Goal: Task Accomplishment & Management: Use online tool/utility

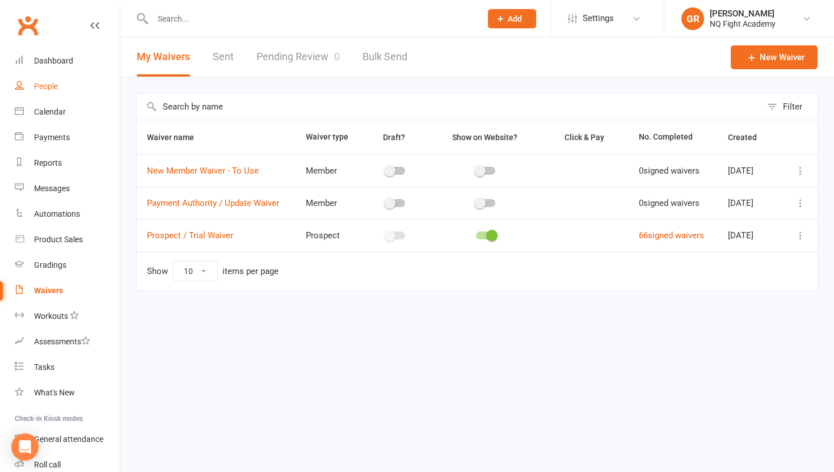
click at [38, 86] on div "People" at bounding box center [46, 86] width 24 height 9
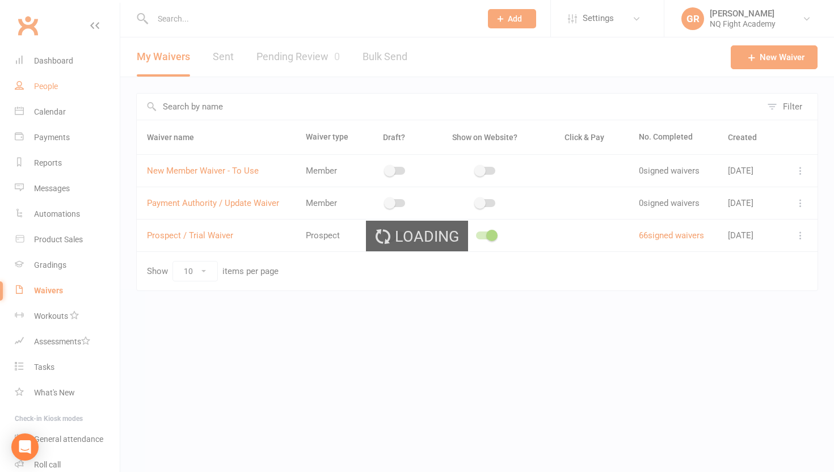
select select "100"
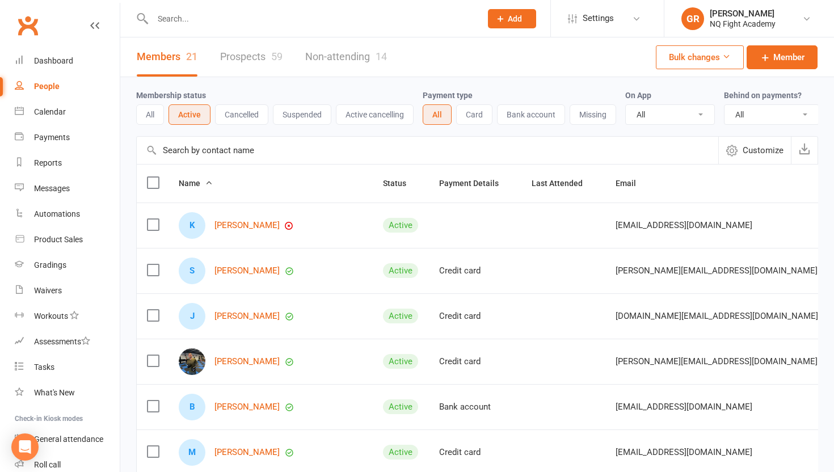
click at [252, 24] on input "text" at bounding box center [311, 19] width 324 height 16
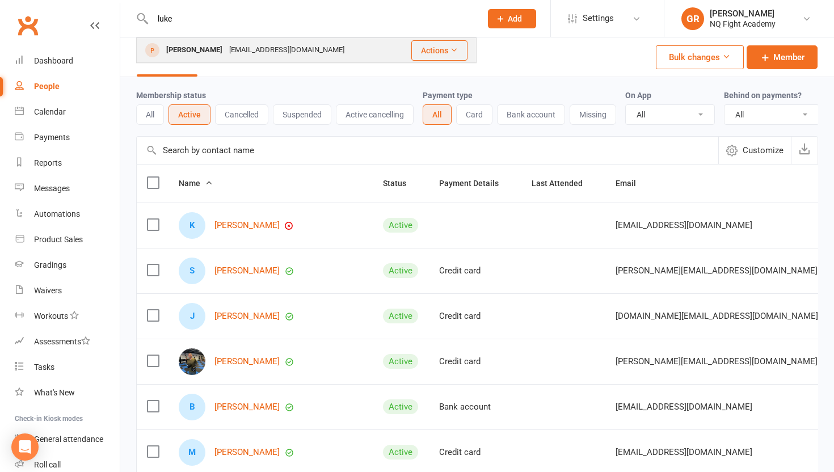
type input "luke"
click at [219, 53] on div "Luke Mallon-Berry" at bounding box center [194, 50] width 63 height 16
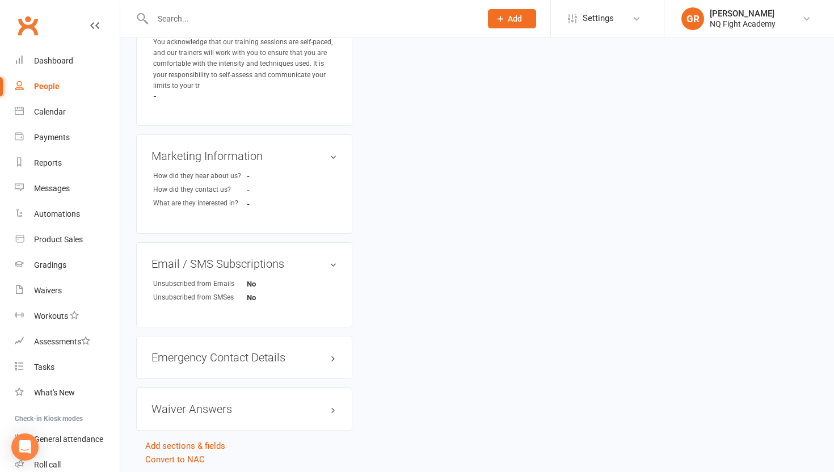
scroll to position [911, 0]
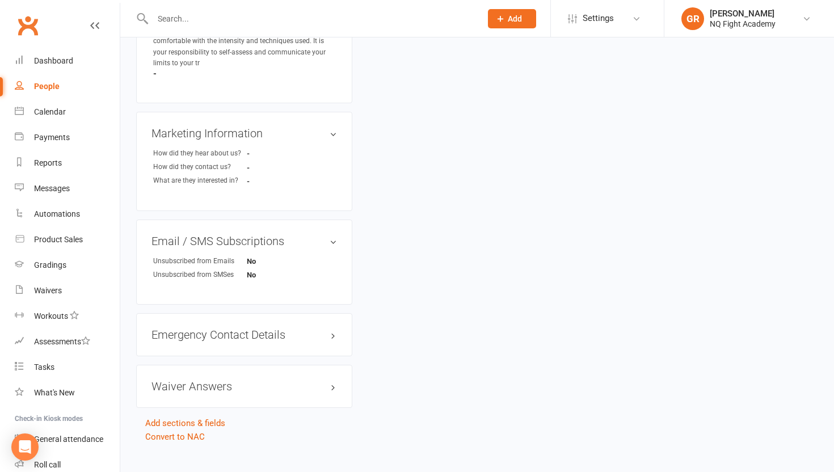
click at [521, 15] on span "Add" at bounding box center [515, 18] width 14 height 9
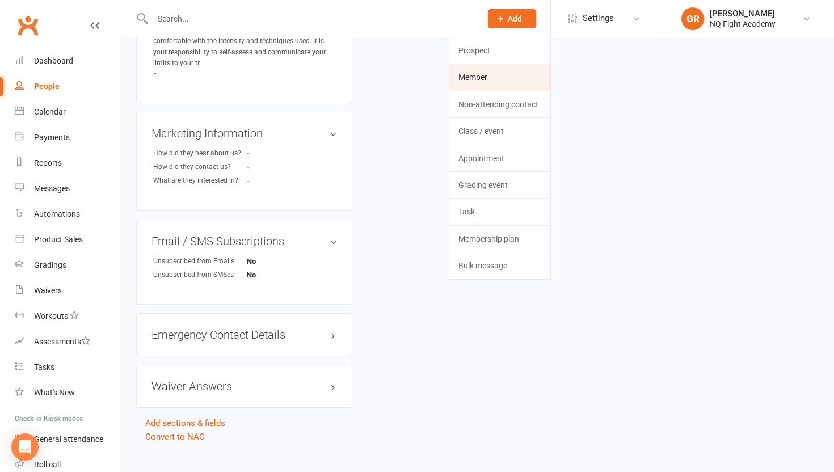
click at [486, 80] on link "Member" at bounding box center [499, 77] width 101 height 26
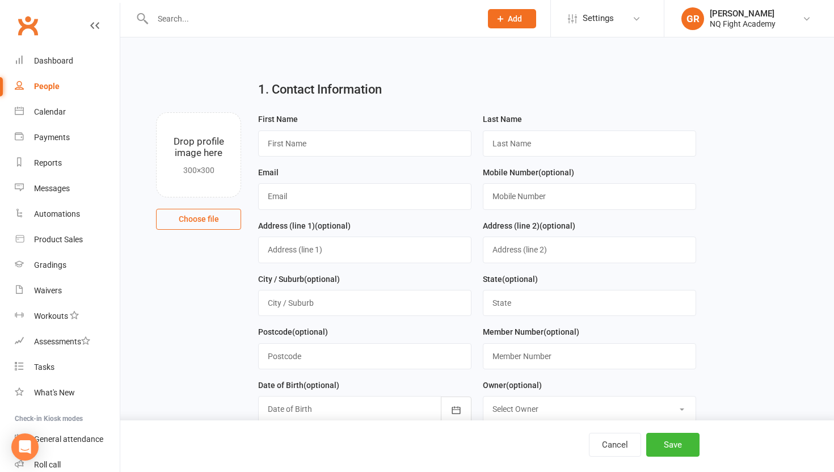
click at [511, 16] on span "Add" at bounding box center [515, 18] width 14 height 9
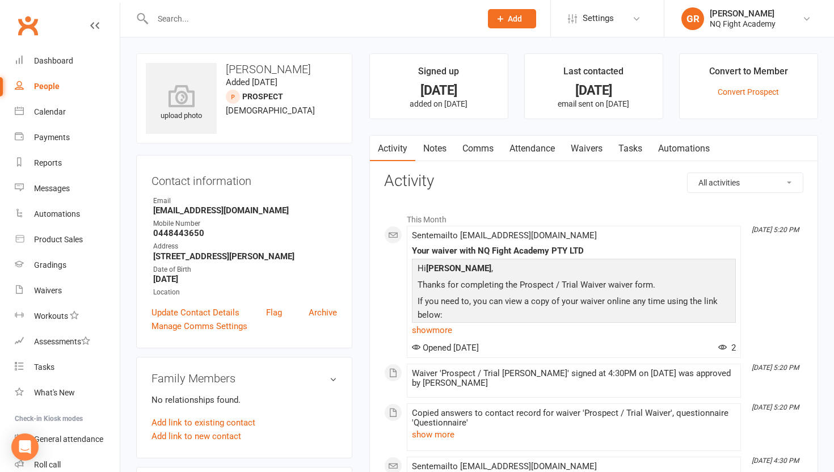
click at [501, 24] on button "Add" at bounding box center [512, 18] width 48 height 19
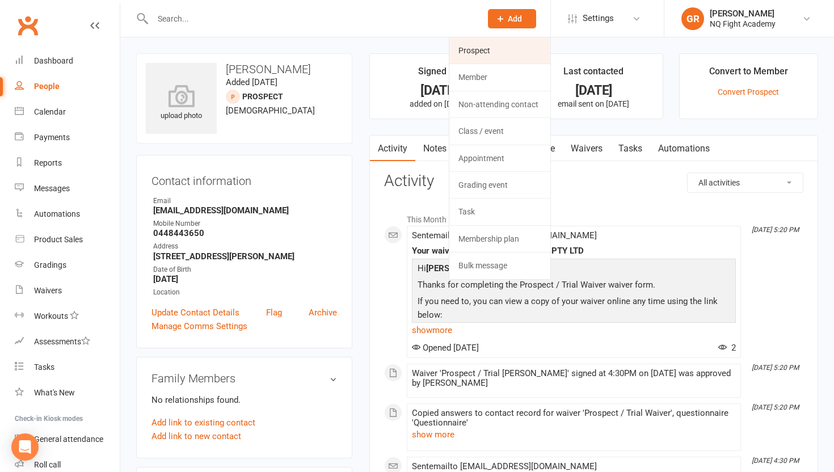
click at [495, 51] on link "Prospect" at bounding box center [499, 50] width 101 height 26
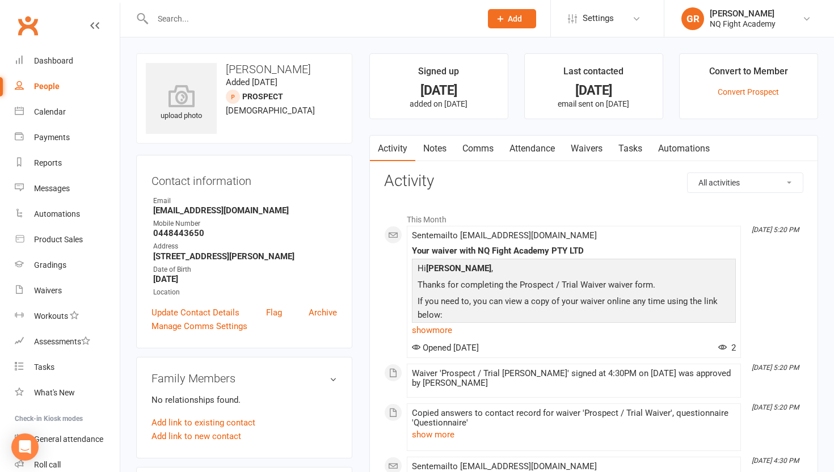
click at [44, 95] on link "People" at bounding box center [67, 87] width 105 height 26
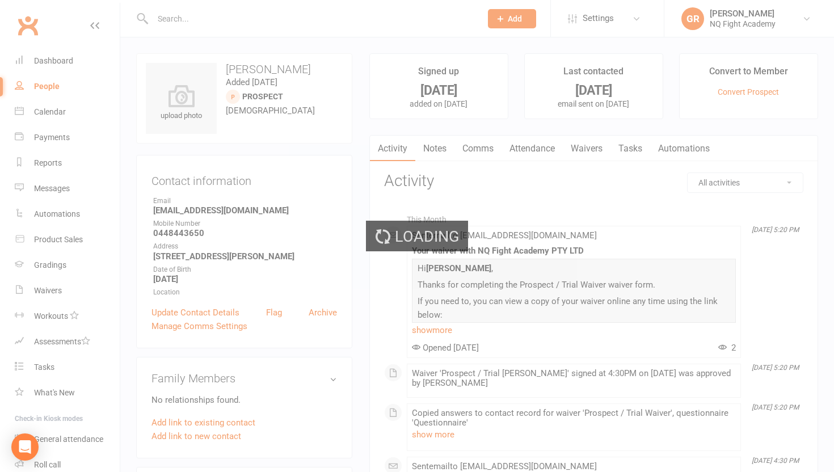
select select "100"
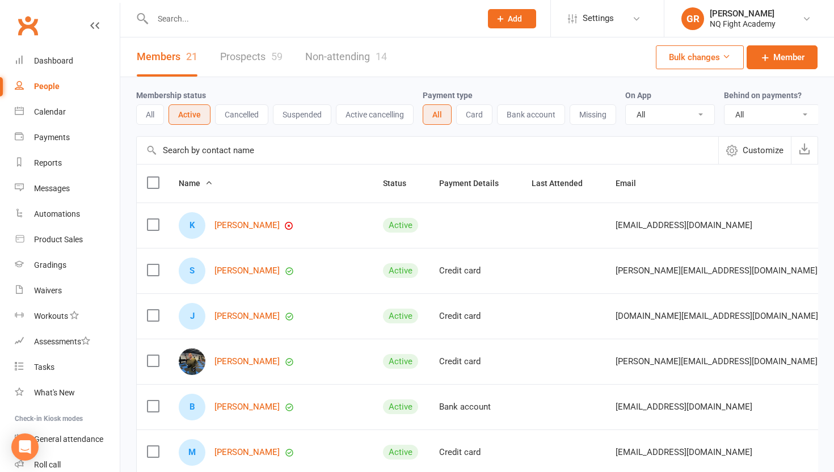
scroll to position [12, 0]
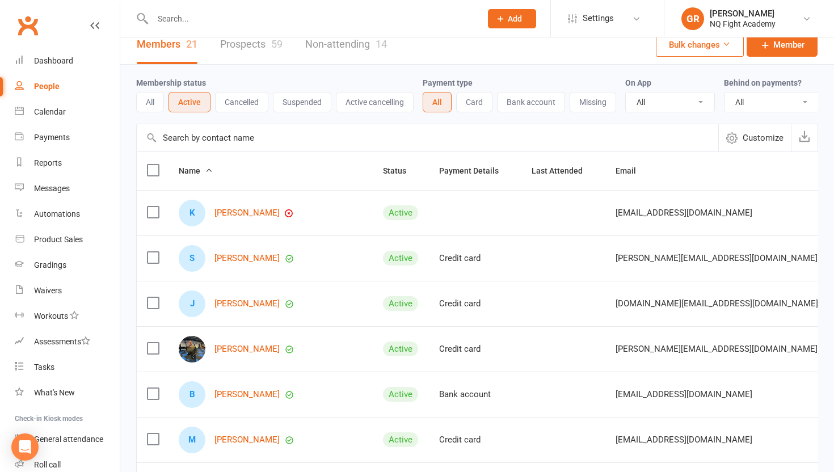
click at [250, 54] on link "Prospects 59" at bounding box center [251, 44] width 62 height 39
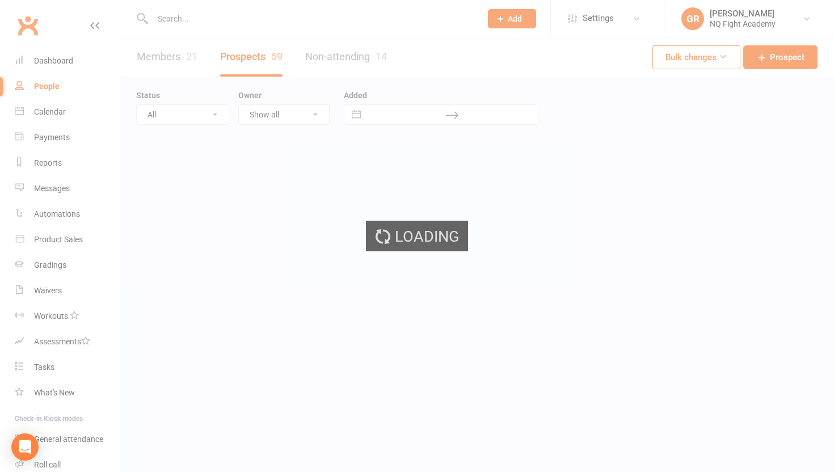
select select "100"
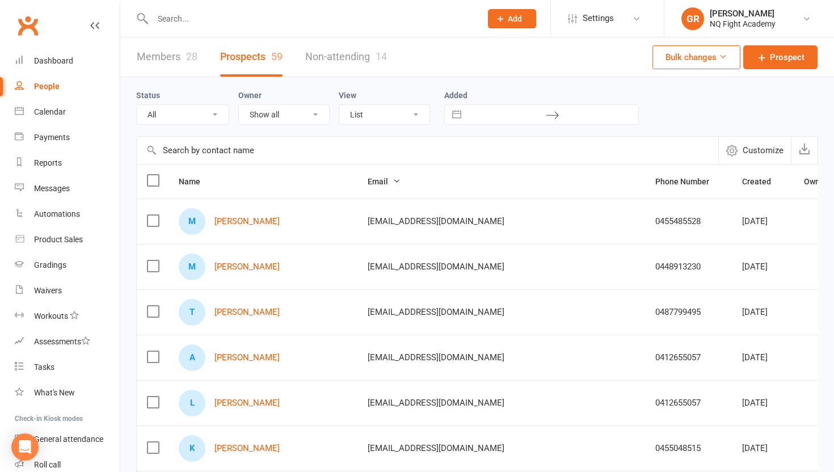
click at [243, 151] on input "text" at bounding box center [427, 150] width 581 height 27
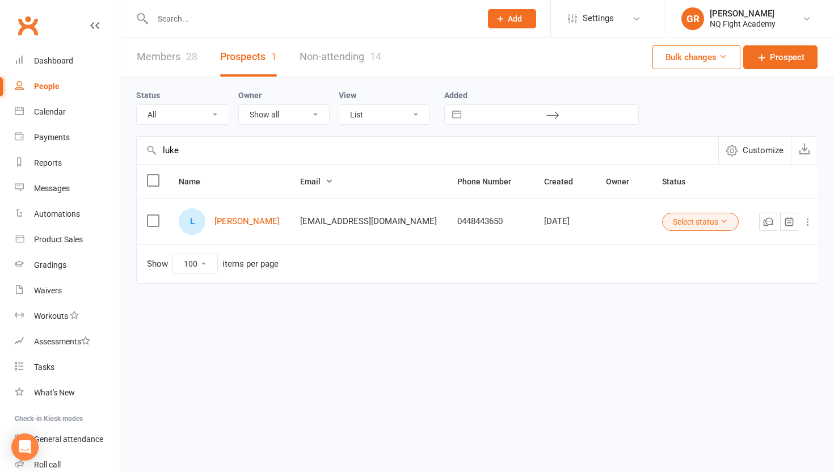
type input "luke"
click at [802, 220] on icon at bounding box center [807, 221] width 11 height 11
click at [741, 247] on link "Convert to Member" at bounding box center [750, 244] width 112 height 23
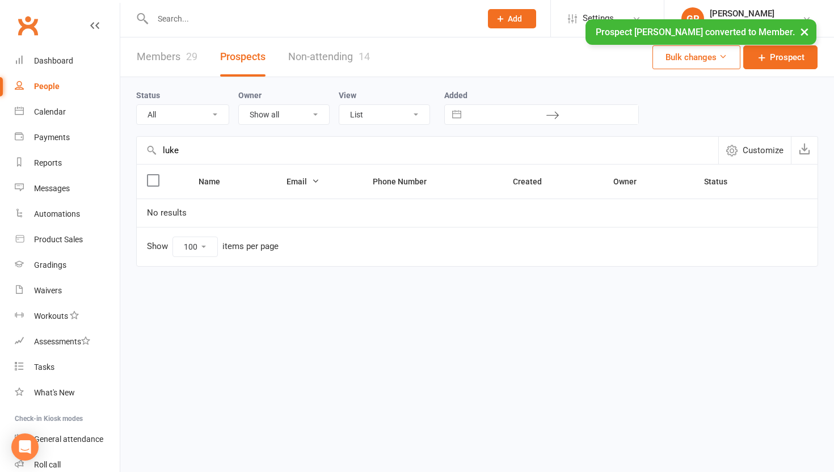
click at [167, 58] on link "Members 29" at bounding box center [167, 56] width 61 height 39
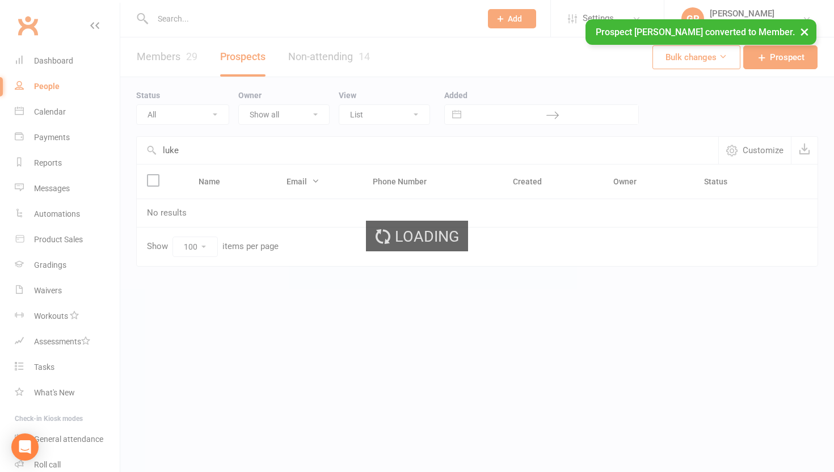
select select "100"
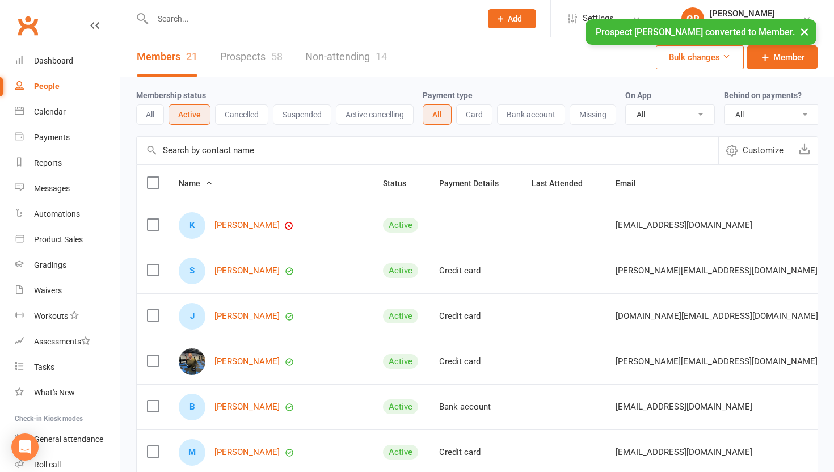
click at [240, 152] on input "text" at bounding box center [427, 150] width 581 height 27
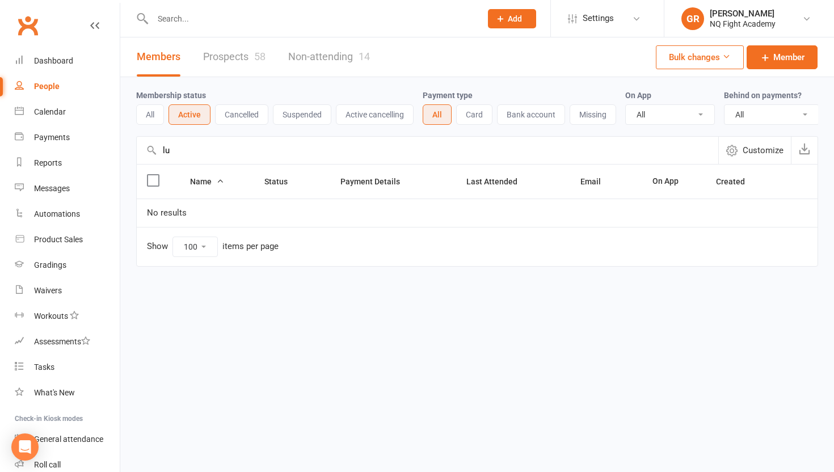
type input "l"
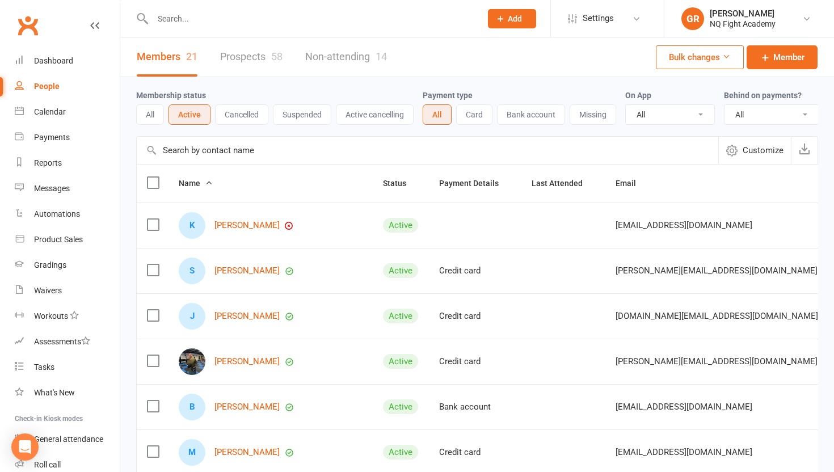
click at [153, 110] on button "All" at bounding box center [150, 114] width 28 height 20
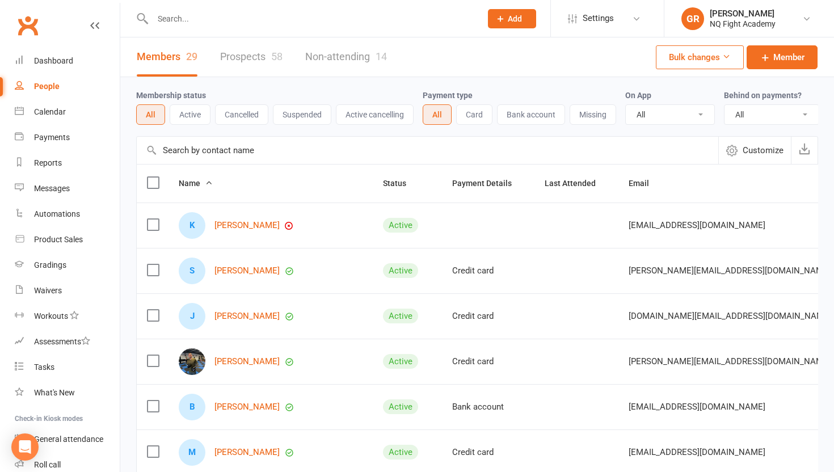
click at [203, 151] on input "text" at bounding box center [427, 150] width 581 height 27
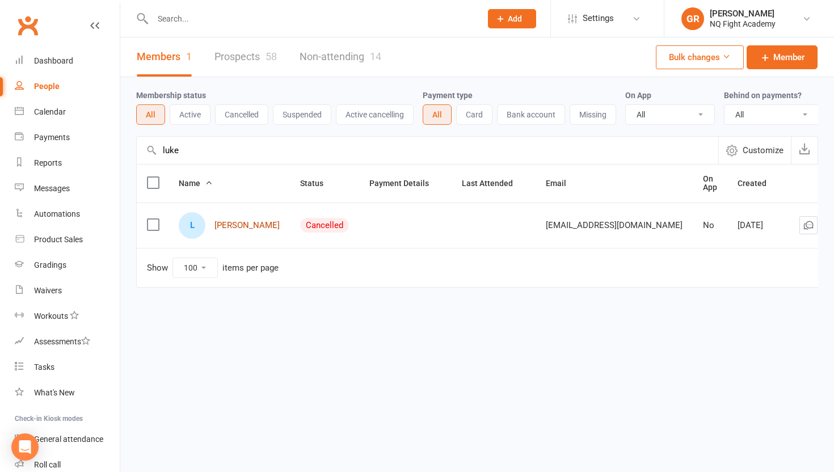
type input "luke"
click at [245, 226] on link "[PERSON_NAME]" at bounding box center [246, 226] width 65 height 10
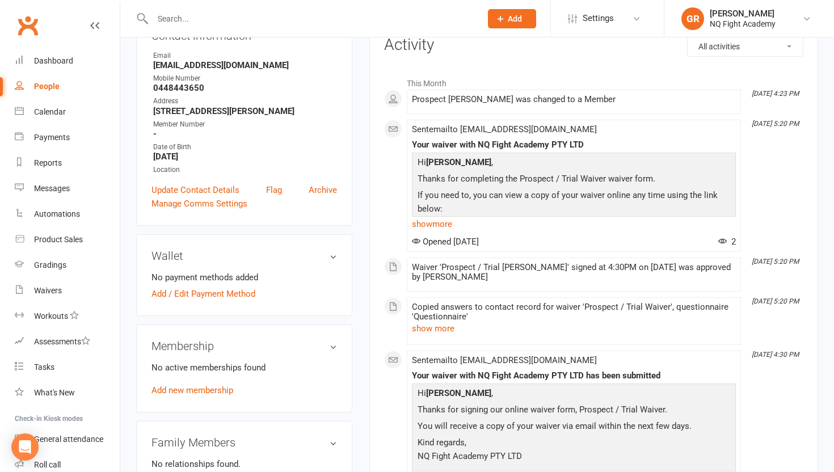
scroll to position [263, 0]
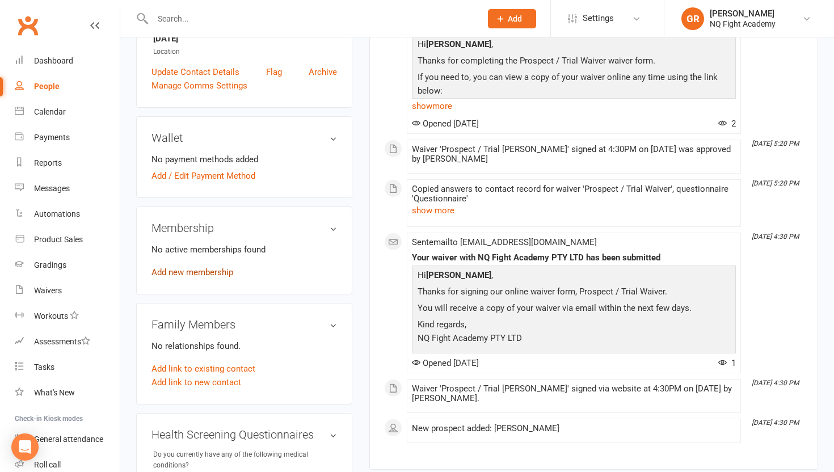
click at [197, 268] on link "Add new membership" at bounding box center [192, 272] width 82 height 10
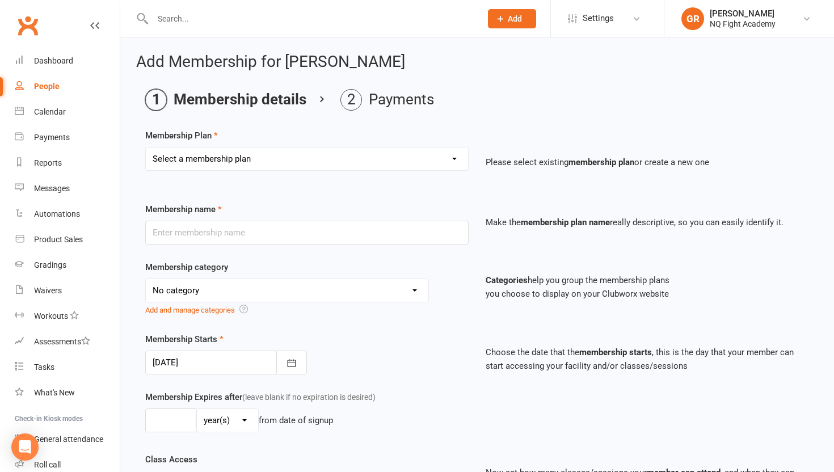
click at [226, 151] on select "Select a membership plan Create new Membership Plan Casual $25 Tap or Cash 2 Cl…" at bounding box center [307, 158] width 322 height 23
select select "4"
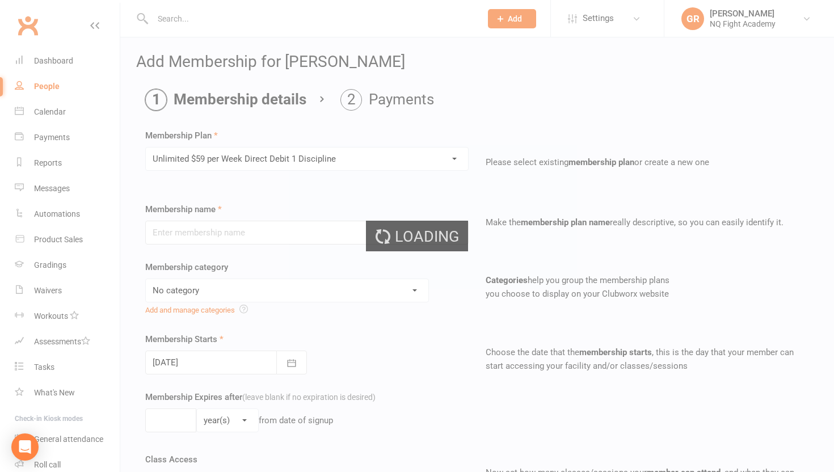
type input "Unlimited $59 per Week Direct Debit 1 Discipline"
select select "10"
type input "0"
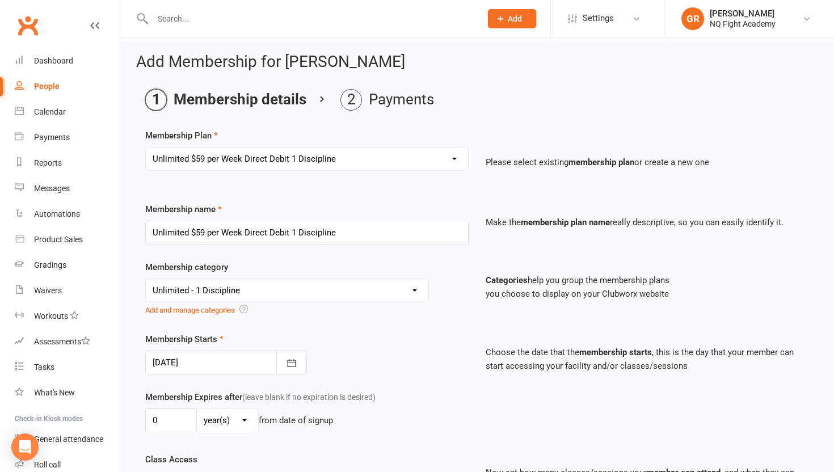
scroll to position [313, 0]
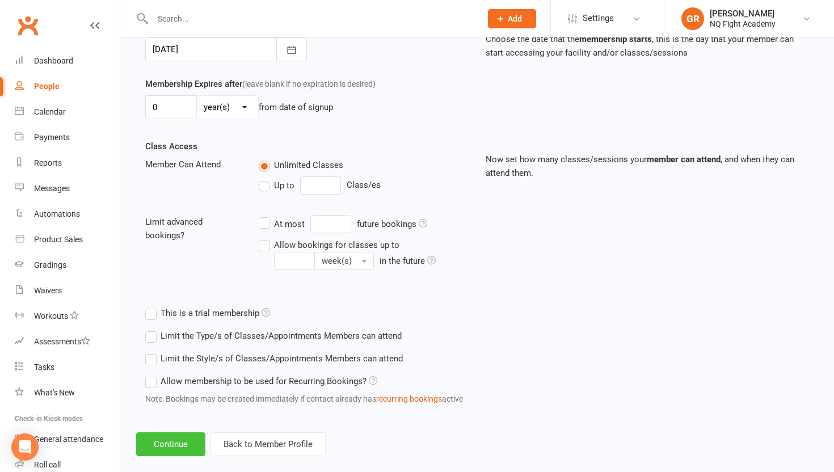
click at [162, 446] on button "Continue" at bounding box center [170, 444] width 69 height 24
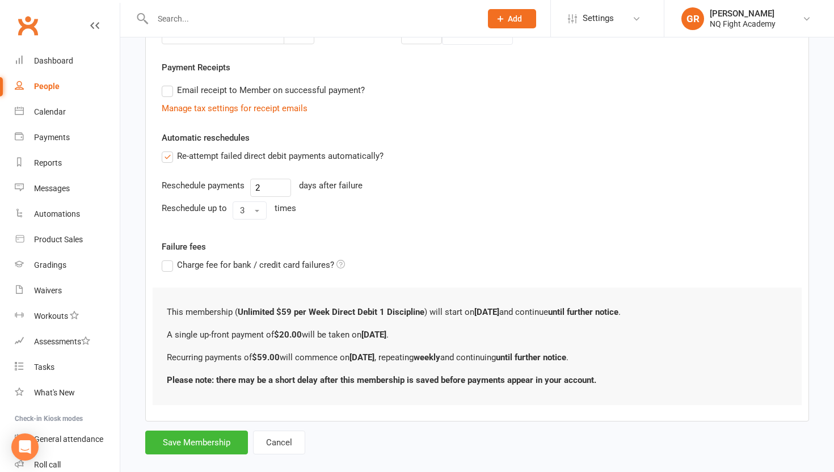
scroll to position [0, 0]
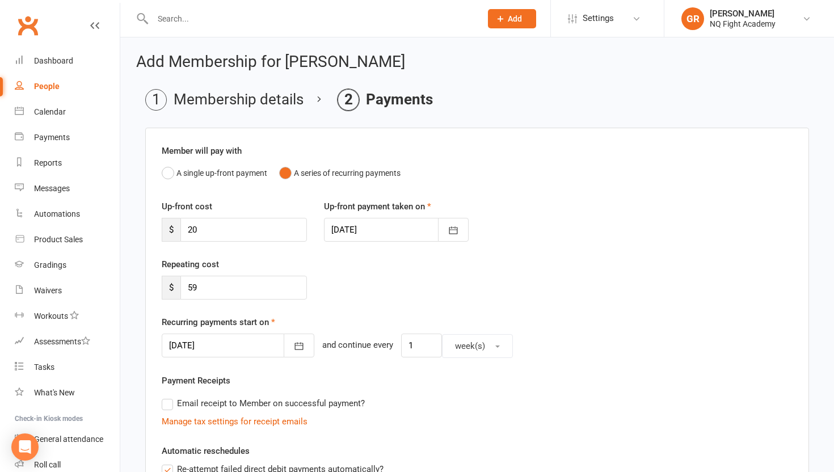
click at [166, 403] on label "Email receipt to Member on successful payment?" at bounding box center [263, 404] width 203 height 14
click at [166, 397] on input "Email receipt to Member on successful payment?" at bounding box center [165, 397] width 7 height 0
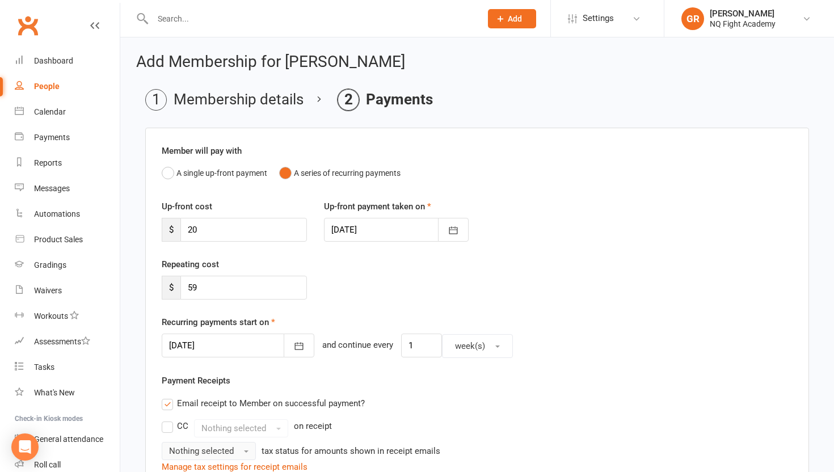
click at [186, 449] on span "Nothing selected" at bounding box center [201, 451] width 65 height 10
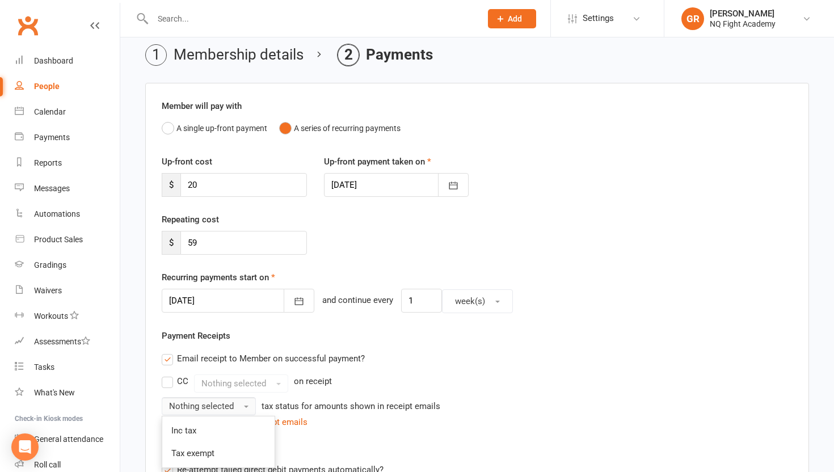
scroll to position [46, 0]
click at [196, 430] on link "Inc tax" at bounding box center [218, 429] width 112 height 23
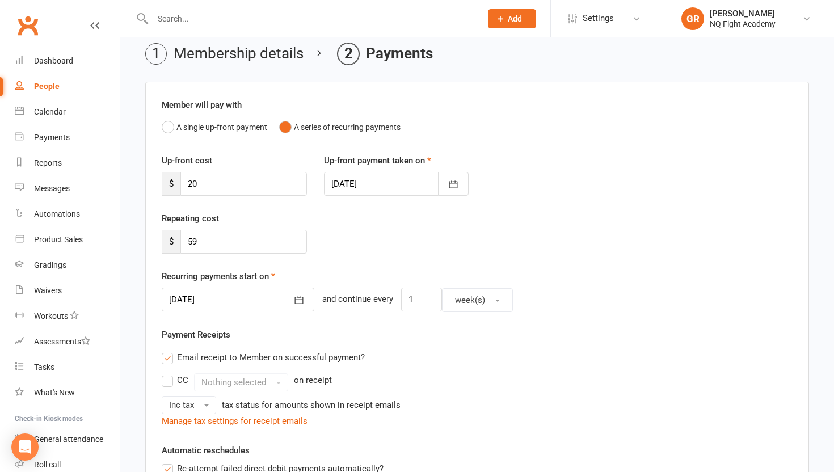
click at [215, 298] on div at bounding box center [238, 300] width 153 height 24
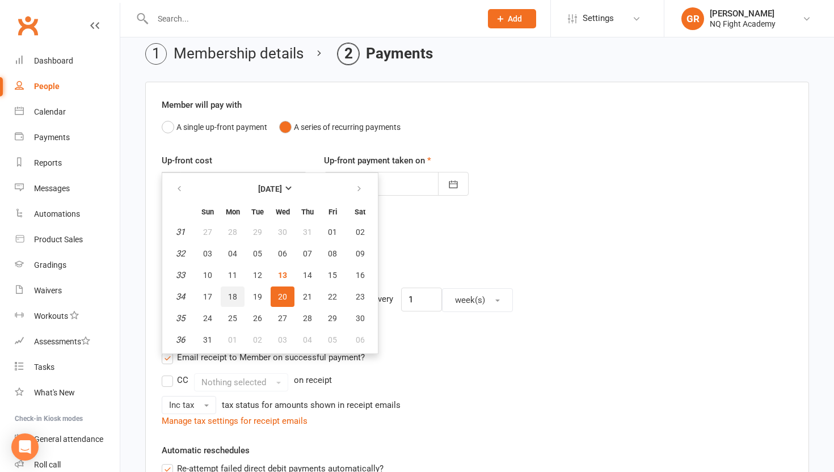
click at [233, 292] on span "18" at bounding box center [232, 296] width 9 height 9
type input "18 Aug 2025"
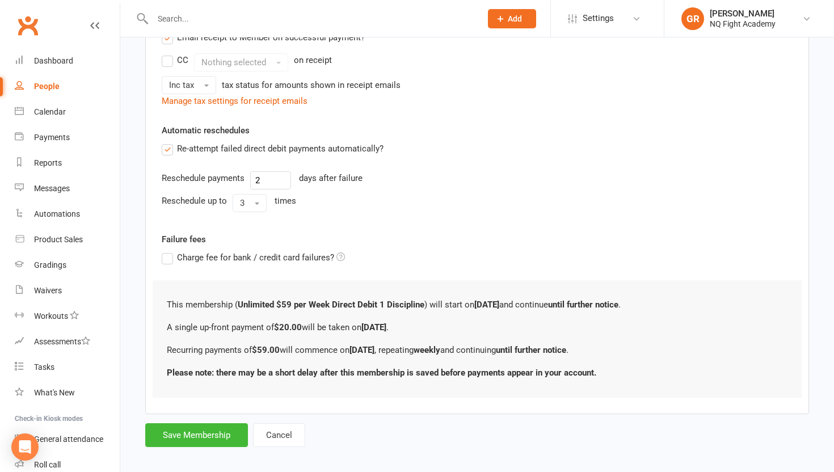
scroll to position [369, 0]
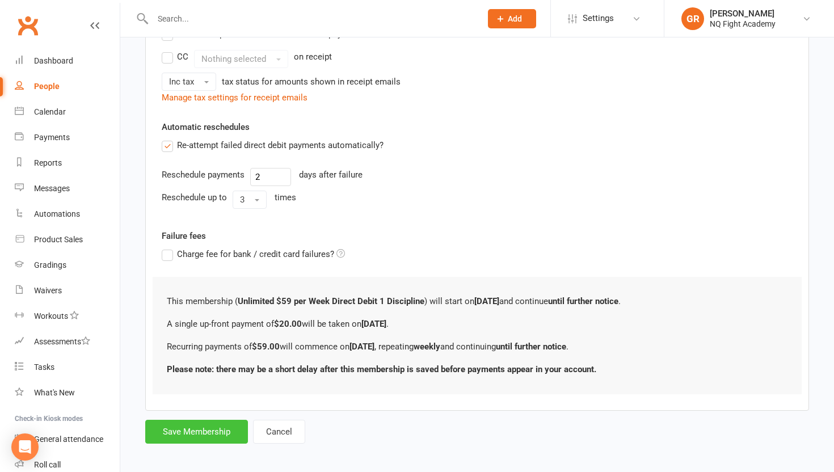
click at [176, 424] on button "Save Membership" at bounding box center [196, 432] width 103 height 24
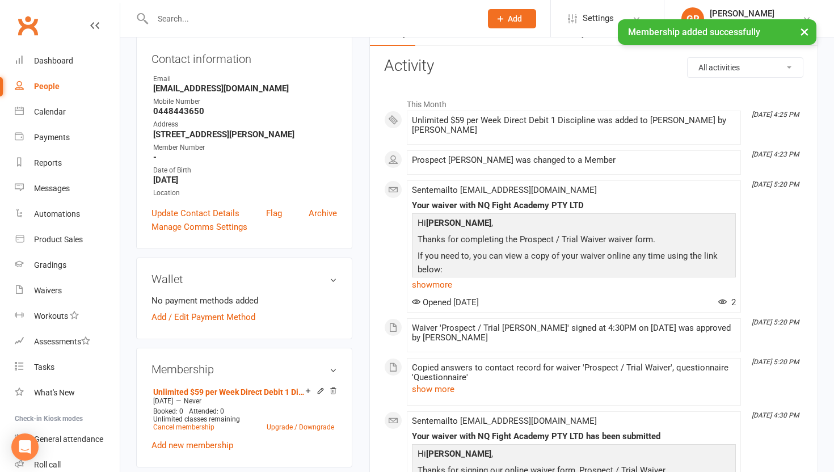
scroll to position [124, 0]
click at [199, 315] on link "Add / Edit Payment Method" at bounding box center [203, 318] width 104 height 14
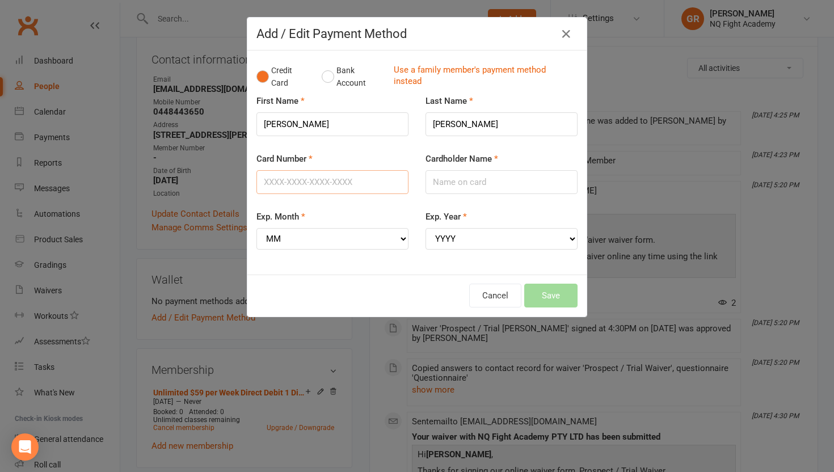
click at [323, 189] on input "Card Number" at bounding box center [332, 182] width 152 height 24
type input "4017954186977469"
type input "L G MALLON-BERRY"
select select "04"
select select "2026"
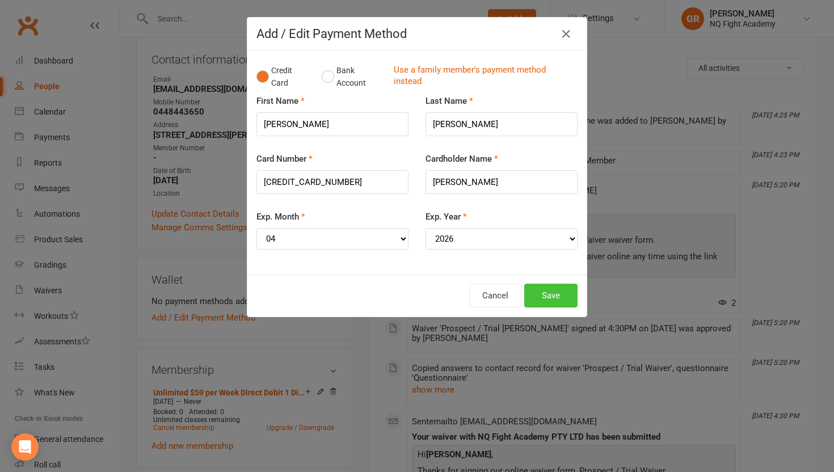
click at [537, 287] on button "Save" at bounding box center [550, 296] width 53 height 24
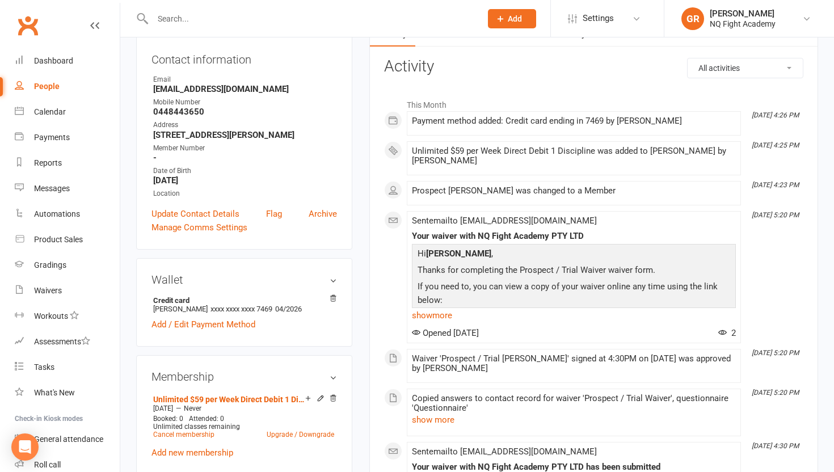
click at [45, 86] on div "People" at bounding box center [47, 86] width 26 height 9
select select "100"
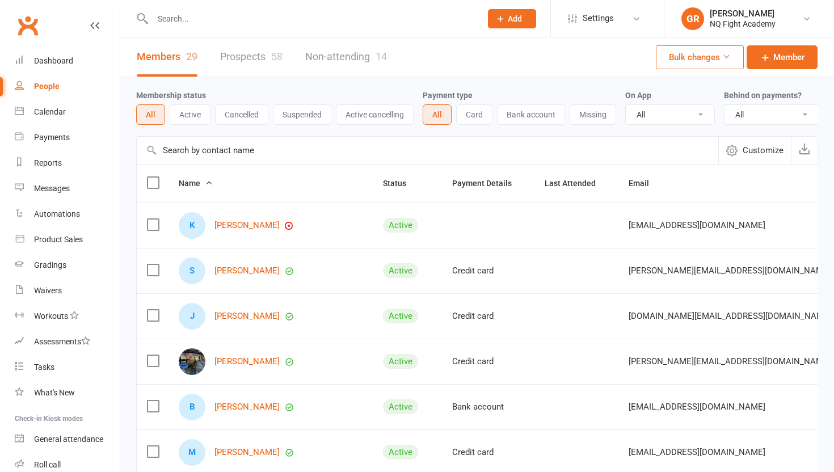
select select "100"
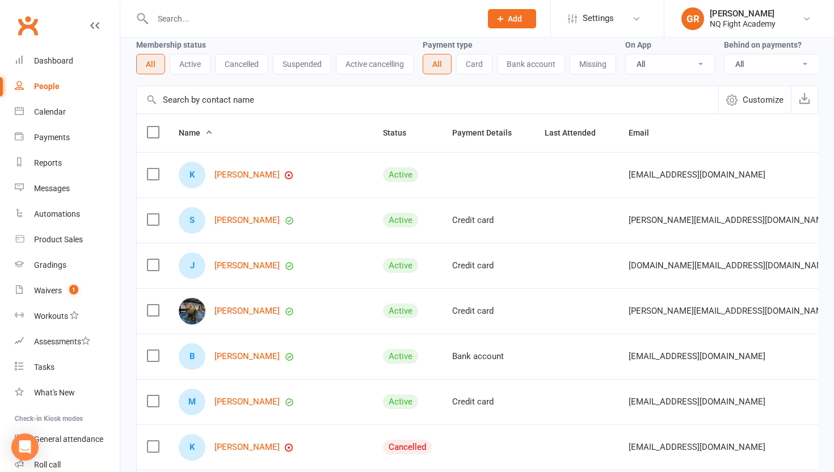
scroll to position [43, 0]
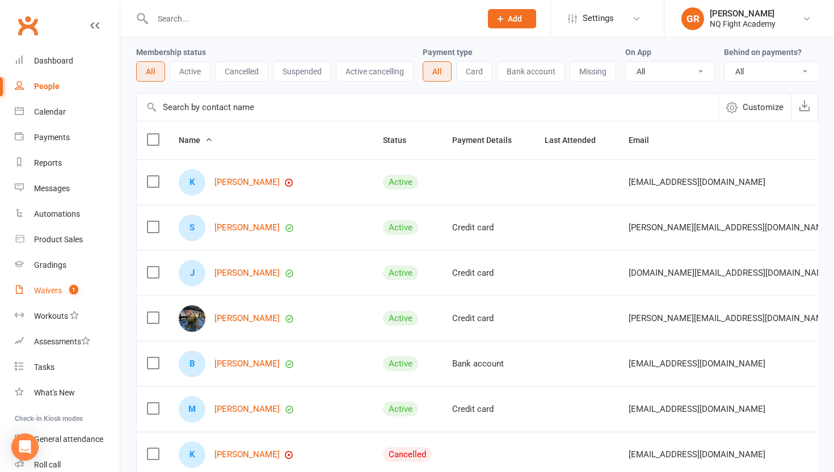
click at [51, 289] on div "Waivers" at bounding box center [48, 290] width 28 height 9
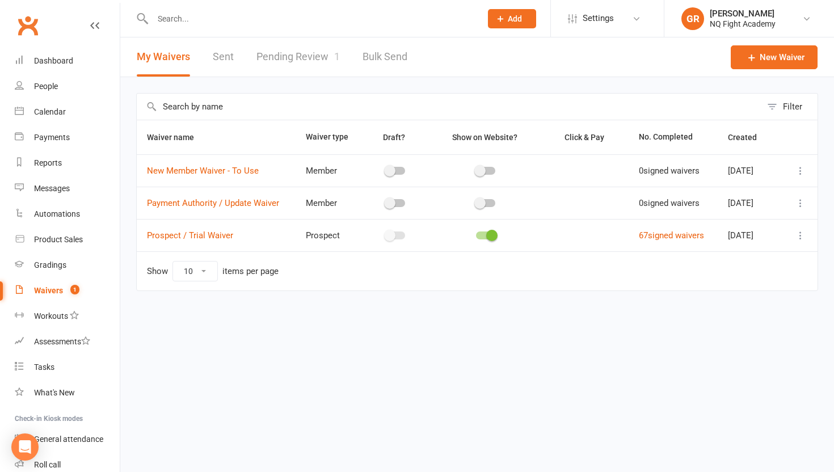
click at [303, 57] on link "Pending Review 1" at bounding box center [297, 56] width 83 height 39
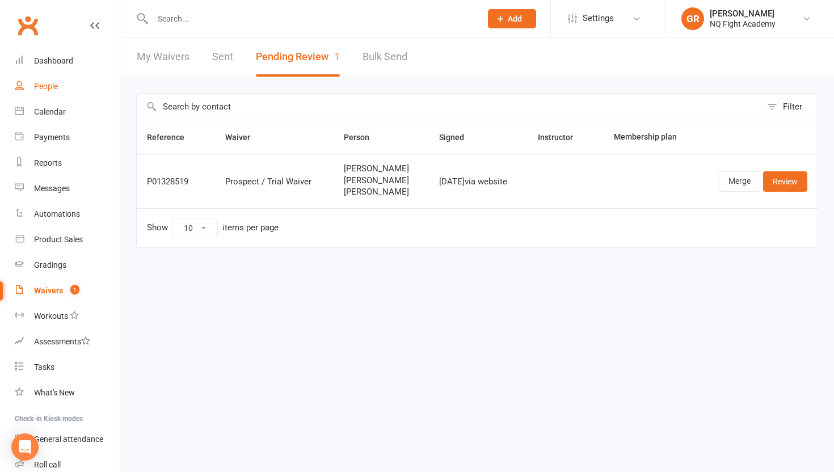
click at [57, 89] on div "People" at bounding box center [46, 86] width 24 height 9
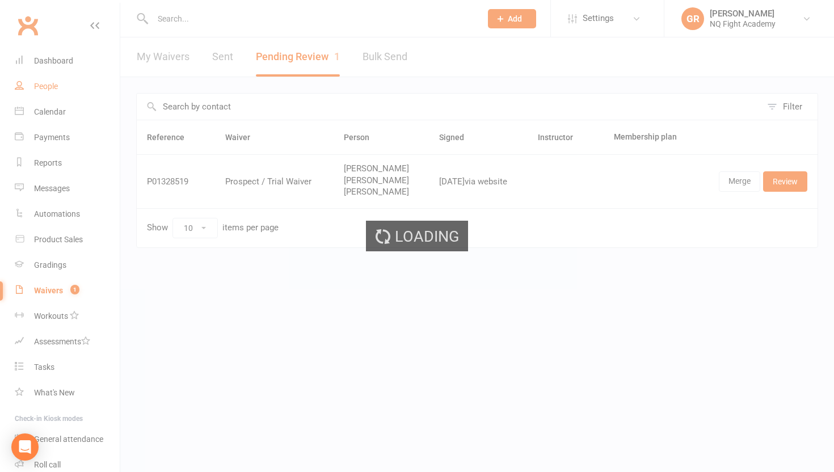
select select "100"
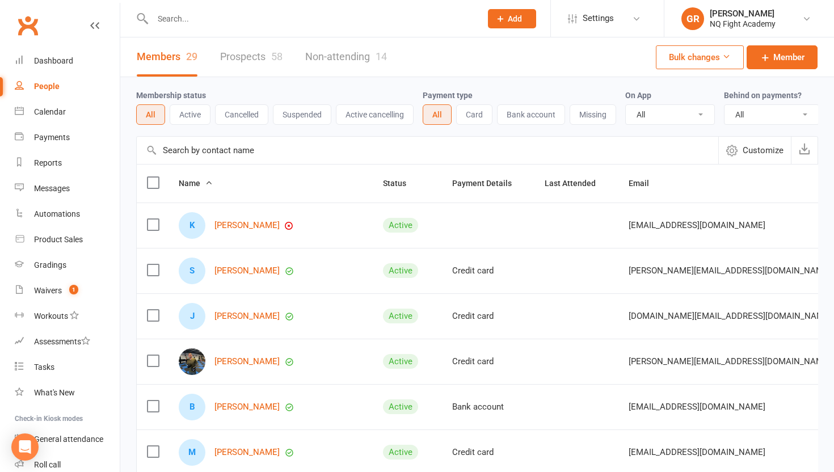
click at [231, 22] on input "text" at bounding box center [311, 19] width 324 height 16
click at [248, 60] on link "Prospects 58" at bounding box center [251, 56] width 62 height 39
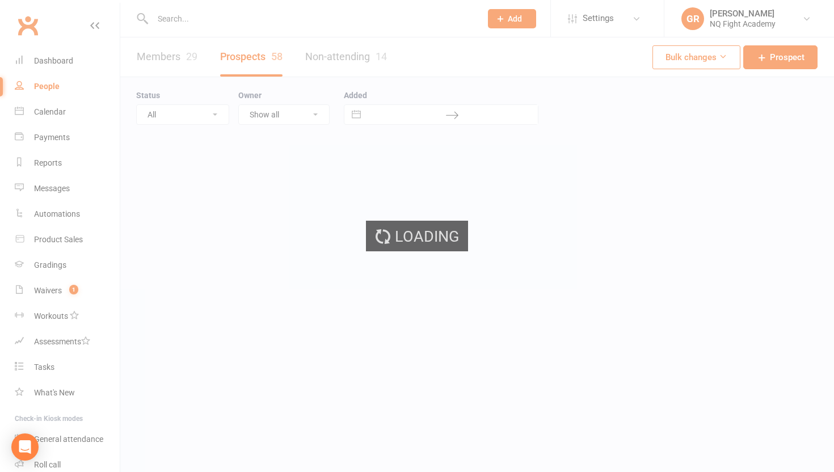
select select "100"
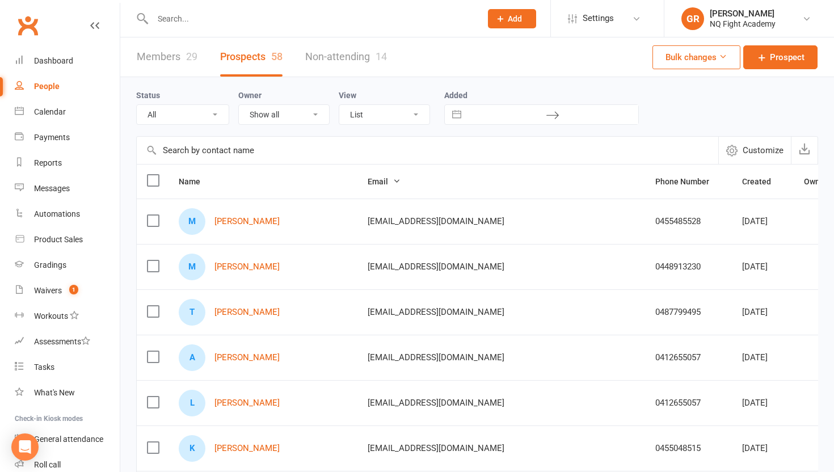
click at [238, 19] on input "text" at bounding box center [311, 19] width 324 height 16
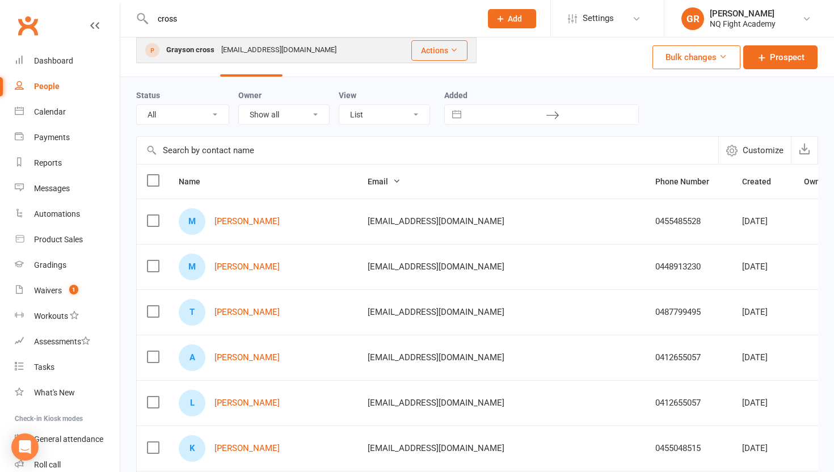
type input "cross"
click at [196, 50] on div "Grayson cross" at bounding box center [190, 50] width 55 height 16
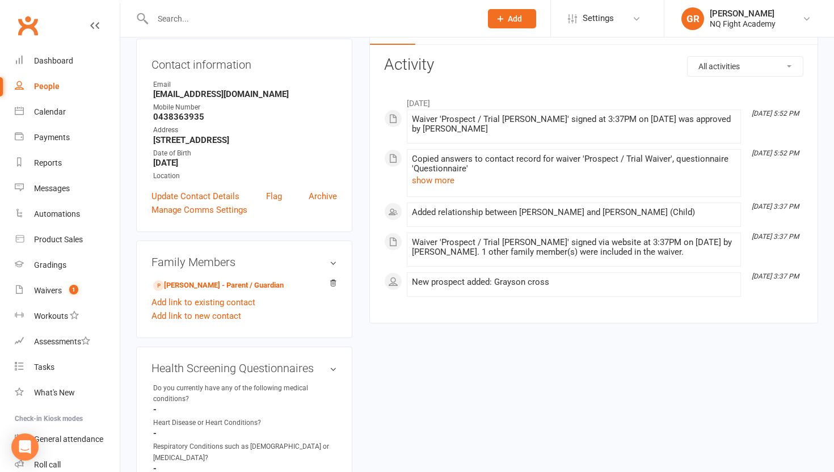
scroll to position [125, 0]
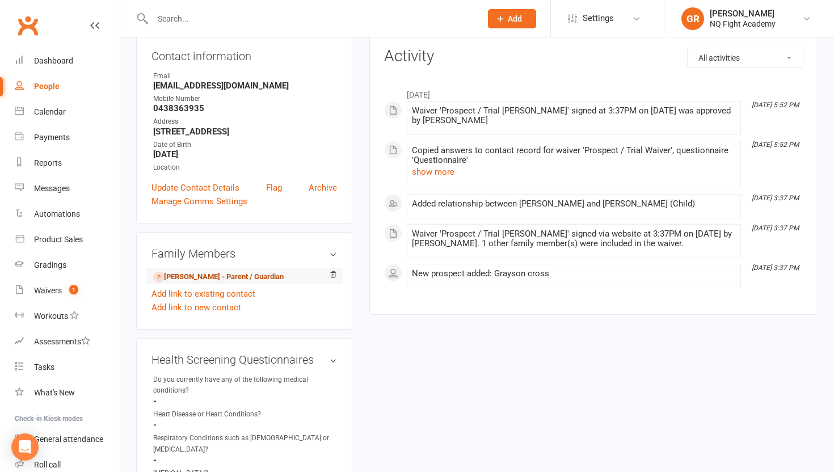
click at [196, 275] on link "Jennifer brown - Parent / Guardian" at bounding box center [218, 277] width 130 height 12
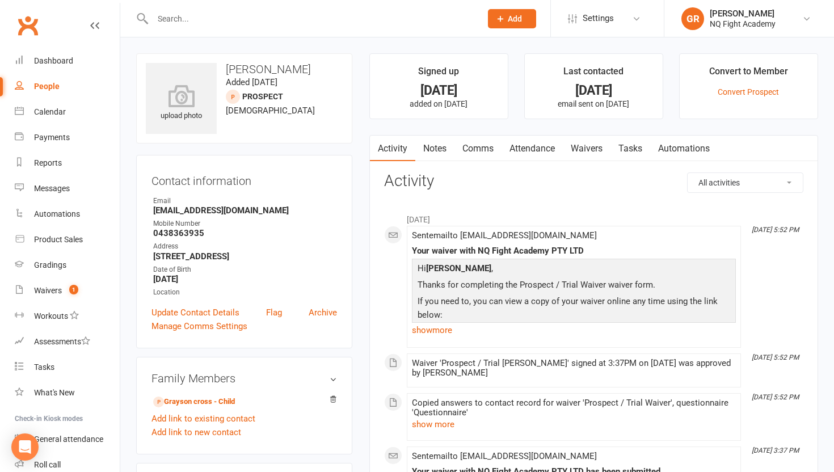
click at [49, 85] on div "People" at bounding box center [47, 86] width 26 height 9
select select "100"
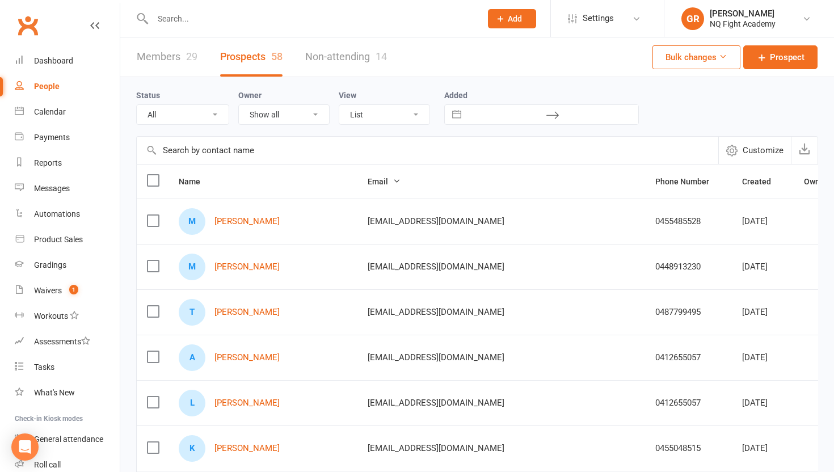
click at [235, 27] on div at bounding box center [304, 18] width 337 height 37
click at [234, 18] on input "text" at bounding box center [311, 19] width 324 height 16
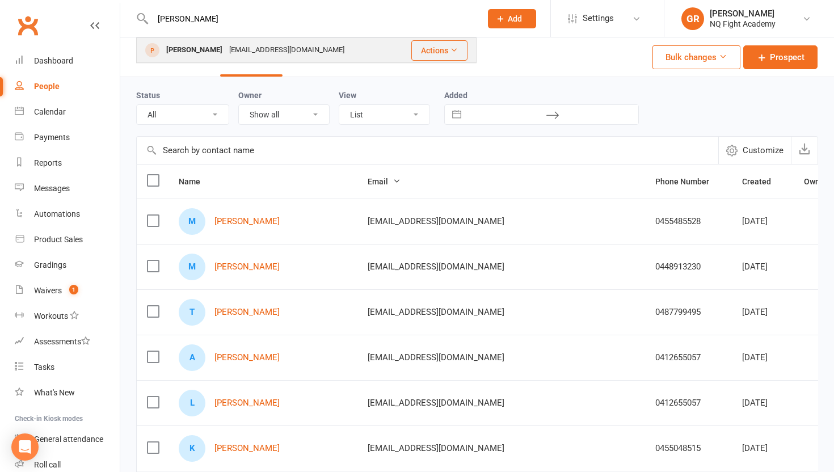
type input "zammit"
click at [206, 49] on div "Matilda zammit" at bounding box center [194, 50] width 63 height 16
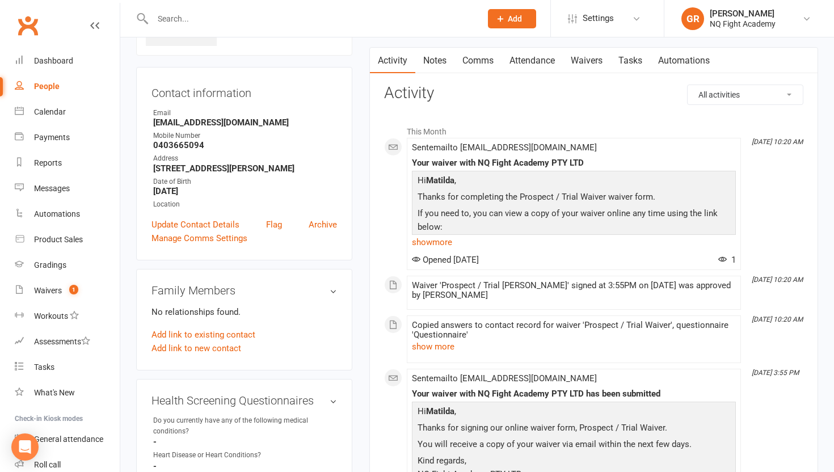
scroll to position [79, 0]
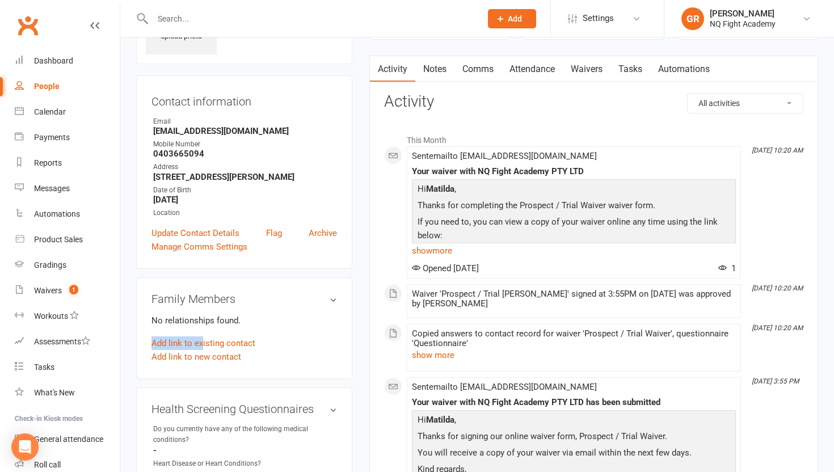
drag, startPoint x: 201, startPoint y: 341, endPoint x: 265, endPoint y: 321, distance: 67.1
click at [265, 321] on relationship-list "No relationships found. Add link to existing contact Add link to new contact" at bounding box center [243, 339] width 185 height 50
click at [265, 321] on p "No relationships found." at bounding box center [243, 321] width 185 height 14
click at [224, 342] on link "Add link to existing contact" at bounding box center [203, 343] width 104 height 14
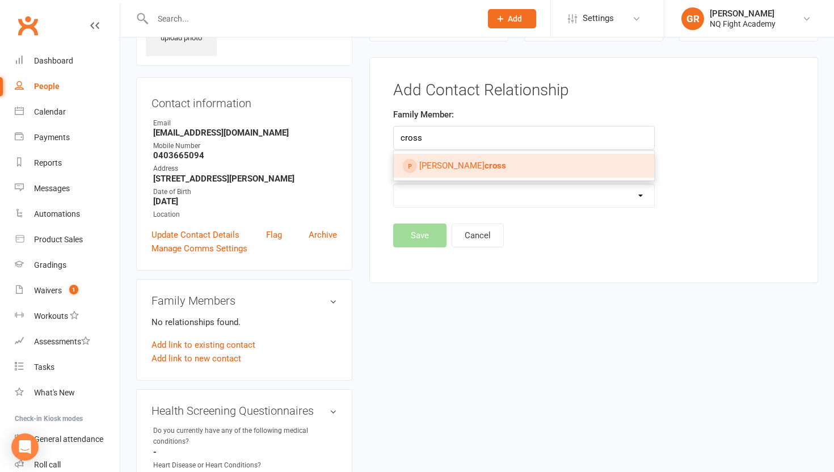
type input "cross"
click at [432, 167] on span "Grayson cross" at bounding box center [462, 166] width 87 height 10
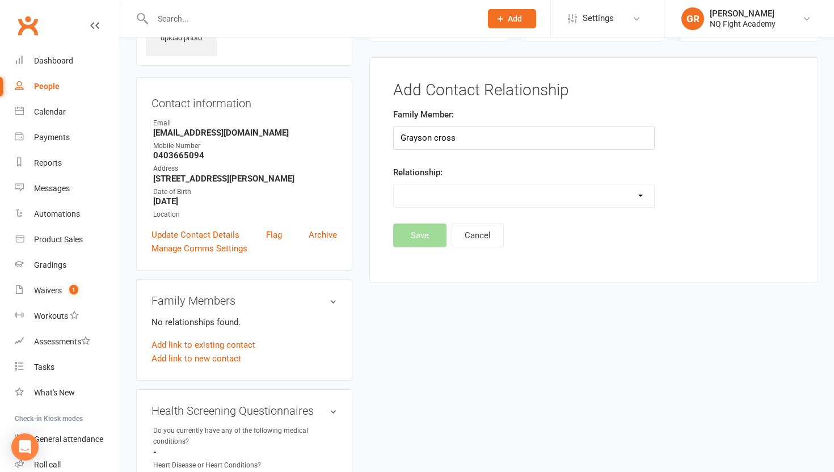
click at [450, 201] on select "Parent / Guardian Child Sibling (parent not in system) Spouse / Partner Cousin …" at bounding box center [524, 195] width 261 height 23
click at [468, 134] on input "Grayson cross" at bounding box center [524, 138] width 262 height 24
type input "G"
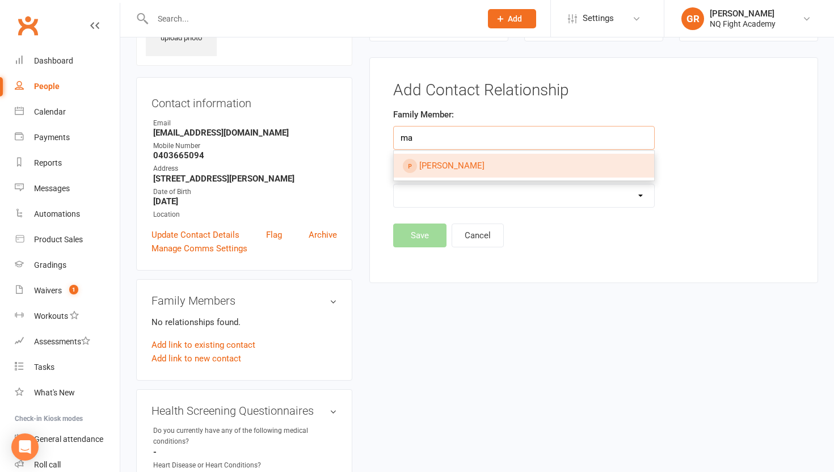
type input "m"
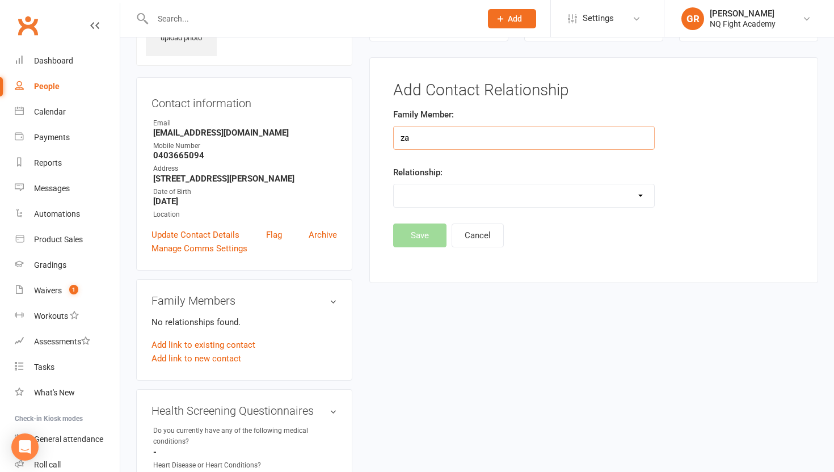
type input "z"
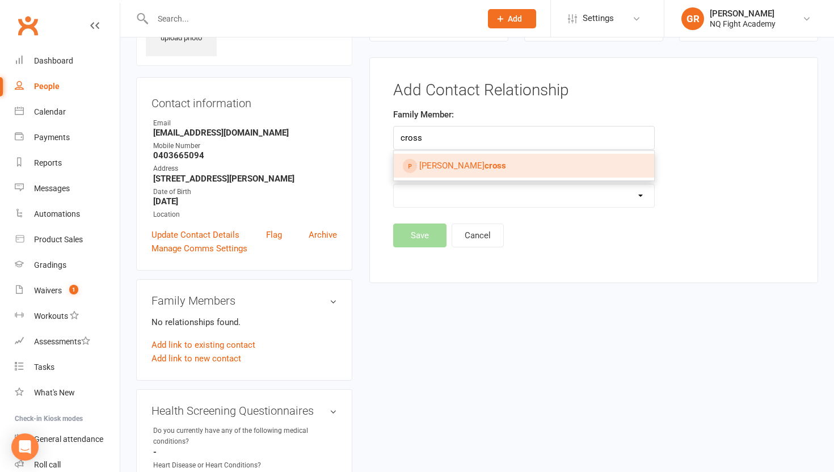
type input "Grayson cross"
click at [429, 167] on span "Grayson cross" at bounding box center [462, 166] width 87 height 10
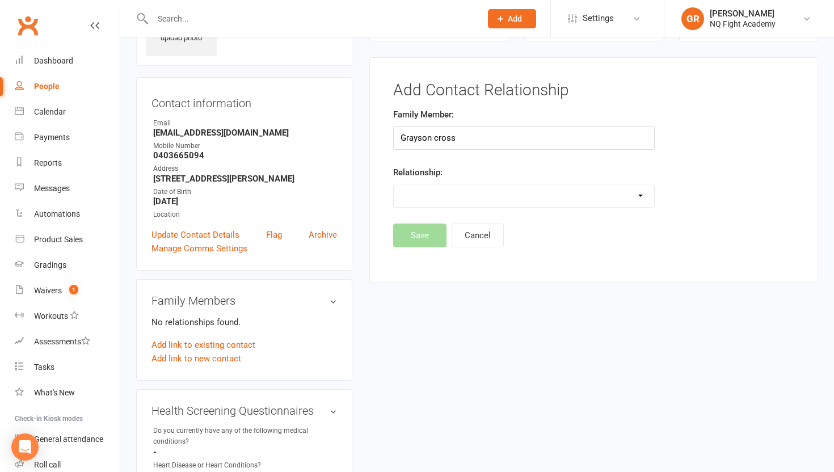
click at [418, 193] on select "Parent / Guardian Child Sibling (parent not in system) Spouse / Partner Cousin …" at bounding box center [524, 195] width 261 height 23
select select "2"
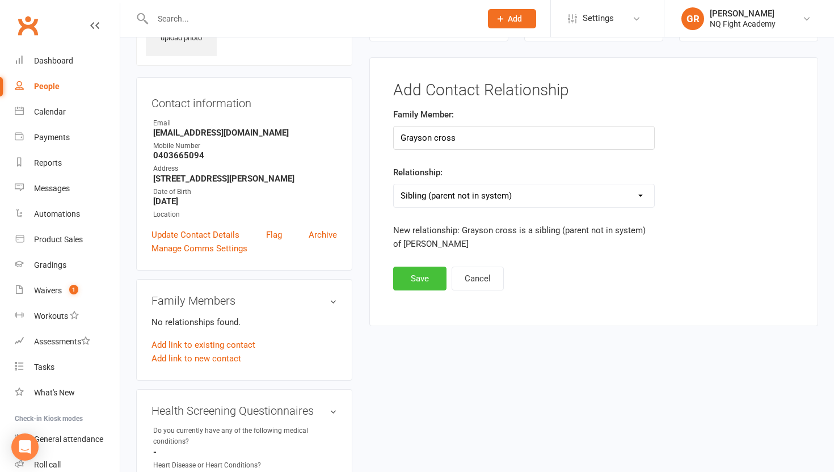
click at [413, 279] on button "Save" at bounding box center [419, 279] width 53 height 24
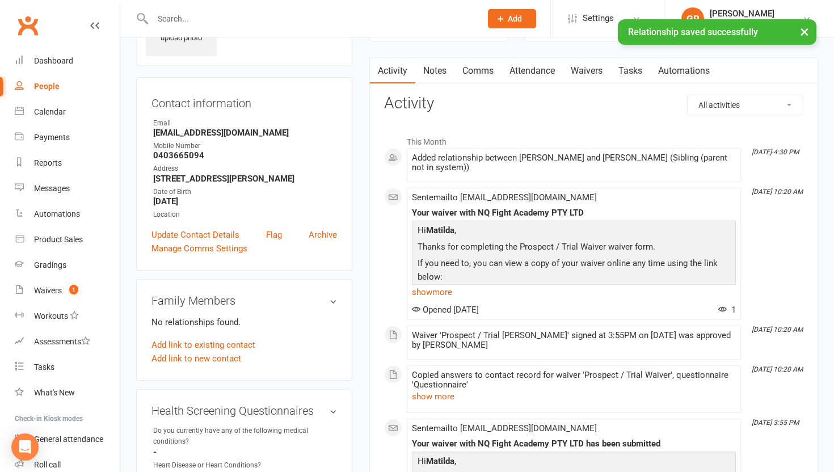
scroll to position [0, 0]
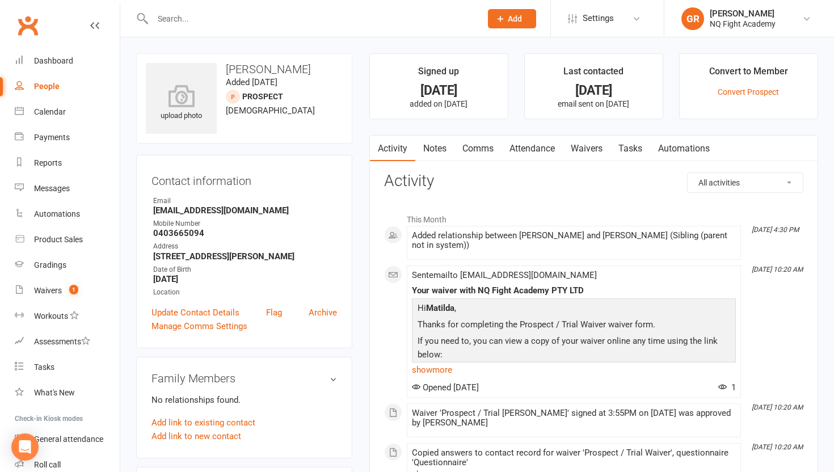
click at [213, 24] on input "text" at bounding box center [311, 19] width 324 height 16
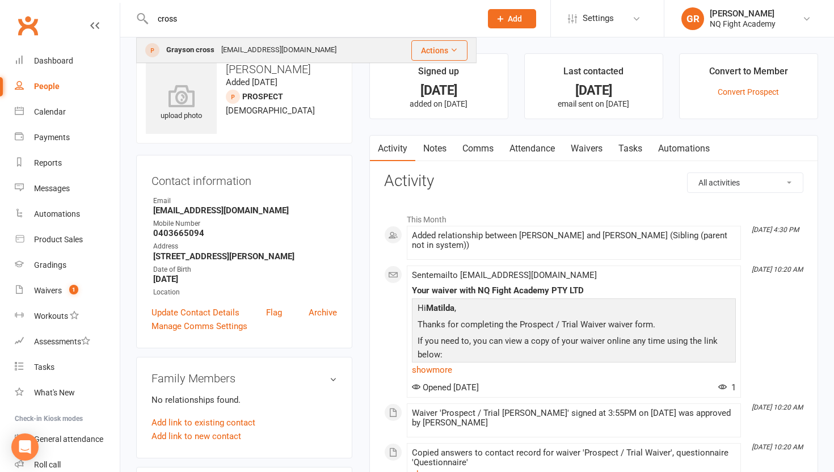
type input "cross"
click at [181, 51] on div "Grayson cross" at bounding box center [190, 50] width 55 height 16
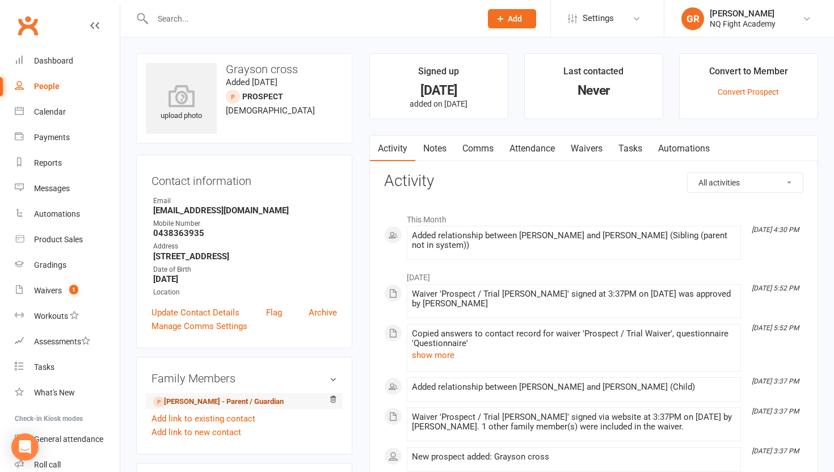
click at [196, 400] on link "Jennifer brown - Parent / Guardian" at bounding box center [218, 402] width 130 height 12
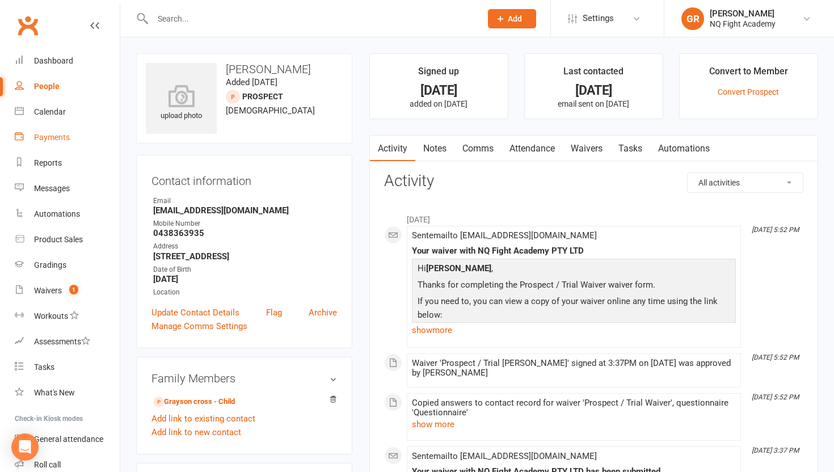
click at [57, 137] on div "Payments" at bounding box center [52, 137] width 36 height 9
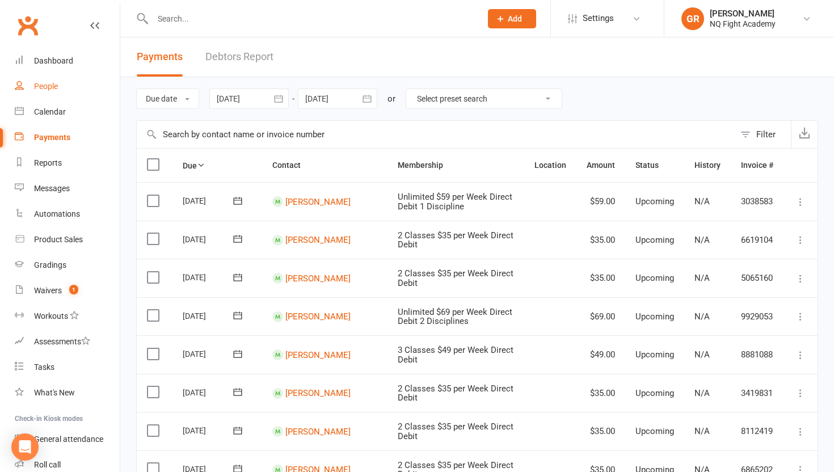
click at [48, 95] on link "People" at bounding box center [67, 87] width 105 height 26
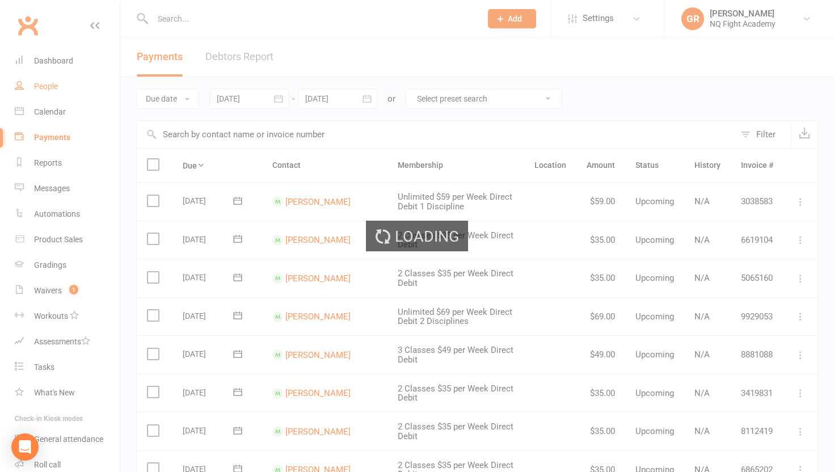
select select "100"
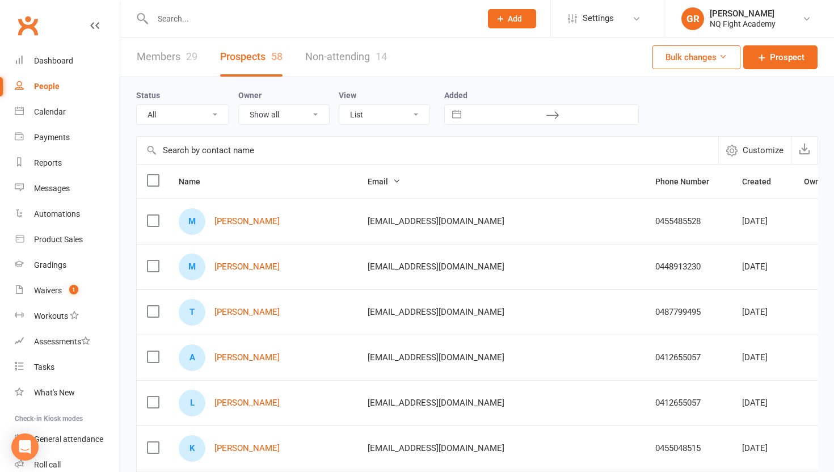
click at [179, 53] on link "Members 29" at bounding box center [167, 56] width 61 height 39
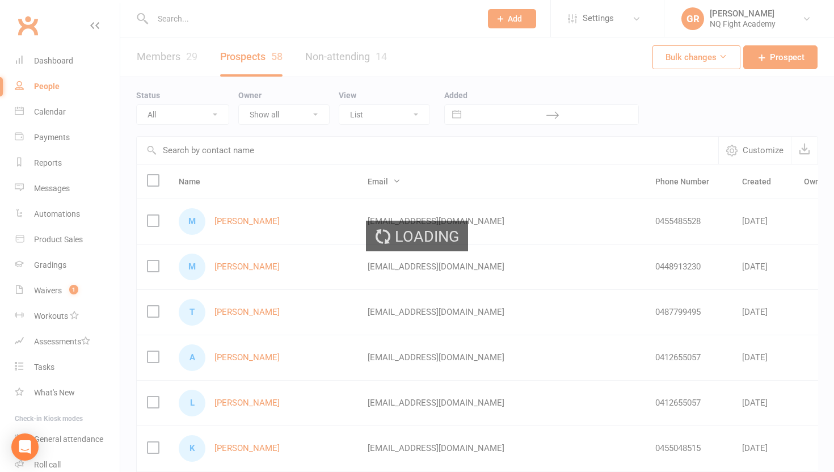
select select "100"
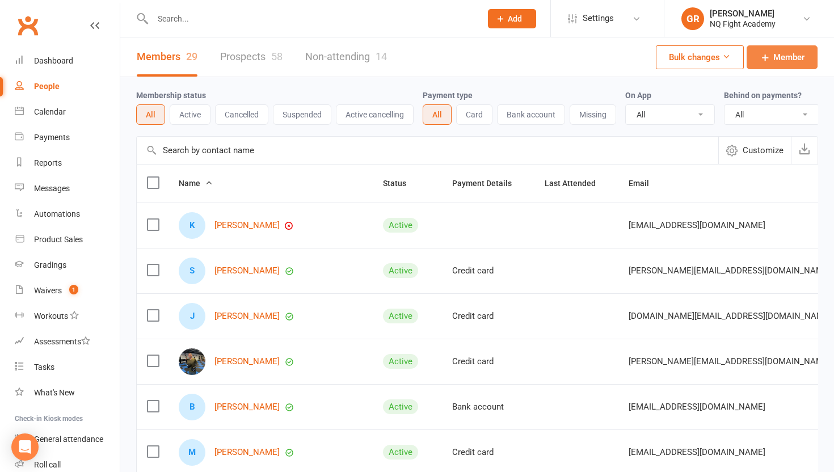
click at [770, 56] on link "Member" at bounding box center [782, 57] width 71 height 24
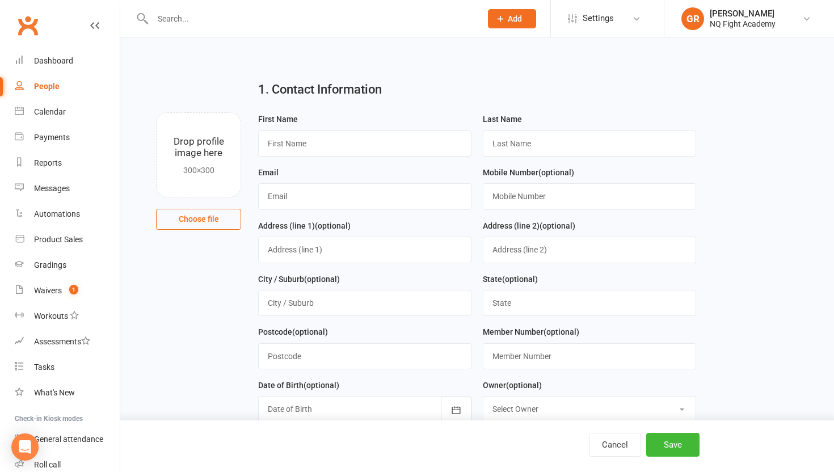
select select "100"
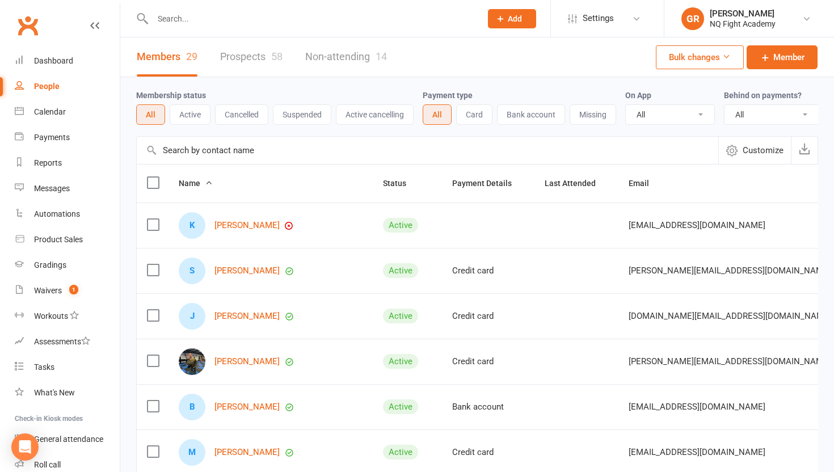
click at [193, 20] on input "text" at bounding box center [311, 19] width 324 height 16
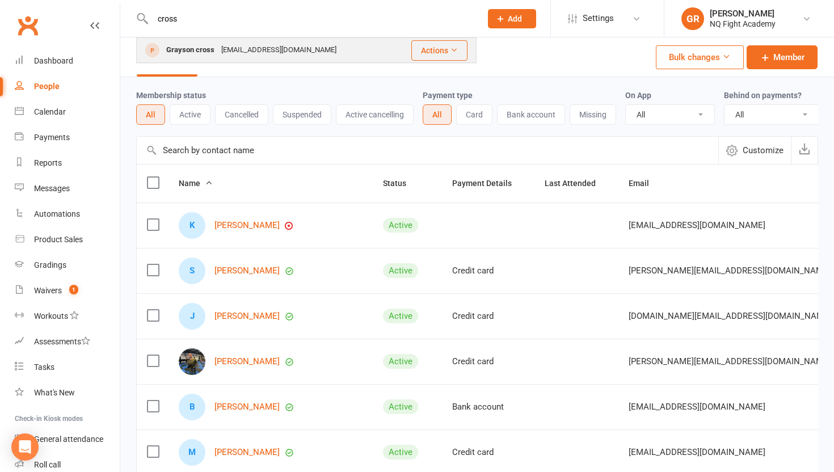
type input "cross"
click at [205, 51] on div "Grayson cross" at bounding box center [190, 50] width 55 height 16
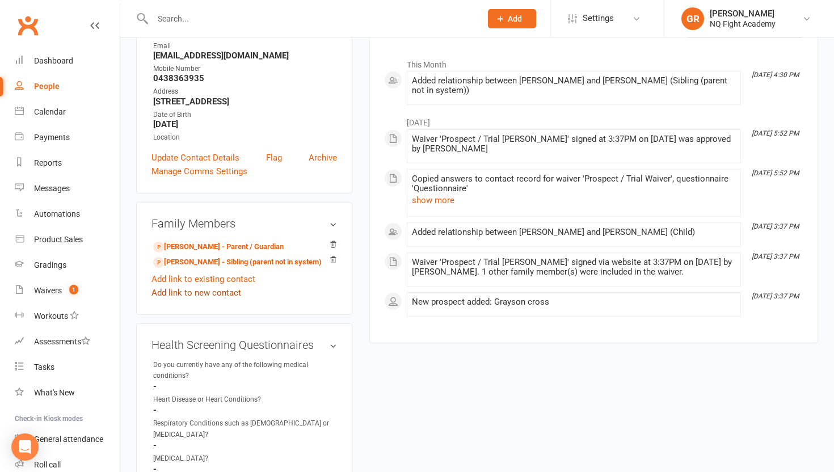
scroll to position [146, 0]
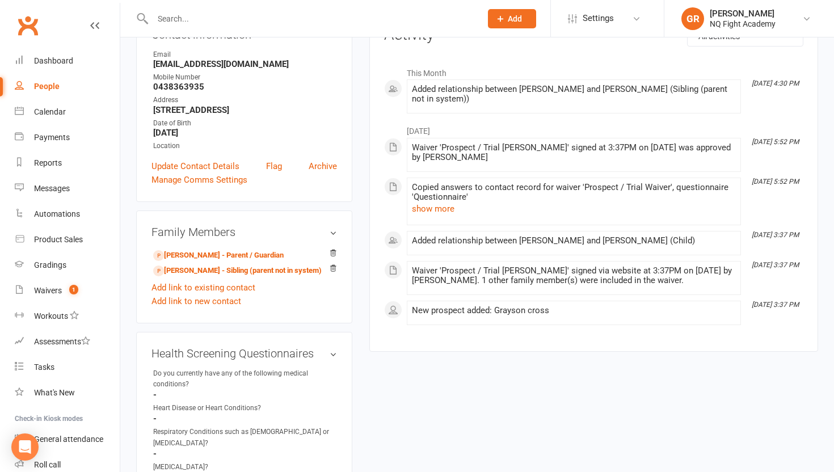
click at [44, 88] on div "People" at bounding box center [47, 86] width 26 height 9
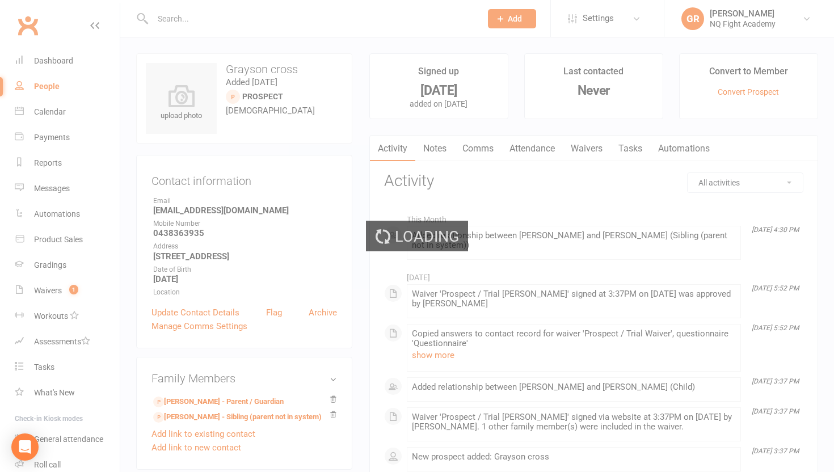
select select "100"
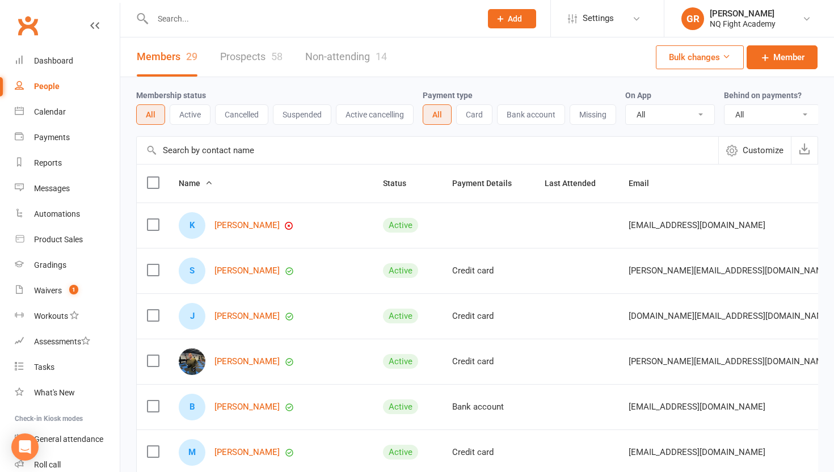
click at [248, 57] on link "Prospects 58" at bounding box center [251, 56] width 62 height 39
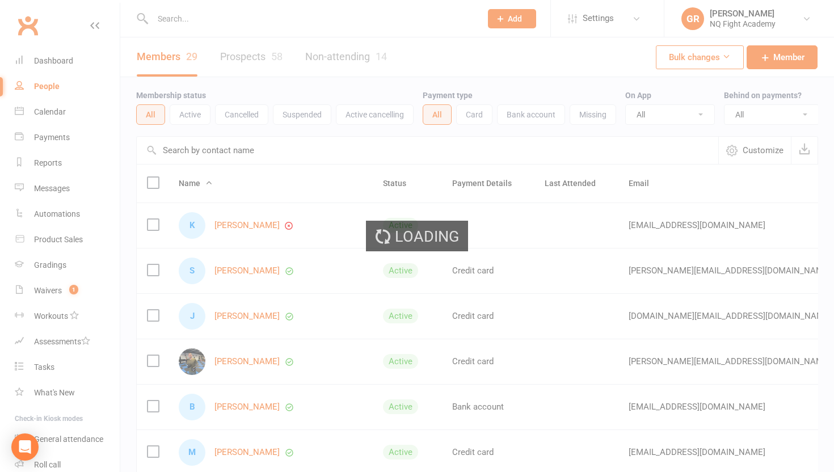
select select "100"
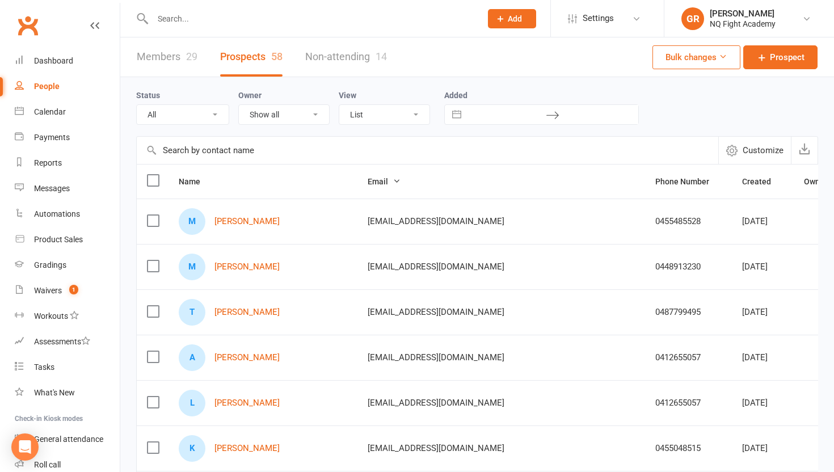
click at [220, 150] on input "text" at bounding box center [427, 150] width 581 height 27
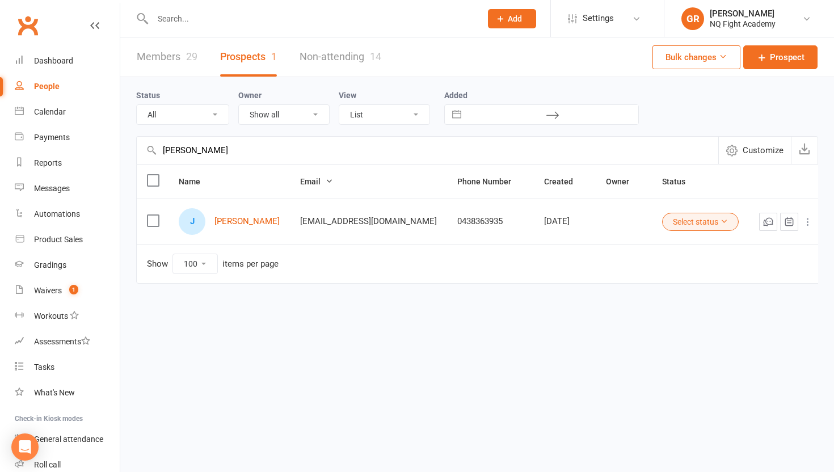
type input "jeniffer"
click at [802, 221] on icon at bounding box center [807, 221] width 11 height 11
click at [748, 239] on link "Convert to Member" at bounding box center [750, 244] width 112 height 23
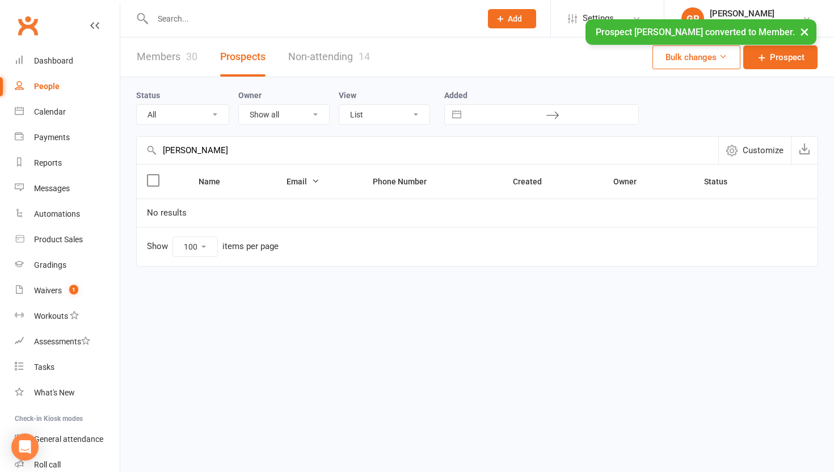
click at [162, 56] on link "Members 30" at bounding box center [167, 56] width 61 height 39
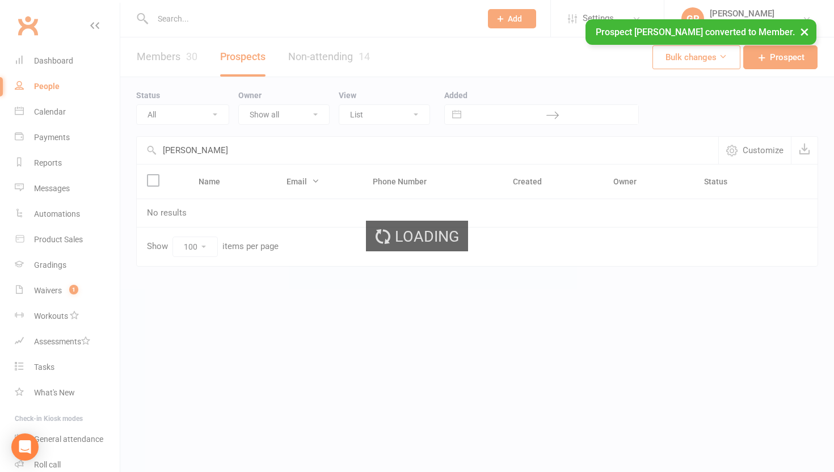
select select "100"
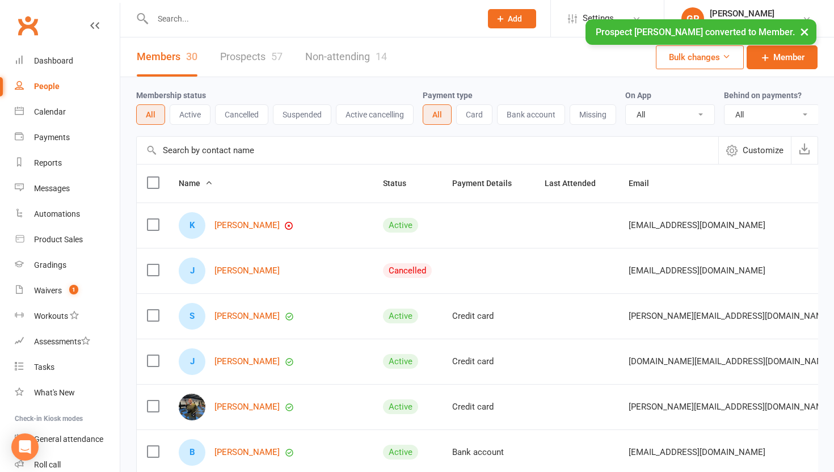
click at [246, 157] on input "text" at bounding box center [427, 150] width 581 height 27
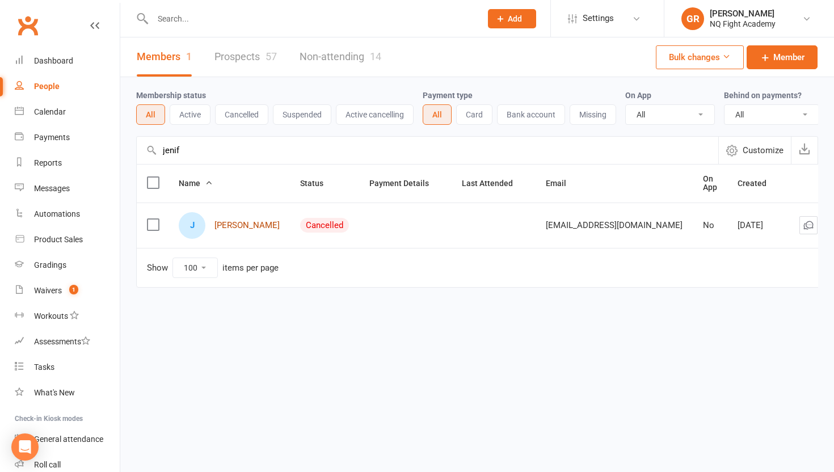
type input "jenif"
click at [238, 226] on link "Jennifer brown" at bounding box center [246, 226] width 65 height 10
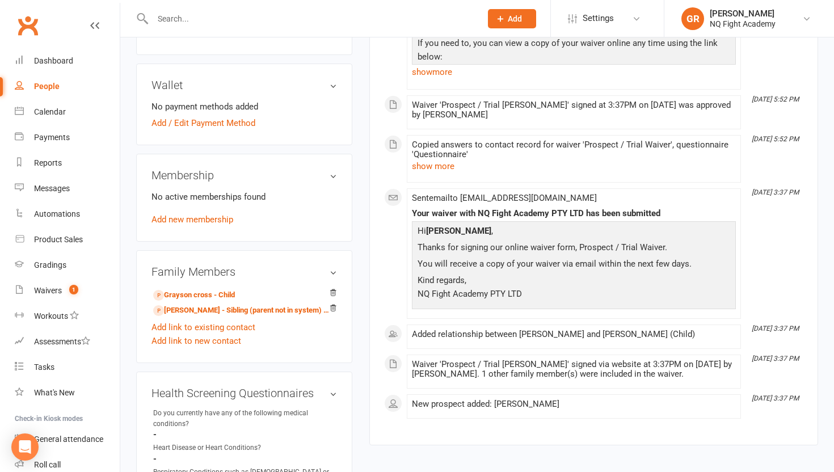
scroll to position [310, 0]
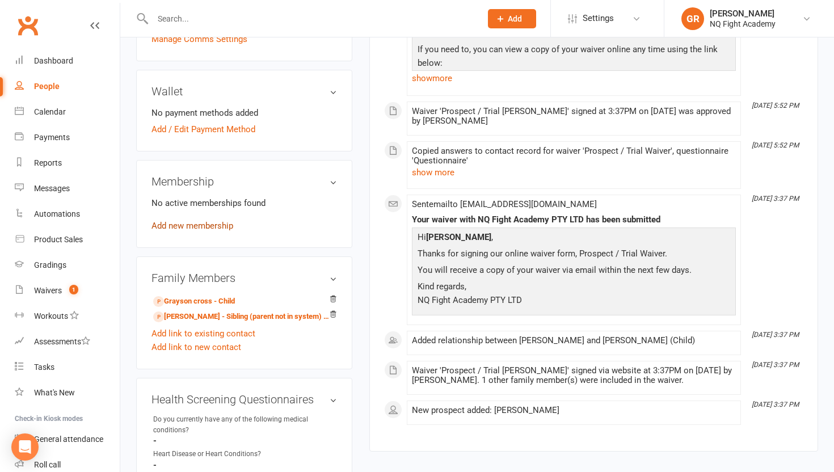
click at [197, 224] on link "Add new membership" at bounding box center [192, 226] width 82 height 10
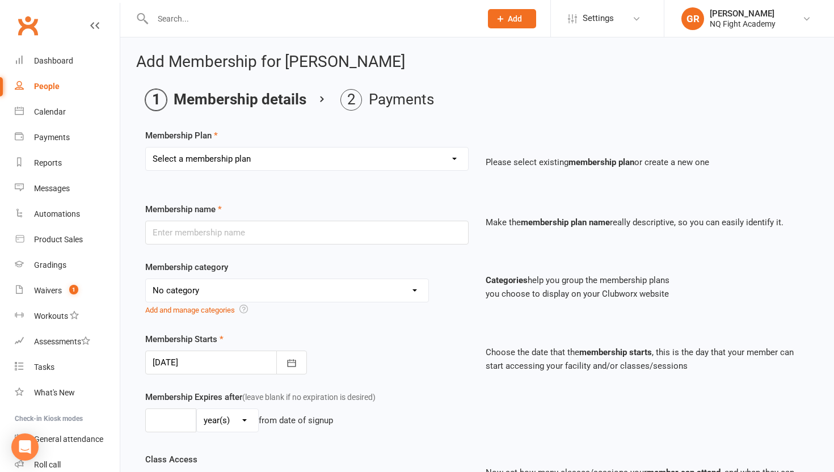
click at [244, 165] on select "Select a membership plan Create new Membership Plan Casual $25 Tap or Cash 2 Cl…" at bounding box center [307, 158] width 322 height 23
select select "2"
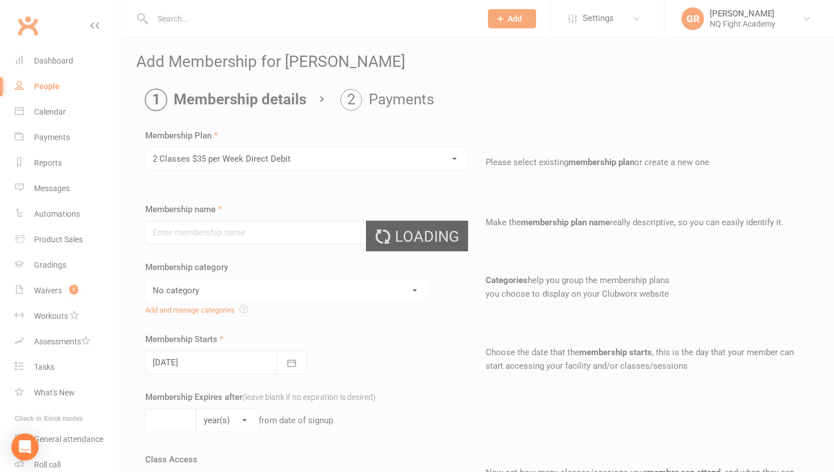
type input "2 Classes $35 per Week Direct Debit"
select select "12"
type input "0"
type input "2"
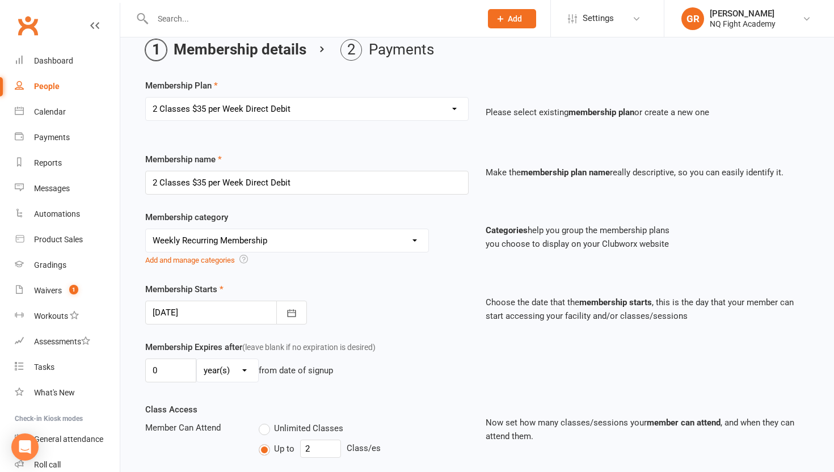
scroll to position [49, 0]
click at [301, 186] on input "2 Classes $35 per Week Direct Debit" at bounding box center [306, 184] width 323 height 24
click at [309, 107] on select "Select a membership plan Create new Membership Plan Casual $25 Tap or Cash 2 Cl…" at bounding box center [307, 110] width 322 height 23
click at [173, 181] on input "2 Classes $35 per Week Direct Debit" at bounding box center [306, 184] width 323 height 24
click at [155, 182] on input "2 Classes $35 per Week Direct Debit" at bounding box center [306, 184] width 323 height 24
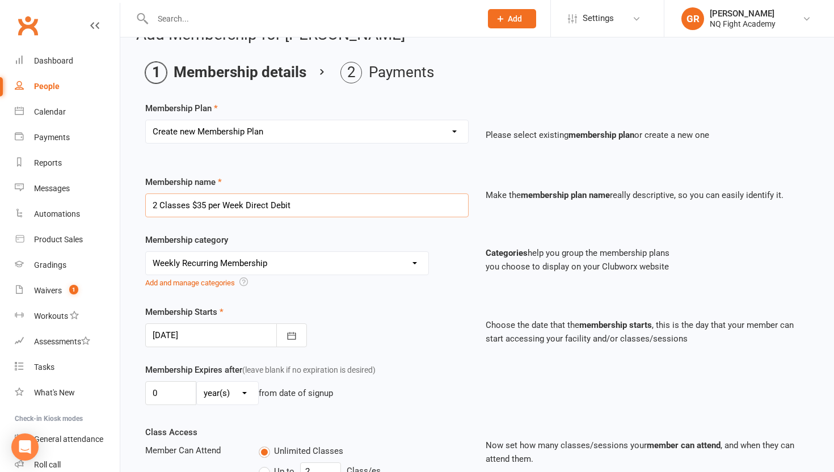
scroll to position [0, 0]
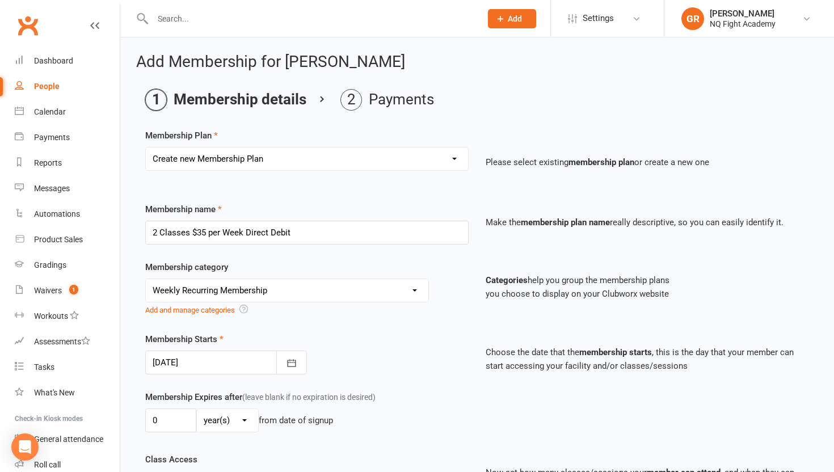
click at [294, 158] on select "Select a membership plan Create new Membership Plan Casual $25 Tap or Cash 2 Cl…" at bounding box center [307, 158] width 322 height 23
select select "2"
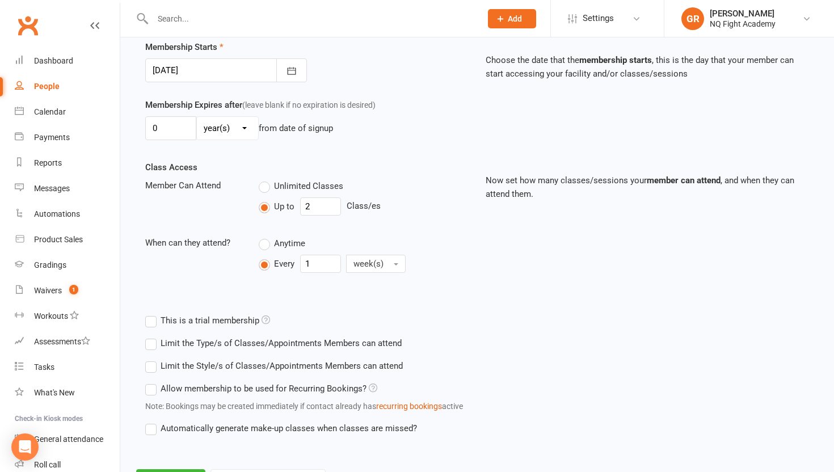
scroll to position [345, 0]
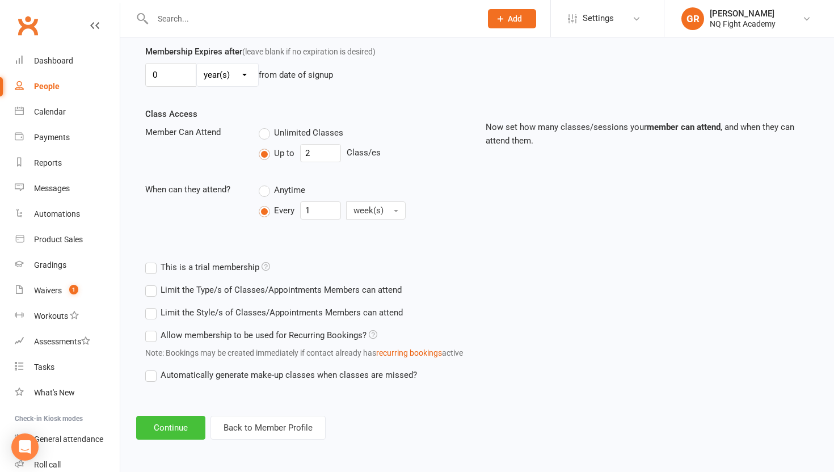
click at [158, 427] on button "Continue" at bounding box center [170, 428] width 69 height 24
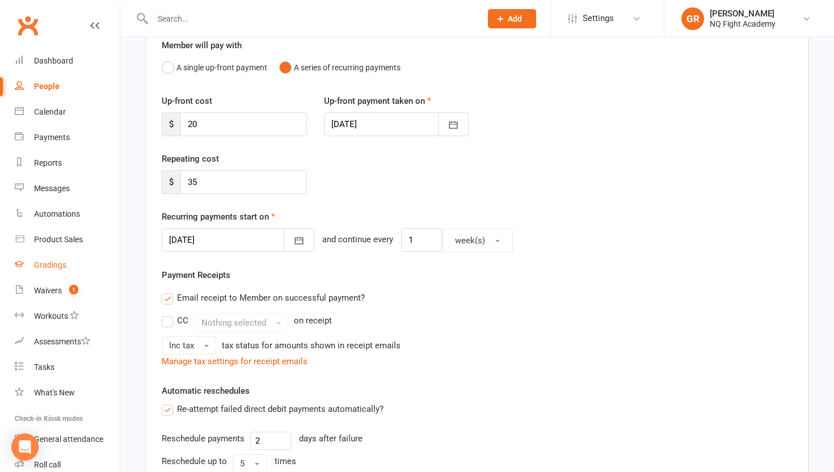
scroll to position [107, 0]
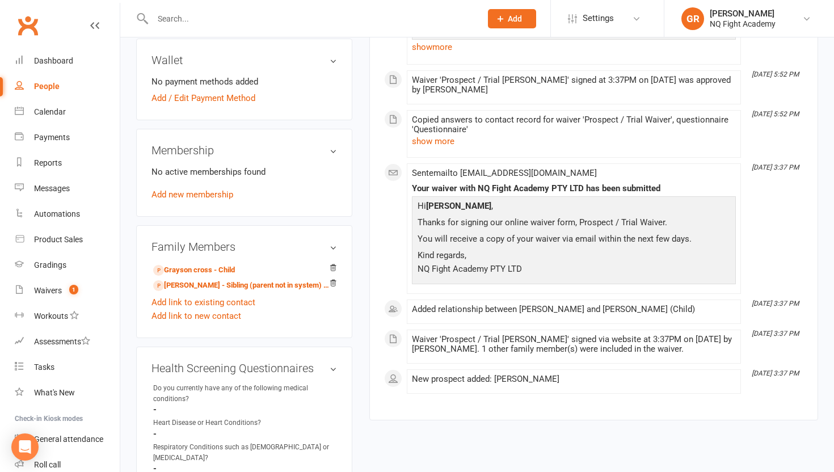
scroll to position [339, 0]
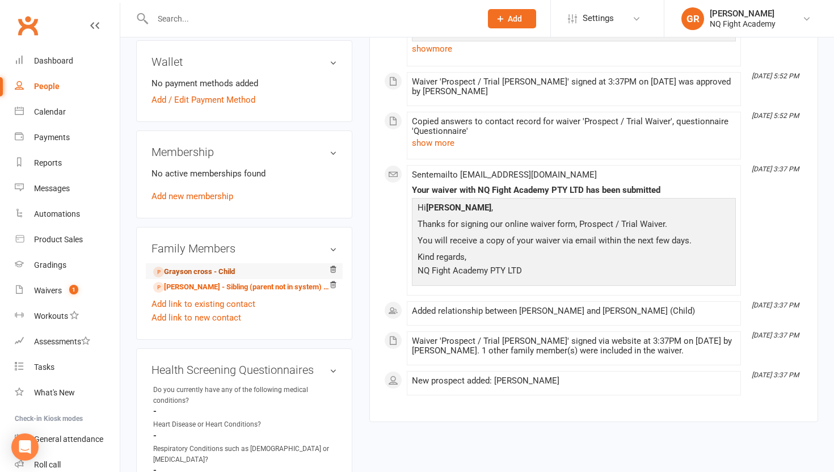
click at [204, 269] on link "Grayson cross - Child" at bounding box center [194, 272] width 82 height 12
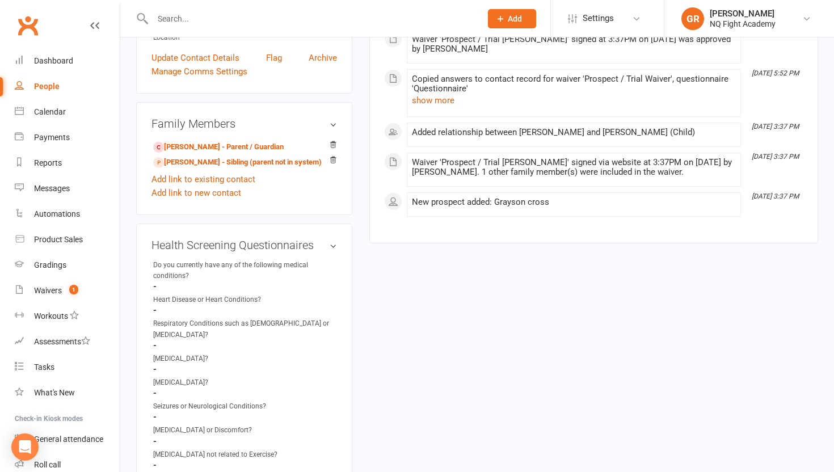
scroll to position [254, 0]
click at [210, 145] on link "Jennifer brown - Parent / Guardian" at bounding box center [218, 148] width 130 height 12
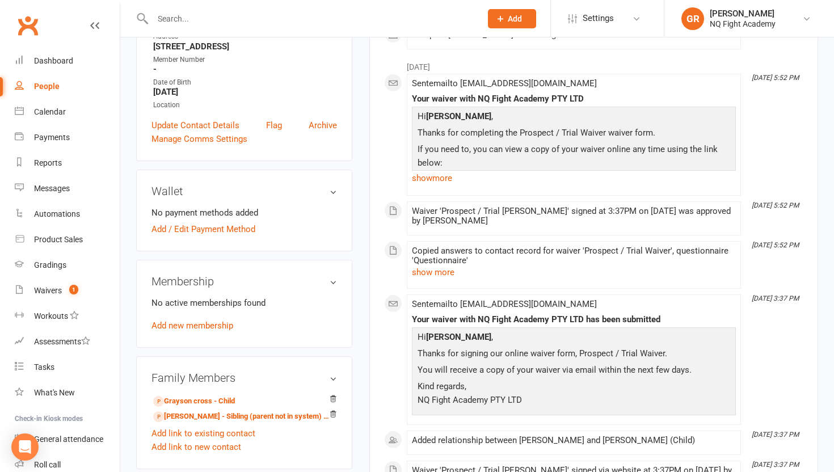
scroll to position [211, 0]
click at [200, 321] on link "Add new membership" at bounding box center [192, 324] width 82 height 10
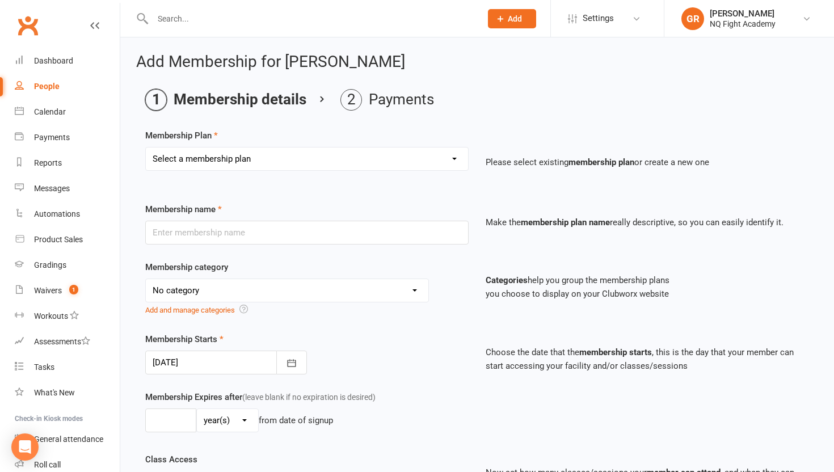
click at [199, 149] on select "Select a membership plan Create new Membership Plan Casual $25 Tap or Cash 2 Cl…" at bounding box center [307, 158] width 322 height 23
select select "2"
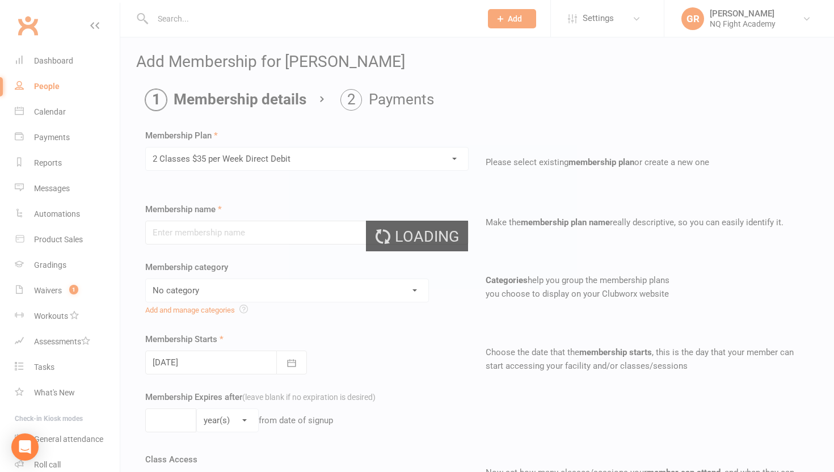
type input "2 Classes $35 per Week Direct Debit"
select select "12"
type input "0"
type input "2"
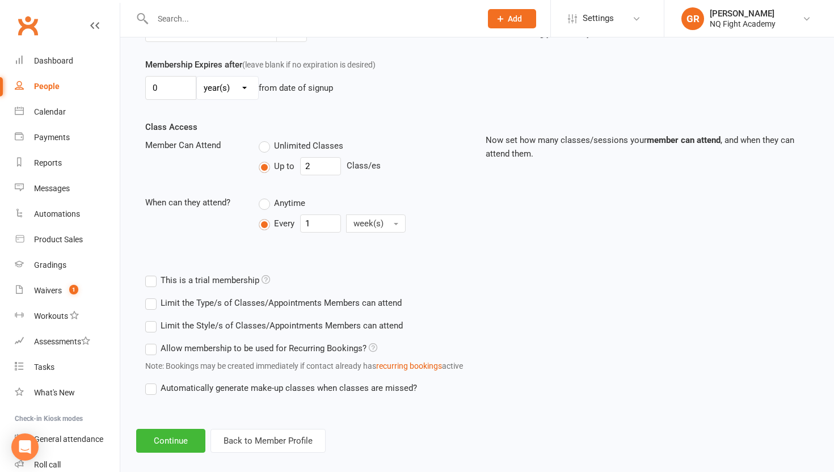
scroll to position [345, 0]
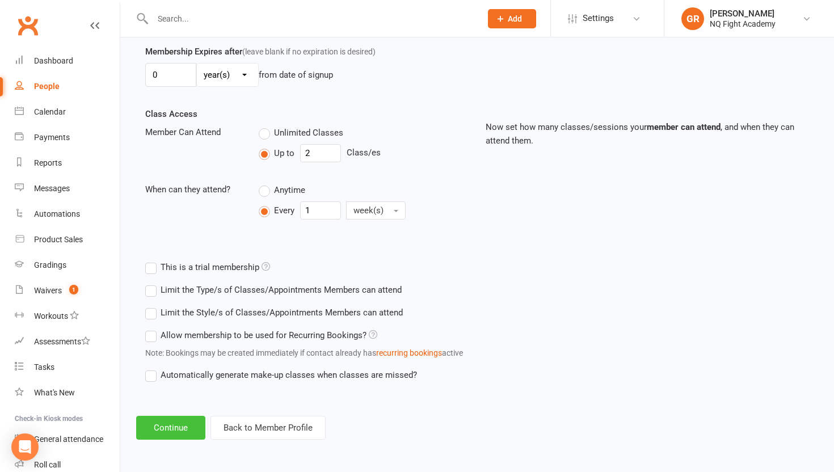
click at [177, 428] on button "Continue" at bounding box center [170, 428] width 69 height 24
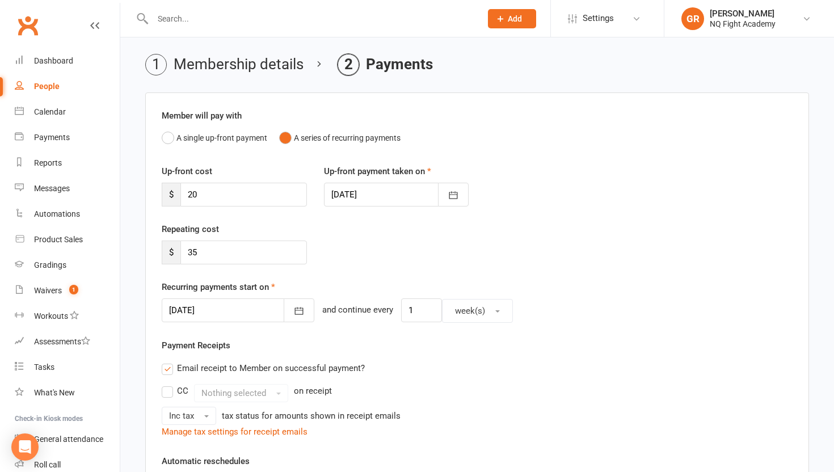
scroll to position [0, 0]
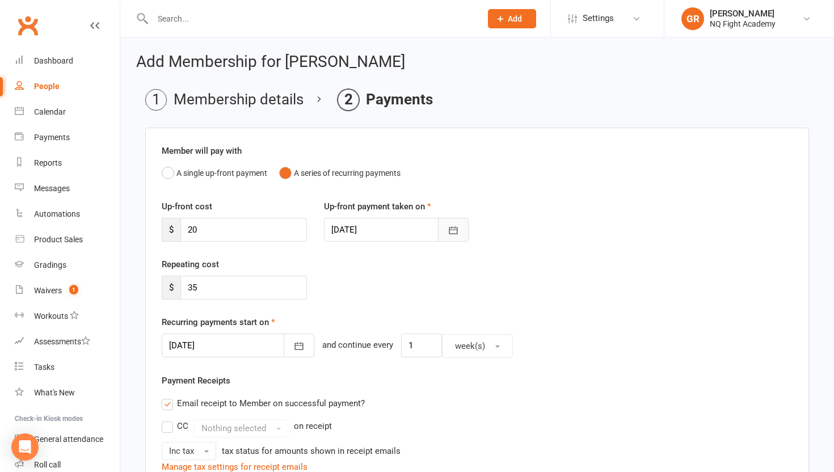
click at [453, 230] on icon "button" at bounding box center [453, 230] width 11 height 11
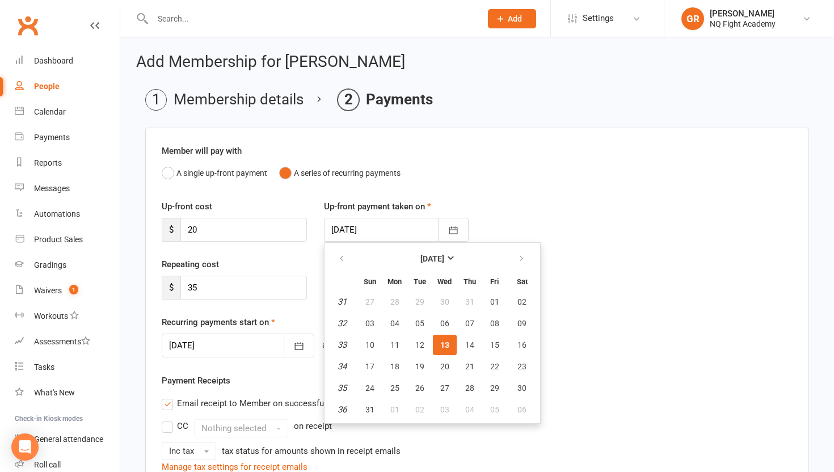
click at [442, 339] on button "13" at bounding box center [445, 345] width 24 height 20
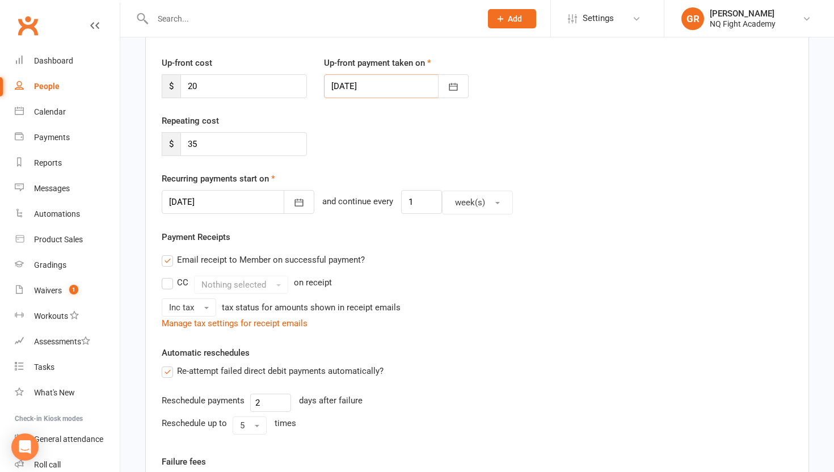
scroll to position [142, 0]
click at [229, 209] on div at bounding box center [238, 204] width 153 height 24
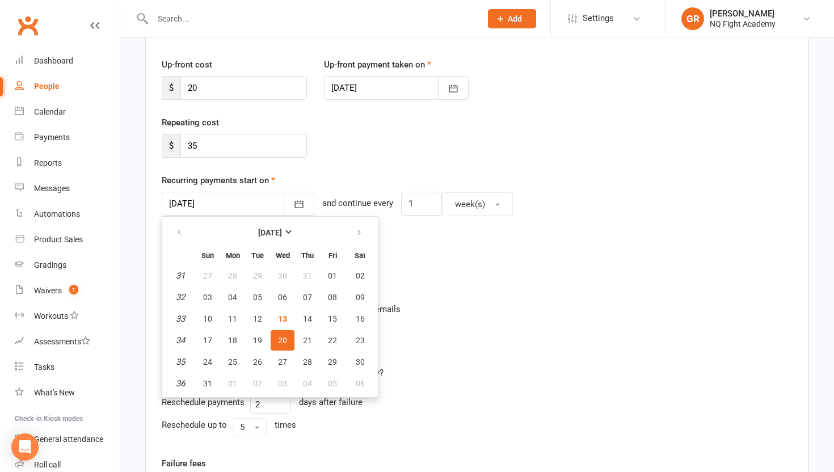
click at [287, 339] on button "20" at bounding box center [283, 340] width 24 height 20
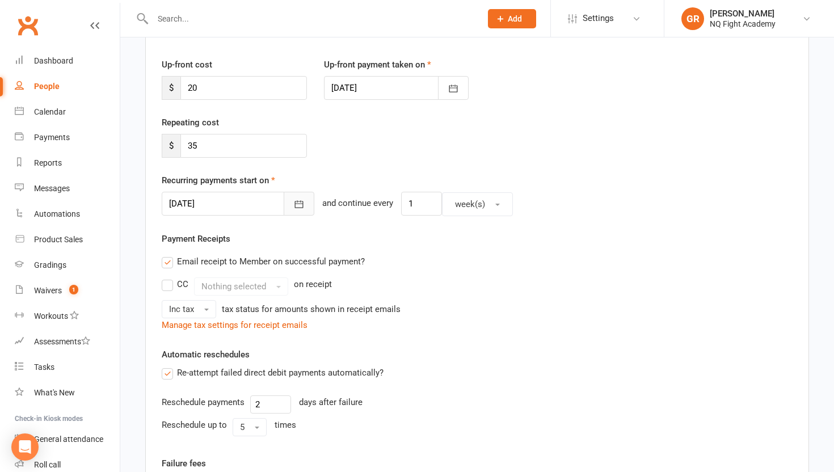
click at [284, 212] on button "button" at bounding box center [299, 204] width 31 height 24
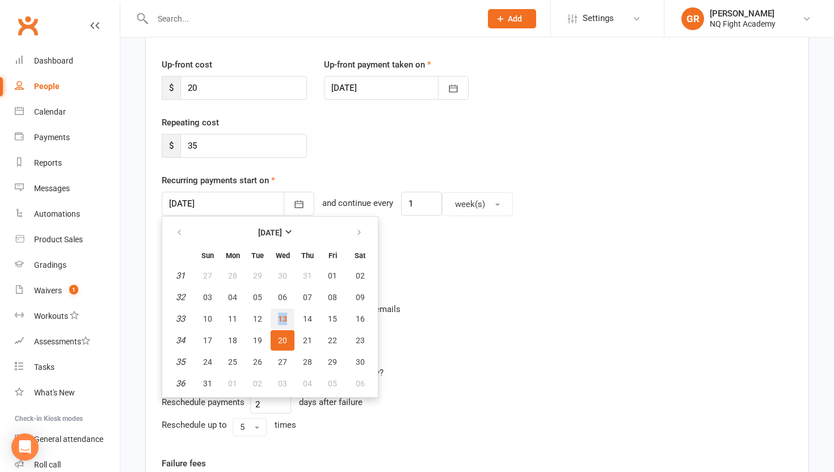
click at [289, 319] on button "13" at bounding box center [283, 319] width 24 height 20
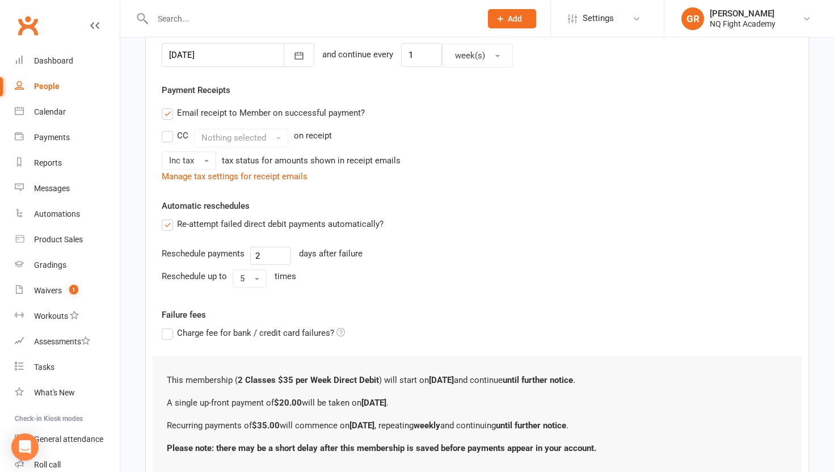
scroll to position [376, 0]
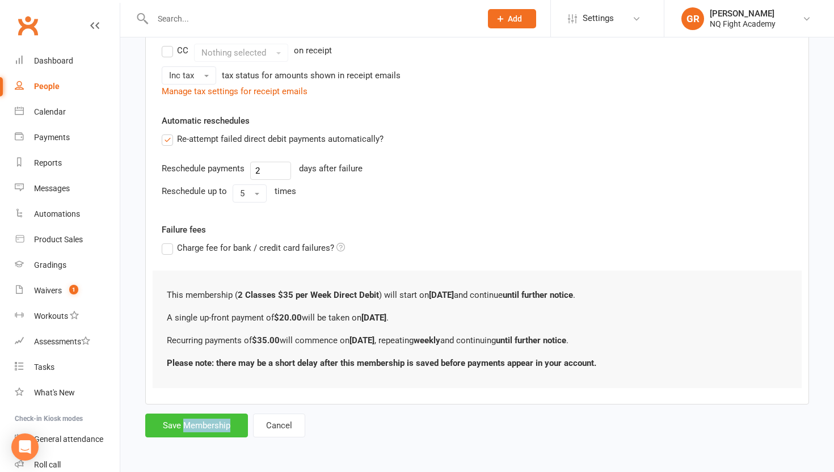
click at [236, 419] on button "Save Membership" at bounding box center [196, 426] width 103 height 24
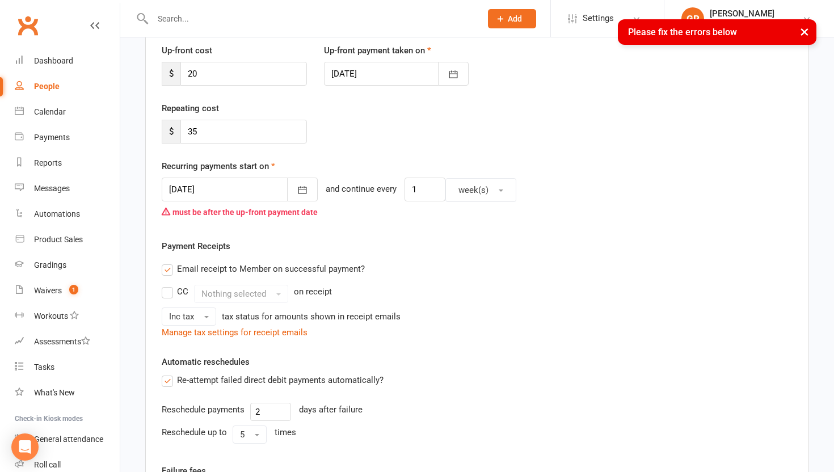
scroll to position [161, 0]
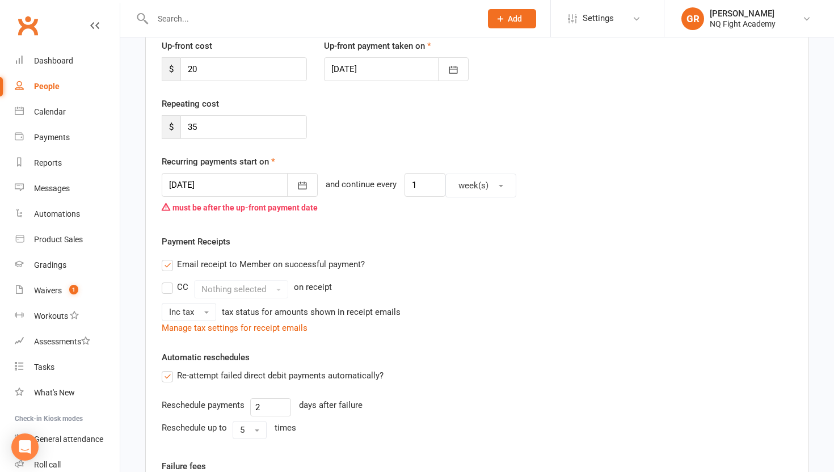
click at [234, 187] on div at bounding box center [240, 185] width 156 height 24
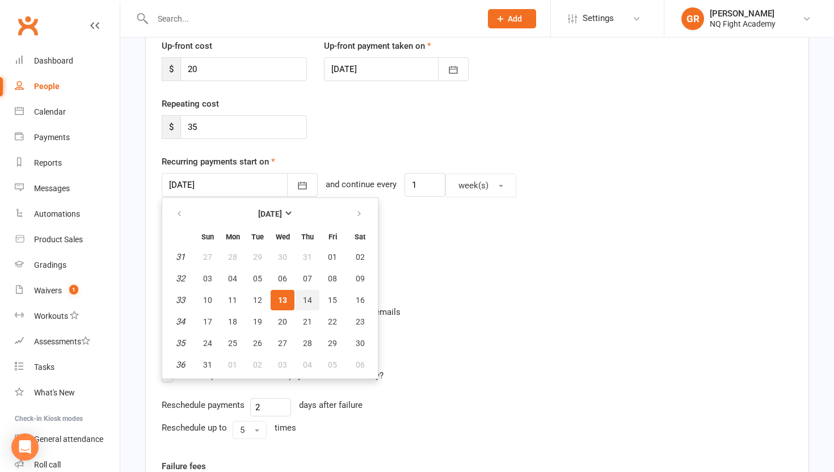
click at [305, 297] on span "14" at bounding box center [307, 300] width 9 height 9
type input "14 Aug 2025"
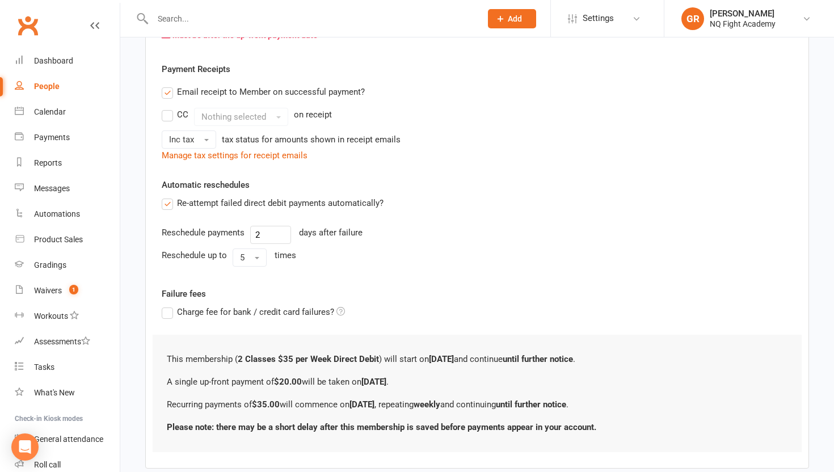
scroll to position [397, 0]
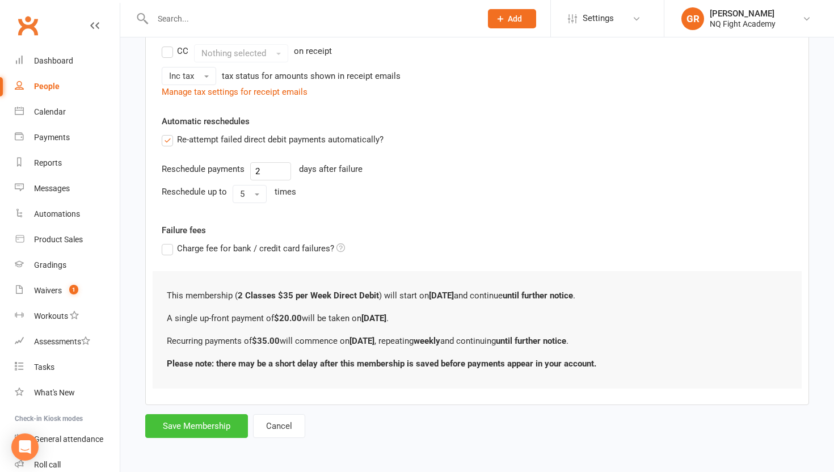
click at [222, 425] on button "Save Membership" at bounding box center [196, 426] width 103 height 24
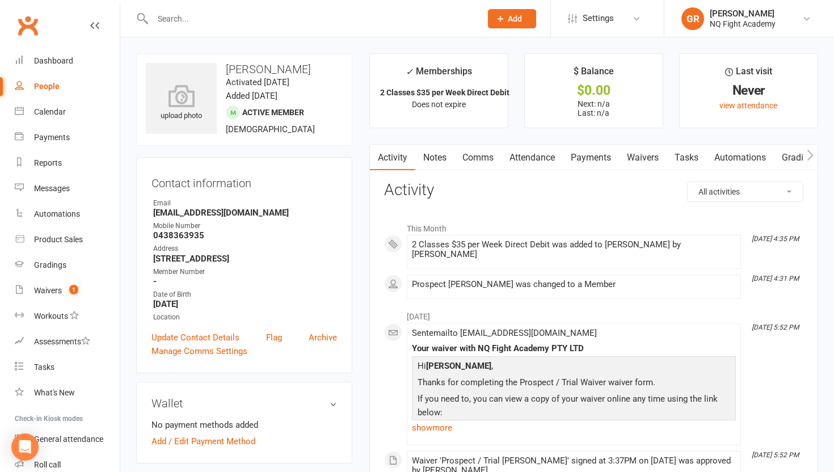
click at [543, 243] on div "2 Classes $35 per Week Direct Debit was added to Jennifer brown by Gus Rees" at bounding box center [574, 249] width 324 height 19
click at [412, 240] on span at bounding box center [412, 240] width 0 height 0
click at [590, 155] on link "Payments" at bounding box center [591, 158] width 56 height 26
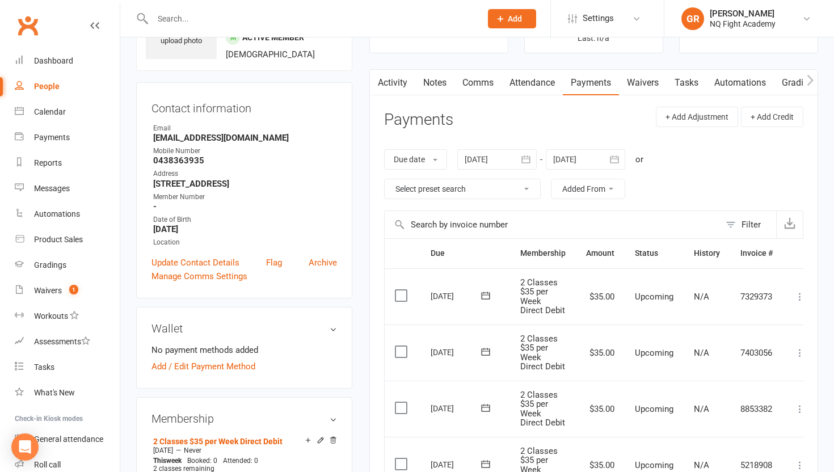
scroll to position [36, 0]
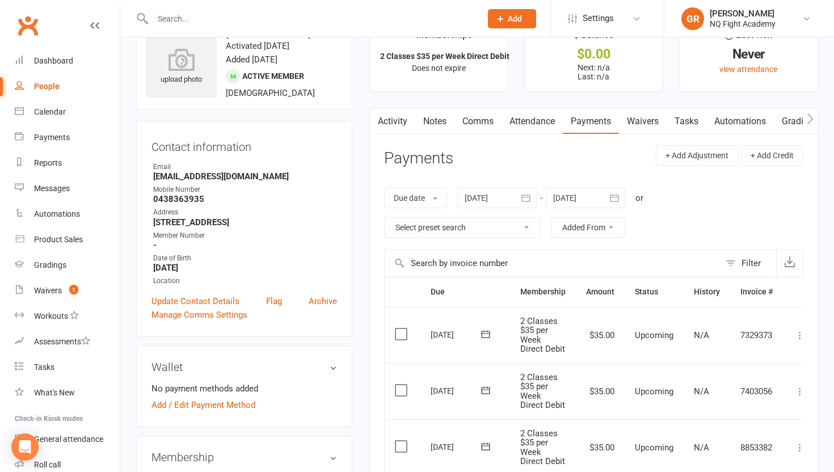
click at [643, 121] on link "Waivers" at bounding box center [643, 121] width 48 height 26
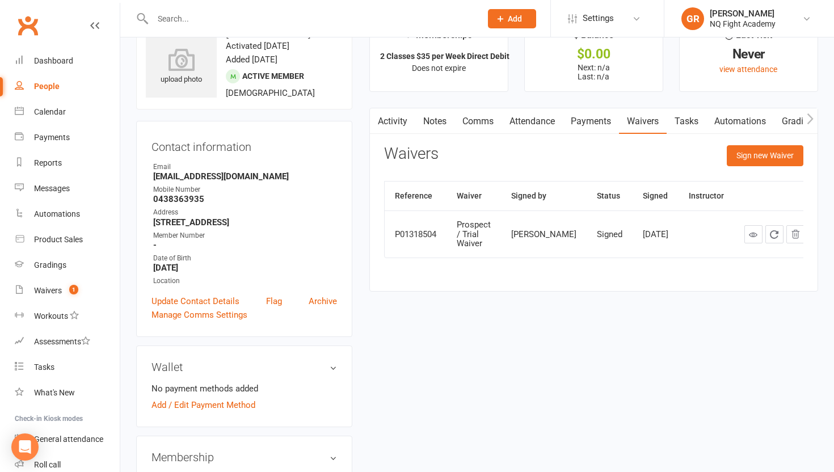
click at [638, 160] on div "Waivers Sign new Waiver" at bounding box center [593, 158] width 419 height 27
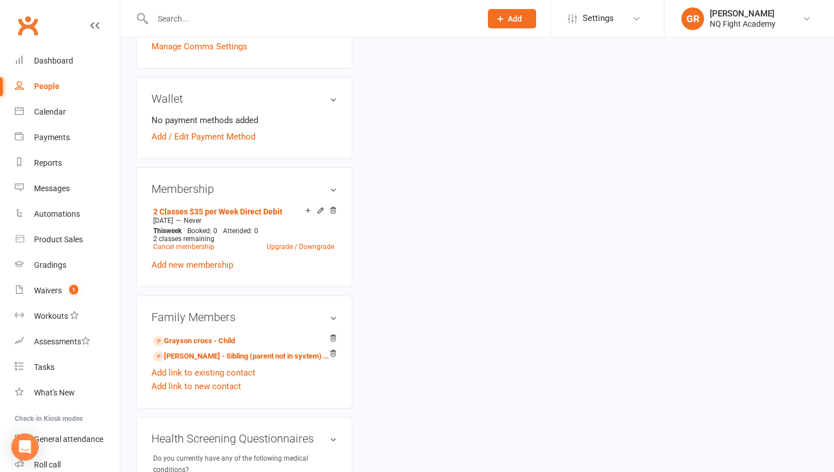
scroll to position [303, 0]
click at [211, 261] on link "Add new membership" at bounding box center [192, 266] width 82 height 10
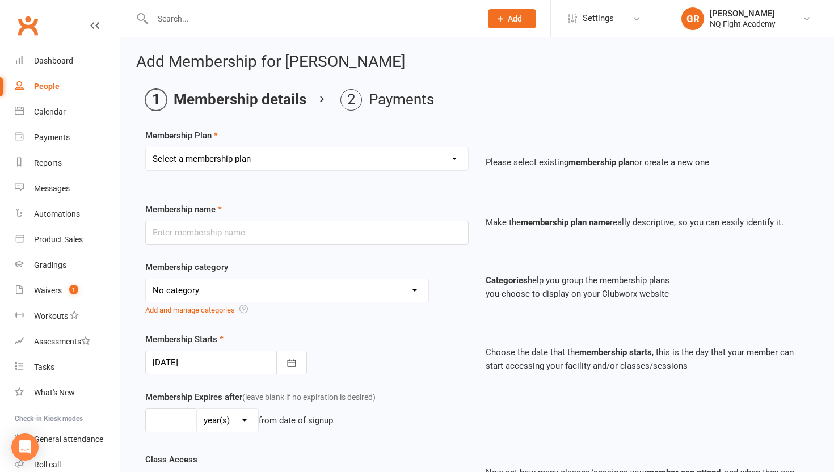
click at [280, 152] on select "Select a membership plan Create new Membership Plan Casual $25 Tap or Cash 2 Cl…" at bounding box center [307, 158] width 322 height 23
select select "2"
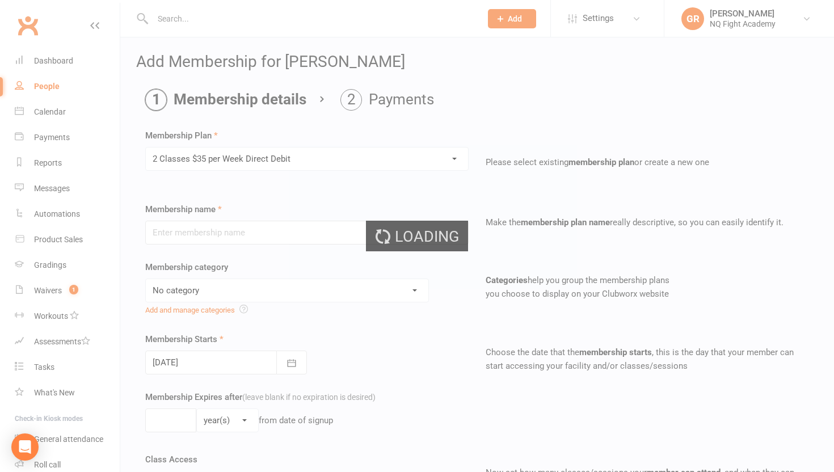
type input "2 Classes $35 per Week Direct Debit"
select select "12"
type input "0"
type input "2"
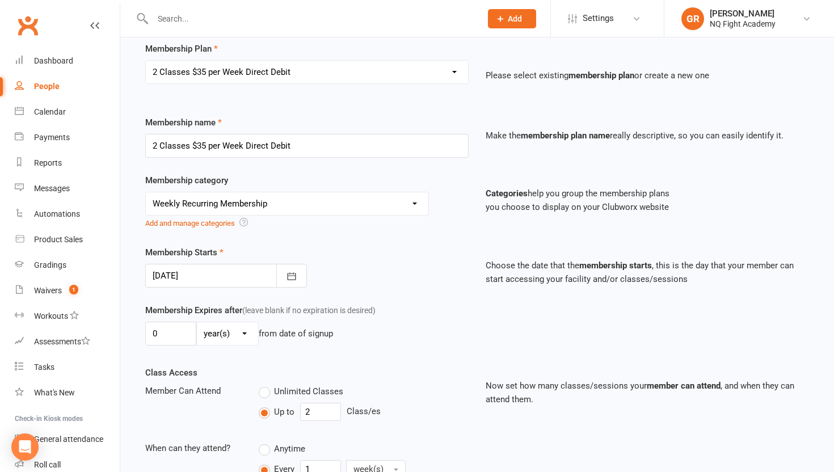
scroll to position [93, 0]
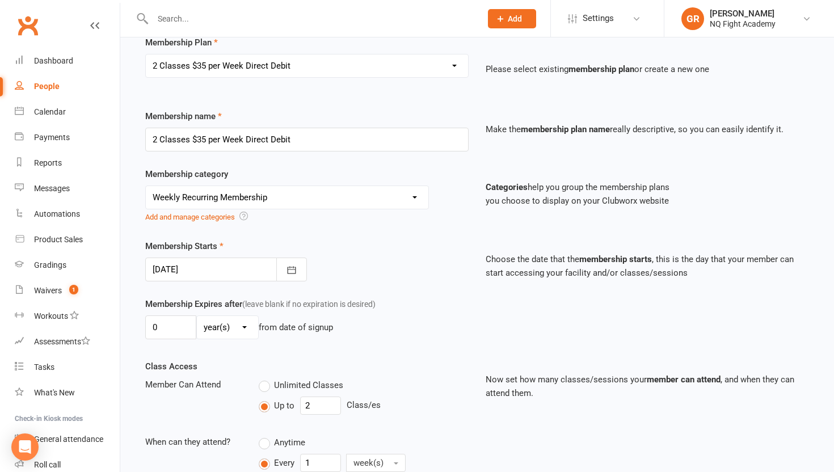
click at [174, 265] on div at bounding box center [226, 270] width 162 height 24
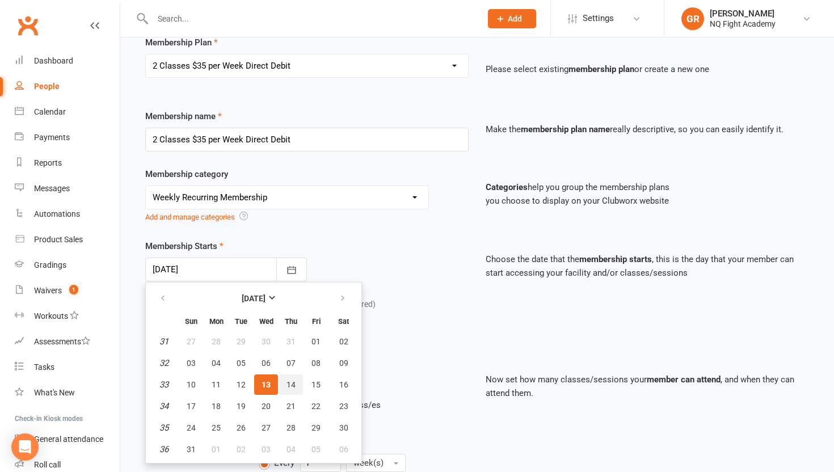
click at [292, 386] on span "14" at bounding box center [290, 384] width 9 height 9
type input "14 Aug 2025"
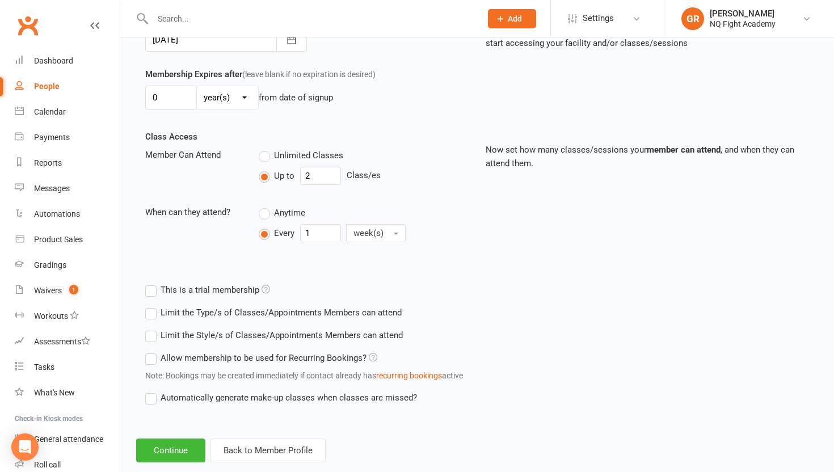
scroll to position [345, 0]
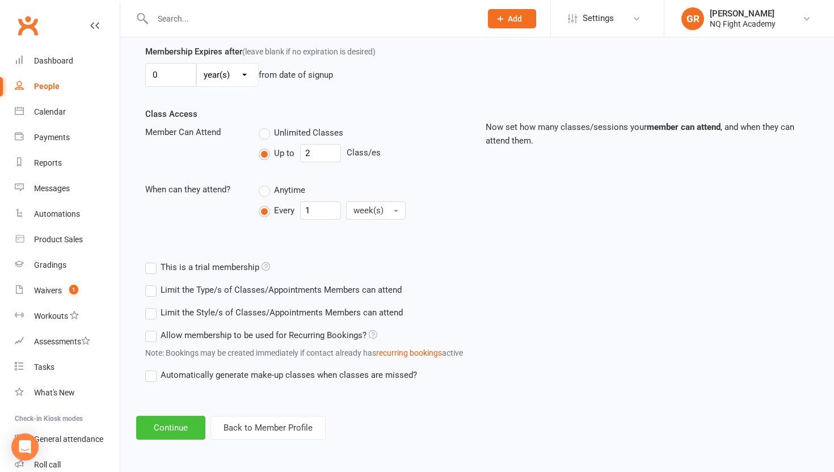
click at [192, 434] on button "Continue" at bounding box center [170, 428] width 69 height 24
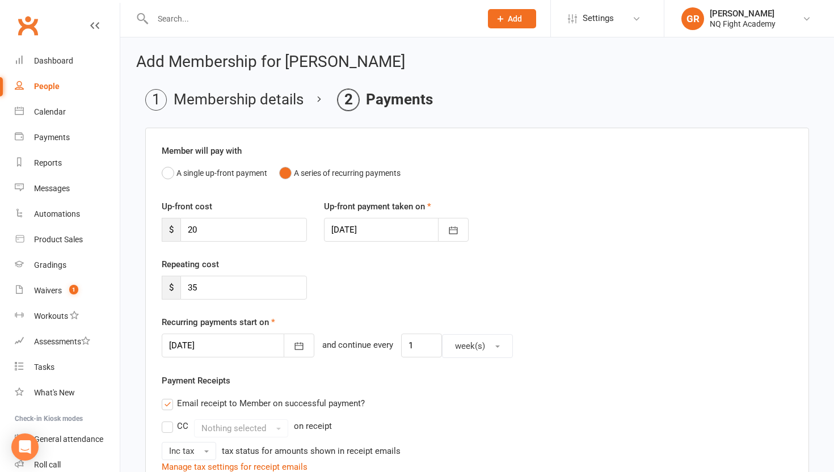
click at [361, 224] on div at bounding box center [396, 230] width 145 height 24
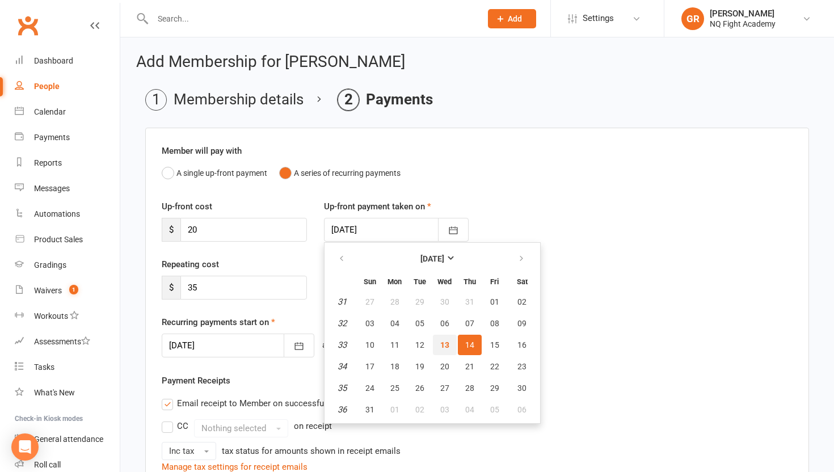
click at [450, 343] on button "13" at bounding box center [445, 345] width 24 height 20
type input "13 Aug 2025"
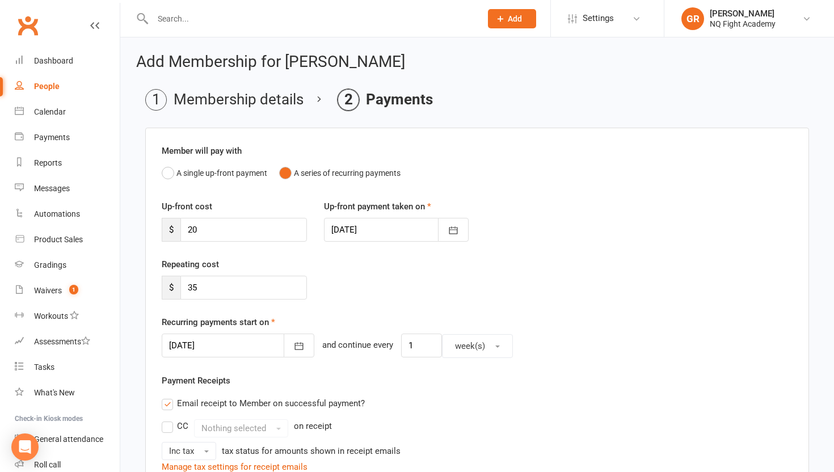
click at [204, 346] on div at bounding box center [238, 346] width 153 height 24
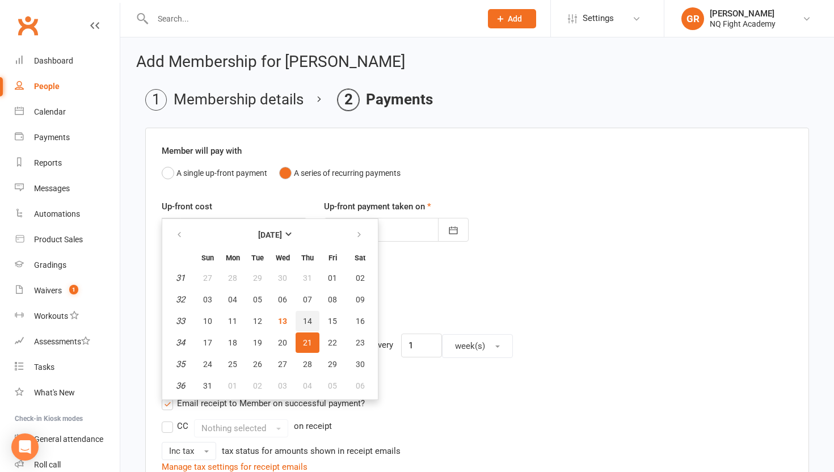
click at [307, 320] on span "14" at bounding box center [307, 321] width 9 height 9
type input "14 Aug 2025"
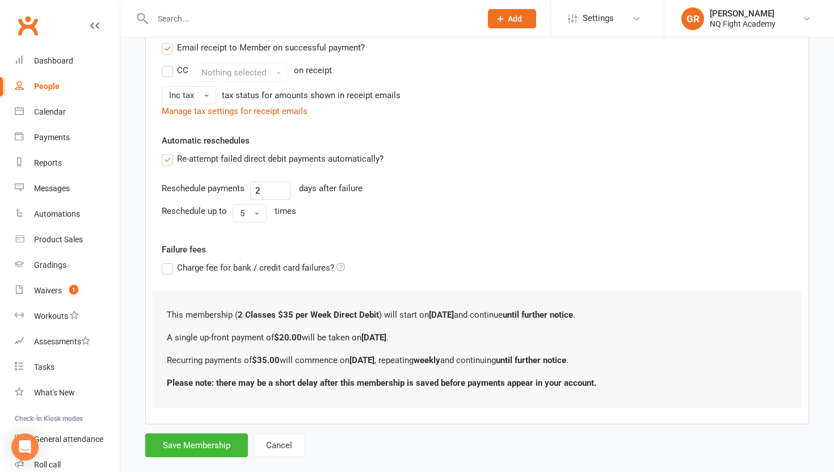
scroll to position [376, 0]
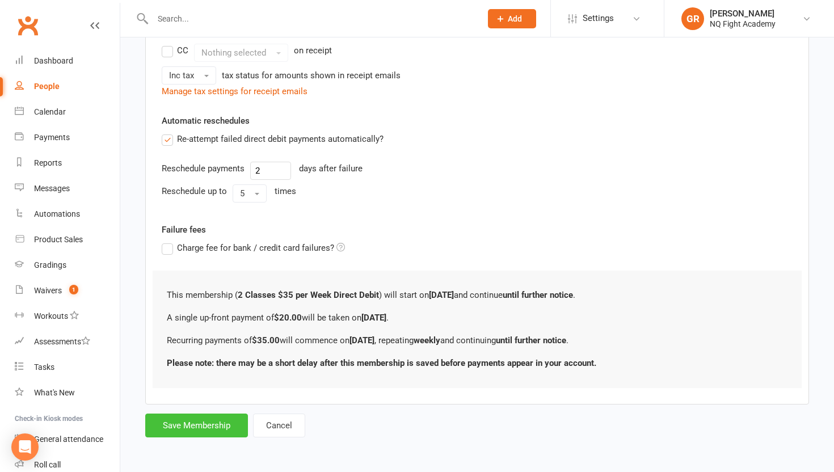
click at [226, 431] on button "Save Membership" at bounding box center [196, 426] width 103 height 24
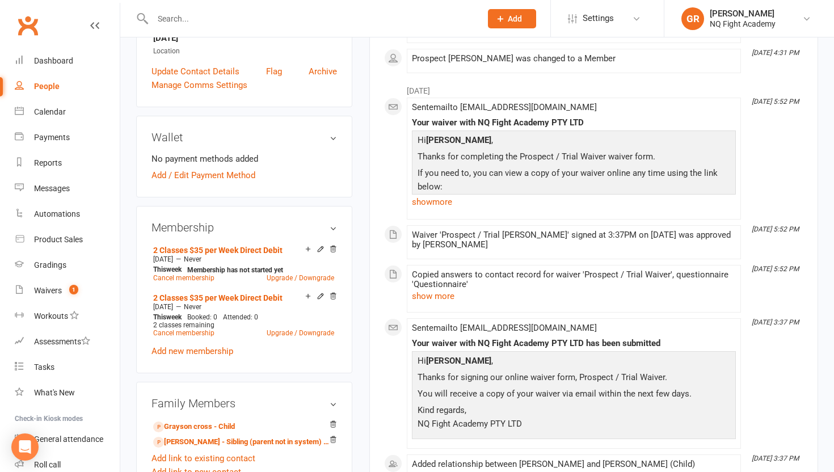
scroll to position [274, 0]
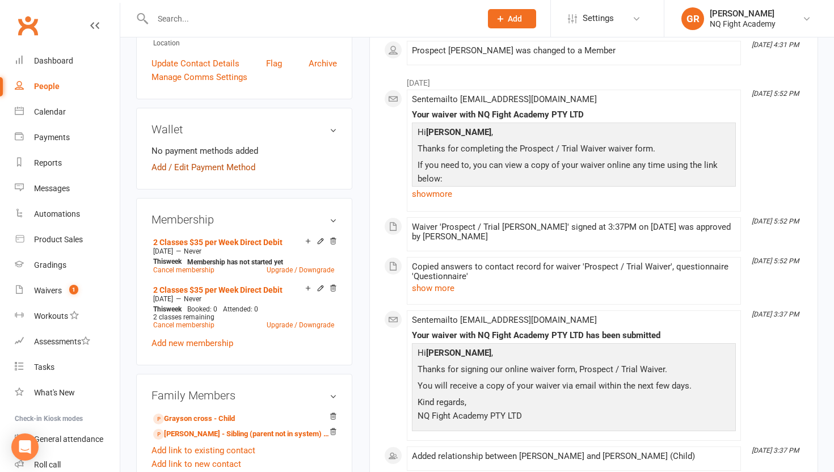
click at [214, 163] on link "Add / Edit Payment Method" at bounding box center [203, 168] width 104 height 14
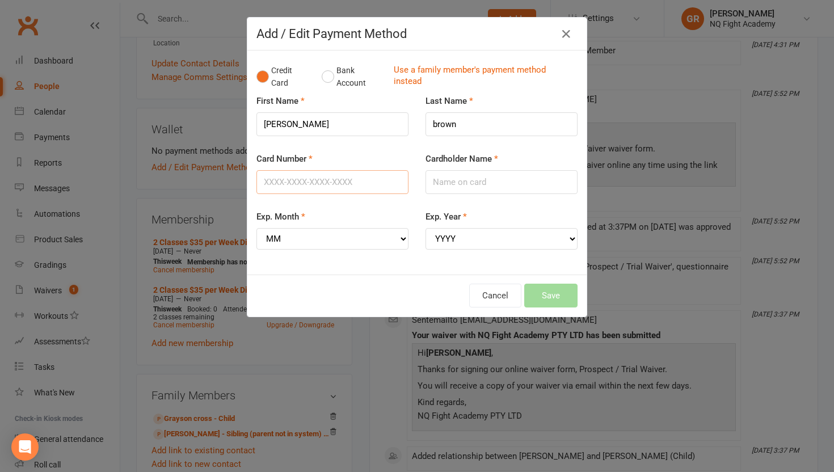
click at [296, 184] on input "Card Number" at bounding box center [332, 182] width 152 height 24
type input "5360360996752953"
click at [442, 178] on input "Cardholder Name" at bounding box center [501, 182] width 152 height 24
type input "jennifer brown"
click at [355, 235] on select "MM 01 02 03 04 05 06 07 08 09 10 11 12" at bounding box center [332, 239] width 152 height 22
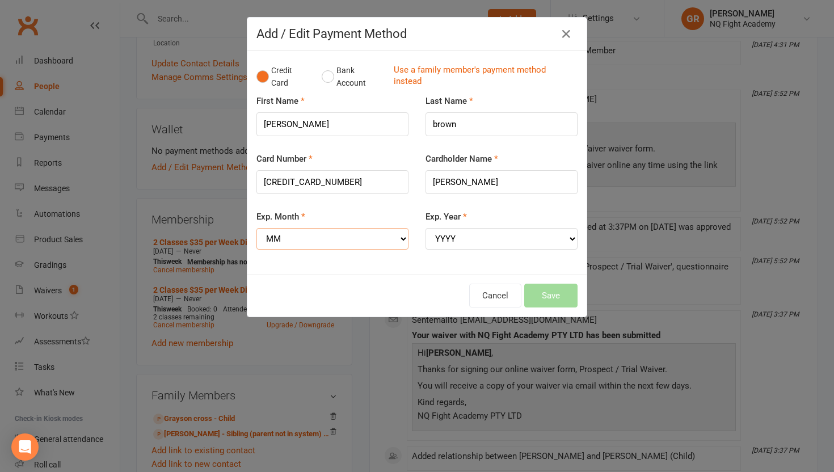
select select "06"
click at [440, 237] on select "YYYY 2025 2026 2027 2028 2029 2030 2031 2032 2033 2034" at bounding box center [501, 239] width 152 height 22
select select "2027"
click at [533, 284] on button "Save" at bounding box center [550, 296] width 53 height 24
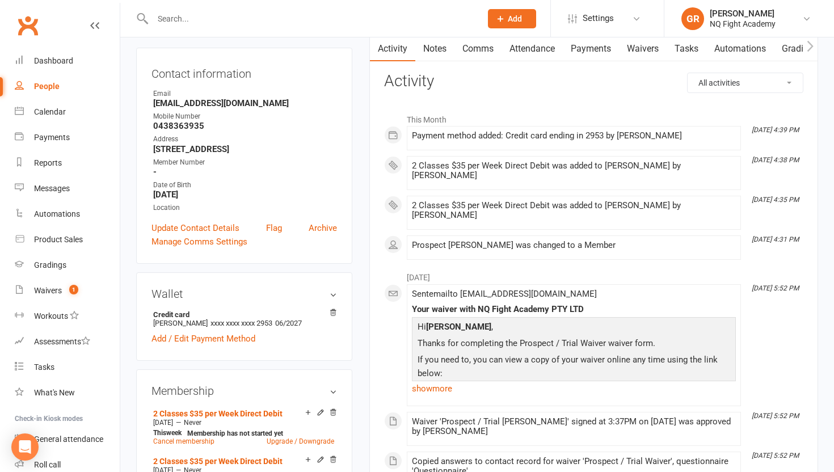
scroll to position [0, 0]
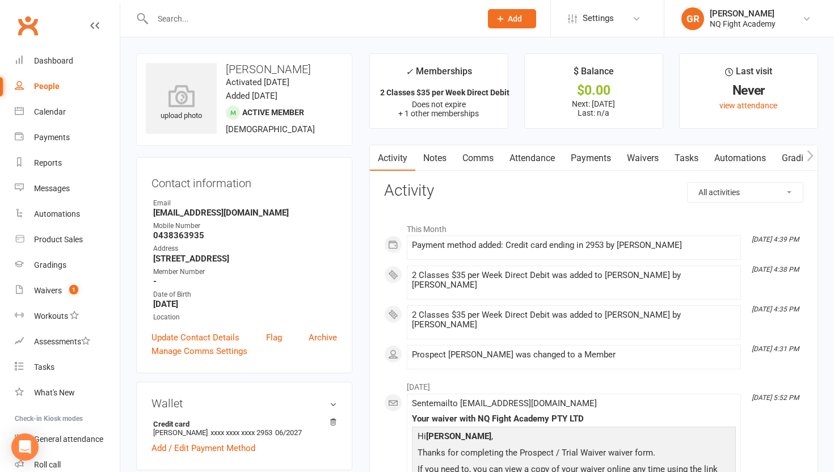
click at [592, 154] on link "Payments" at bounding box center [591, 158] width 56 height 26
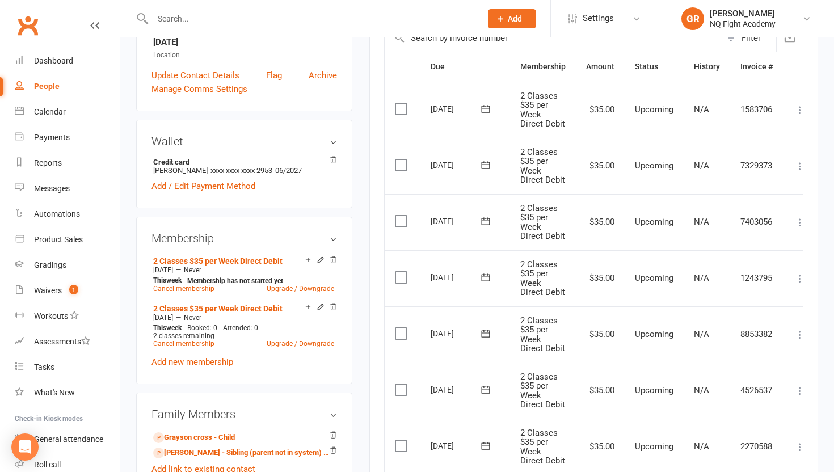
scroll to position [261, 0]
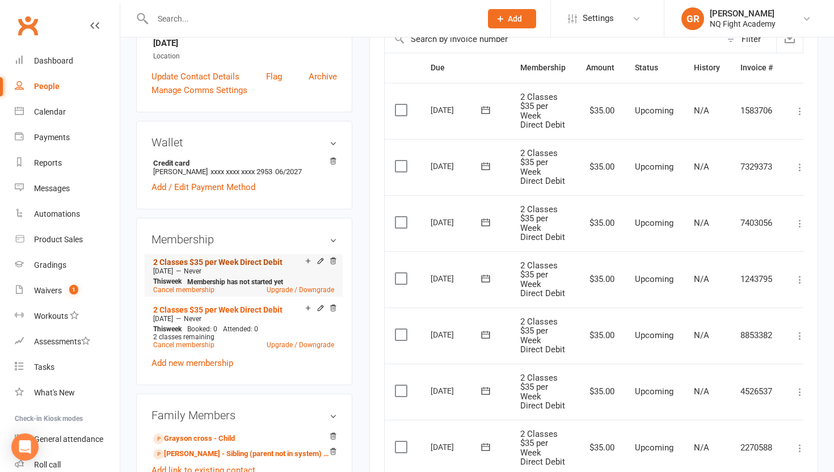
click at [248, 258] on link "2 Classes $35 per Week Direct Debit" at bounding box center [217, 262] width 129 height 9
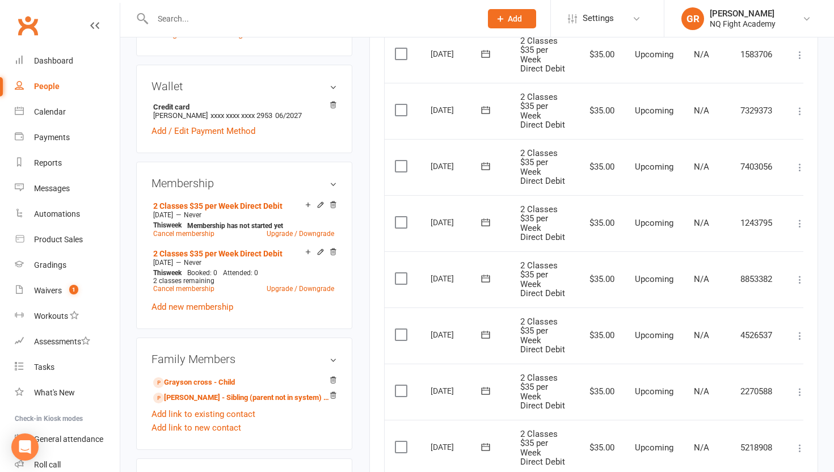
scroll to position [319, 0]
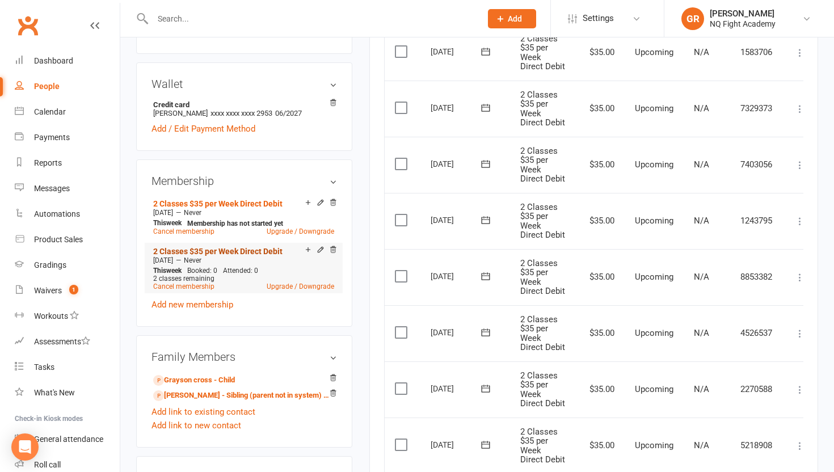
click at [280, 247] on link "2 Classes $35 per Week Direct Debit" at bounding box center [217, 251] width 129 height 9
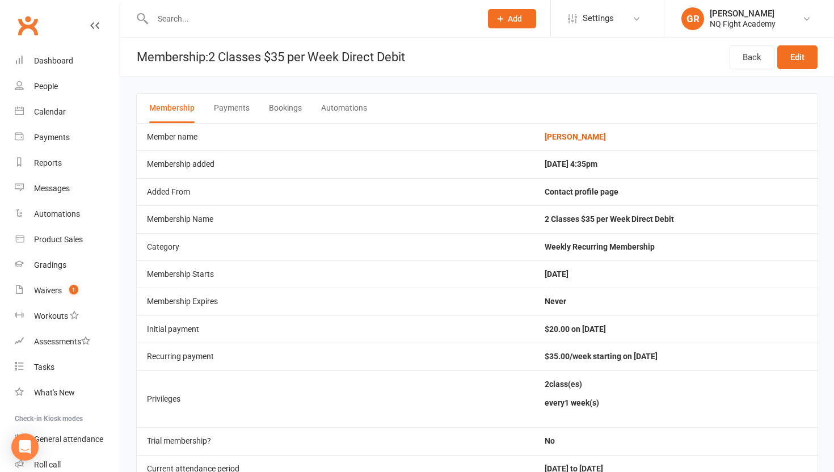
click at [627, 141] on td "Jennifer brown" at bounding box center [675, 136] width 283 height 27
click at [574, 134] on link "[PERSON_NAME]" at bounding box center [575, 136] width 61 height 9
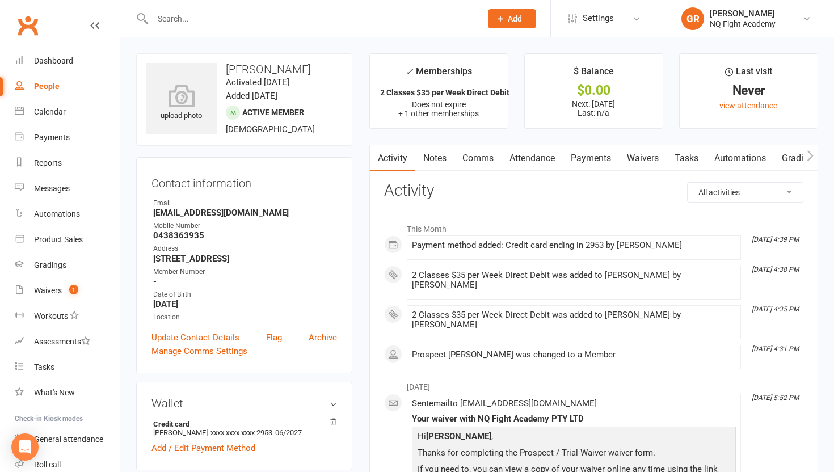
click at [56, 288] on div "Waivers" at bounding box center [48, 290] width 28 height 9
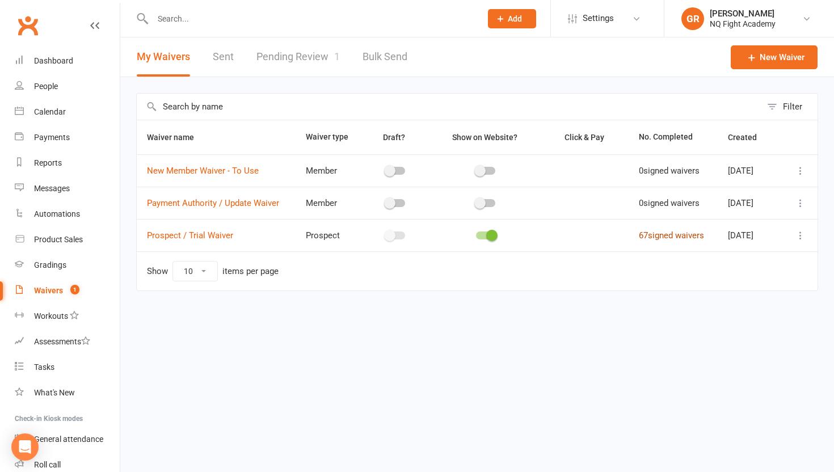
click at [660, 238] on link "67 signed waivers" at bounding box center [671, 235] width 65 height 10
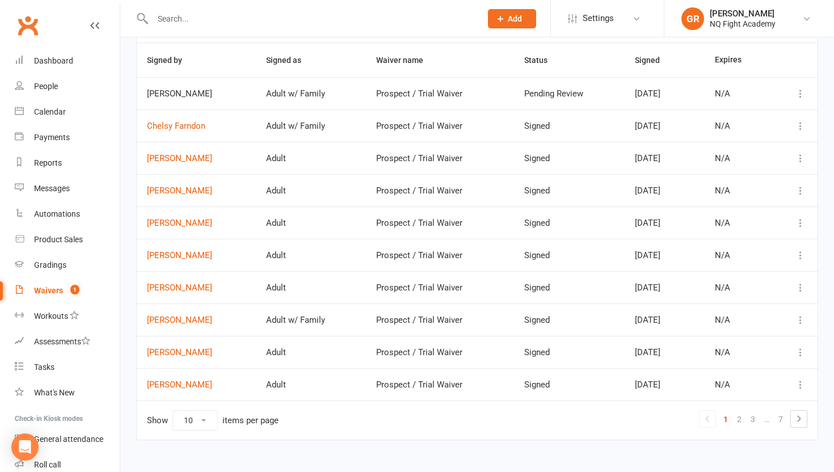
scroll to position [94, 0]
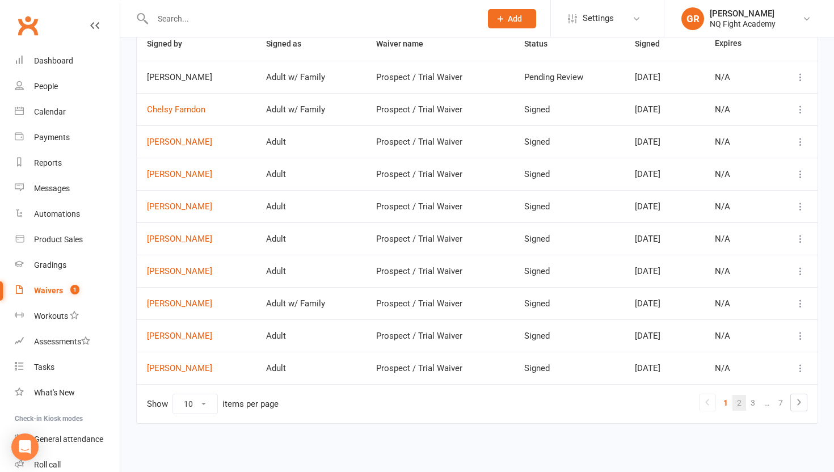
click at [741, 402] on link "2" at bounding box center [739, 403] width 14 height 16
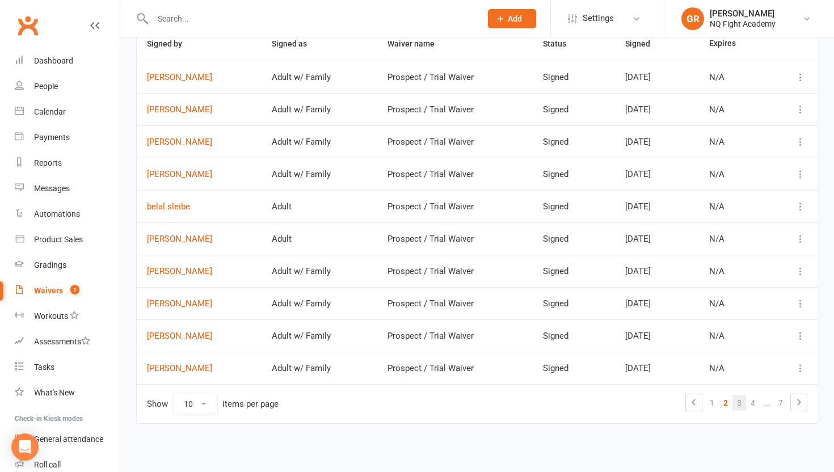
click at [743, 400] on link "3" at bounding box center [739, 403] width 14 height 16
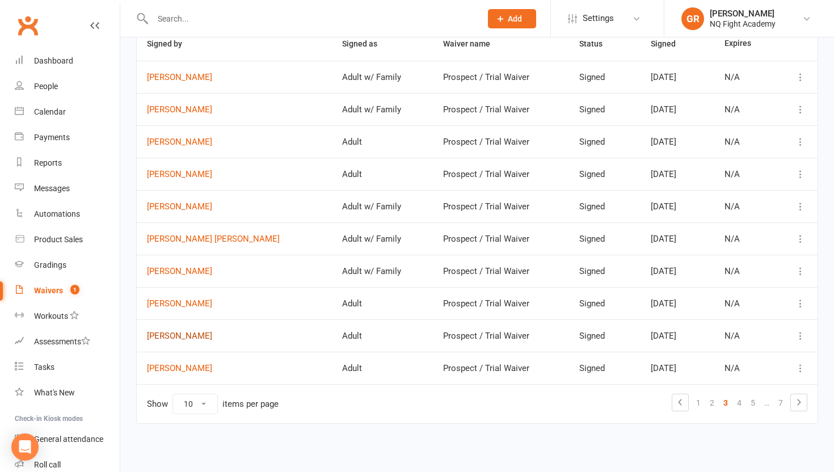
click at [172, 336] on link "[PERSON_NAME]" at bounding box center [234, 336] width 175 height 10
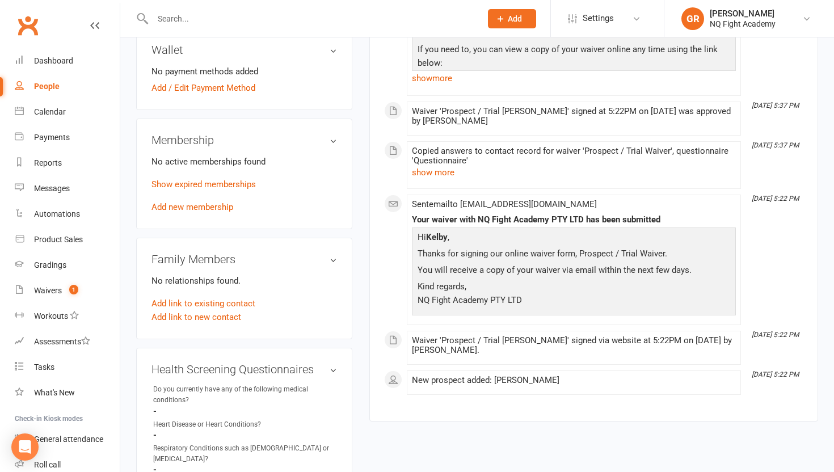
scroll to position [354, 0]
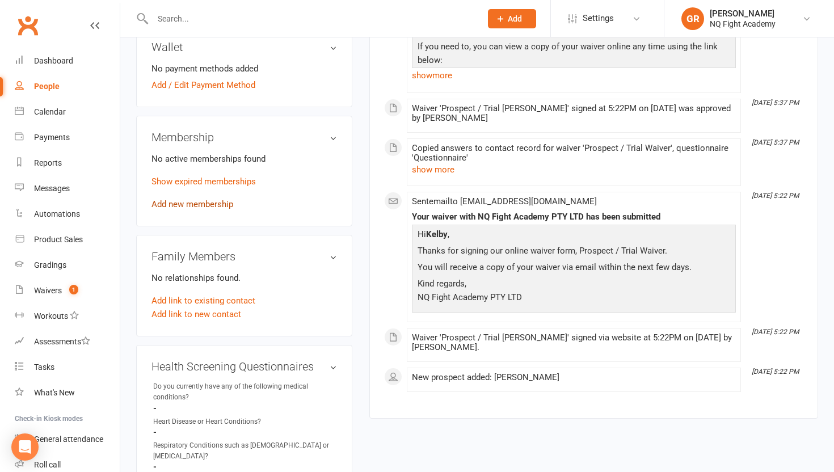
click at [223, 209] on link "Add new membership" at bounding box center [192, 204] width 82 height 10
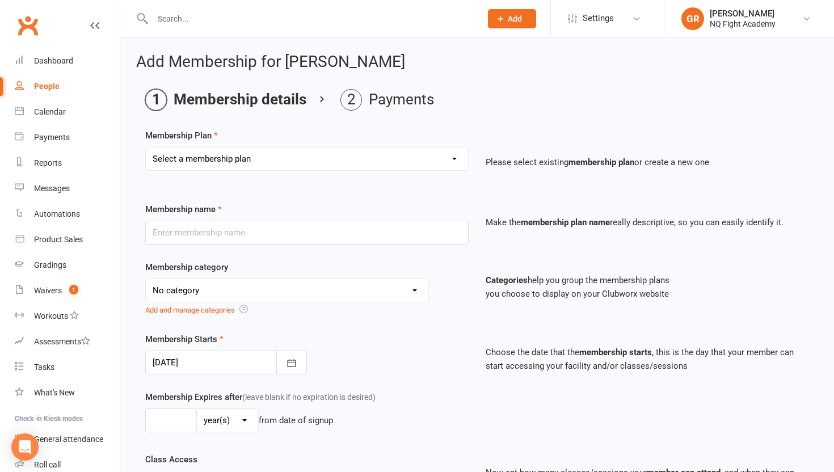
click at [257, 158] on select "Select a membership plan Create new Membership Plan Casual $25 Tap or Cash 2 Cl…" at bounding box center [307, 158] width 322 height 23
select select "2"
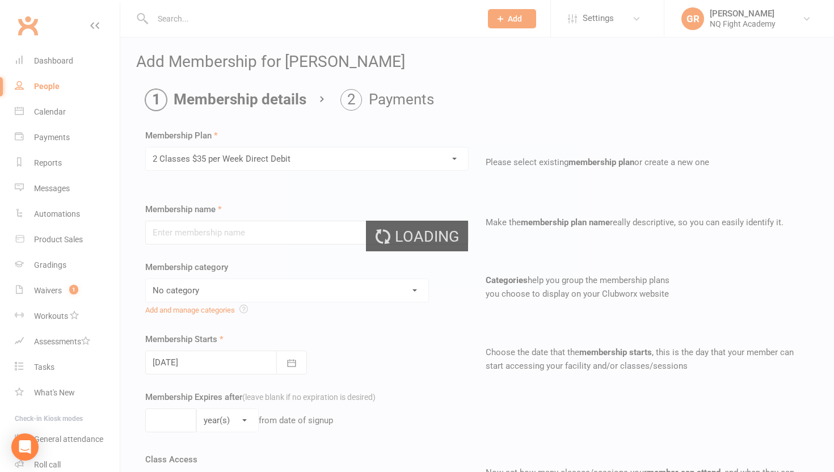
type input "2 Classes $35 per Week Direct Debit"
select select "12"
type input "0"
type input "2"
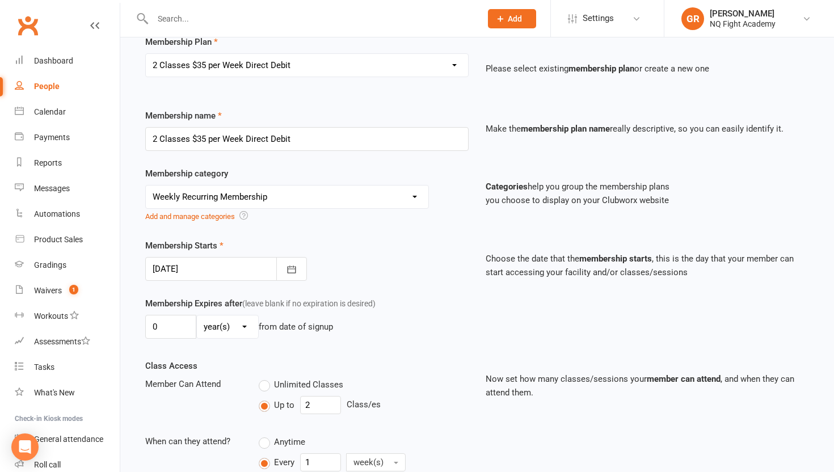
scroll to position [95, 0]
click at [228, 267] on div at bounding box center [226, 268] width 162 height 24
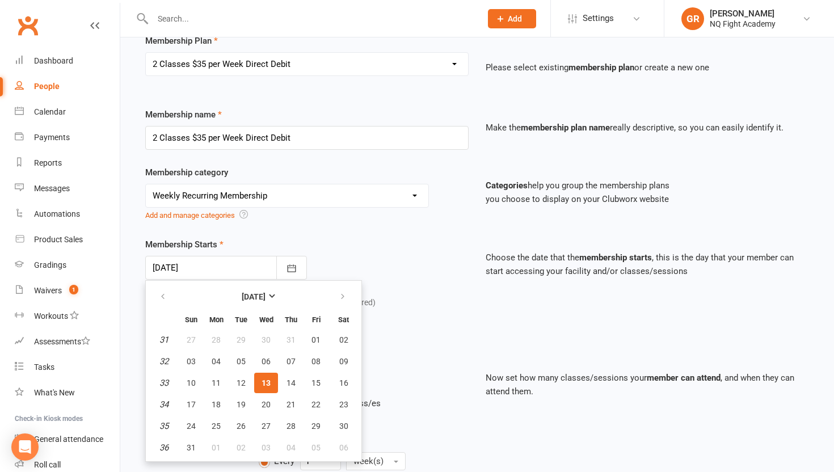
click at [352, 256] on div "Membership Starts 13 Aug 2025 August 2025 Sun Mon Tue Wed Thu Fri Sat 31 27 28 …" at bounding box center [307, 259] width 340 height 42
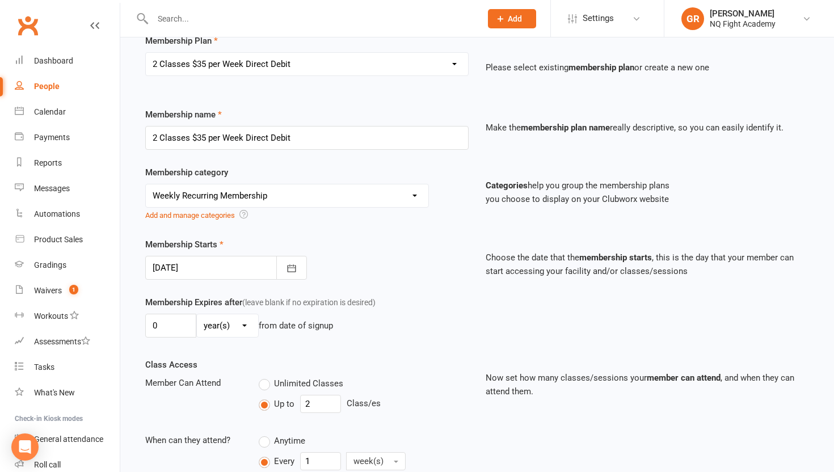
click at [212, 262] on div at bounding box center [226, 268] width 162 height 24
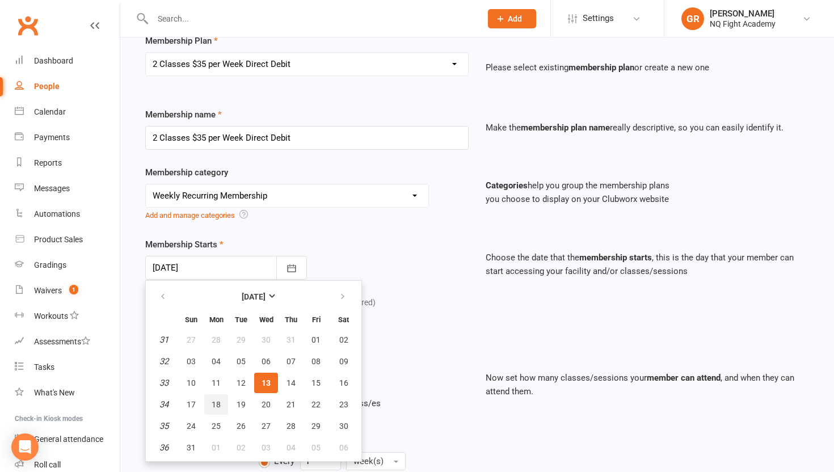
click at [219, 403] on span "18" at bounding box center [216, 404] width 9 height 9
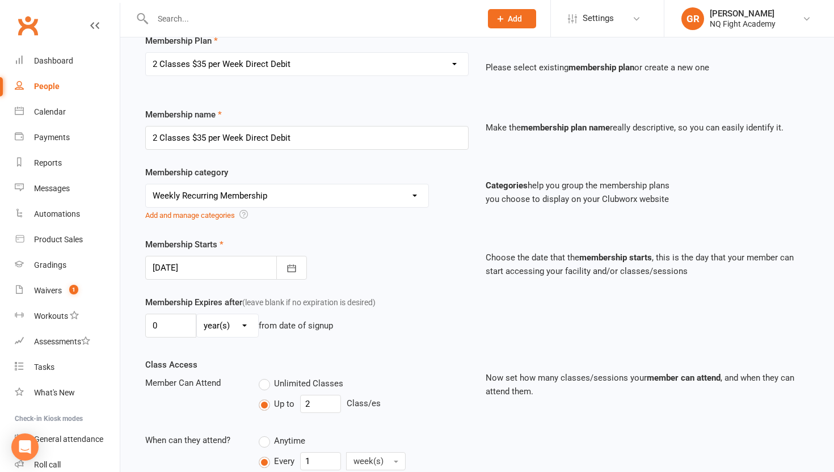
click at [212, 280] on div "Membership Starts 18 Aug 2025 August 2025 Sun Mon Tue Wed Thu Fri Sat 31 27 28 …" at bounding box center [477, 267] width 681 height 58
click at [214, 264] on div at bounding box center [226, 268] width 162 height 24
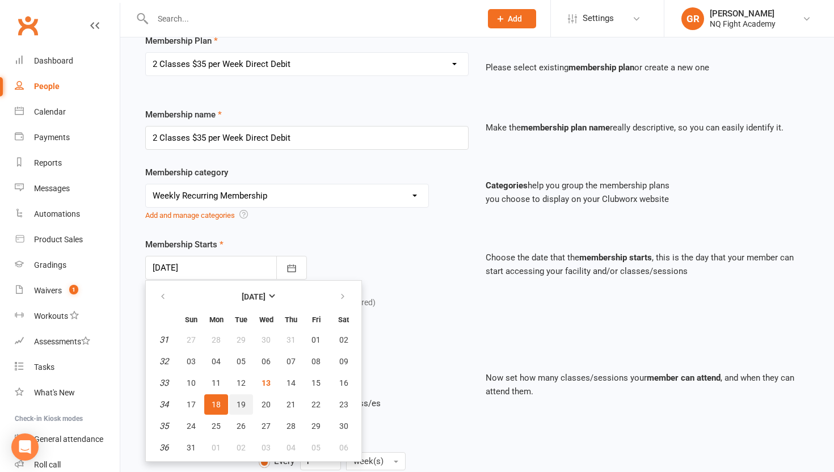
click at [247, 410] on button "19" at bounding box center [241, 404] width 24 height 20
type input "19 Aug 2025"
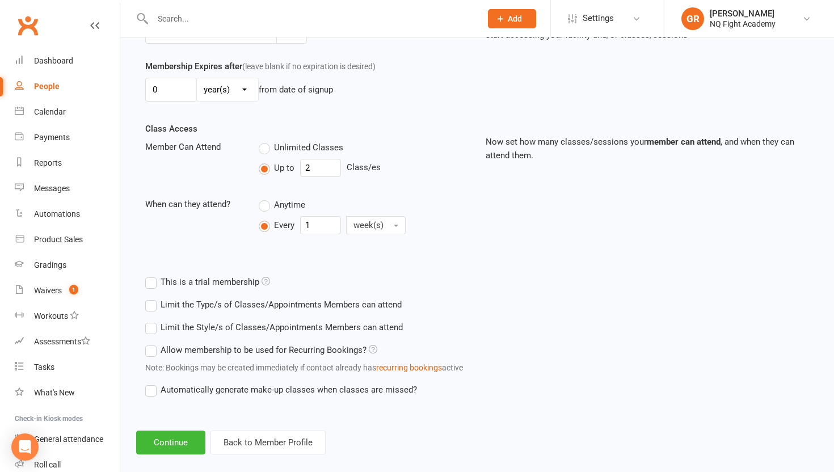
scroll to position [345, 0]
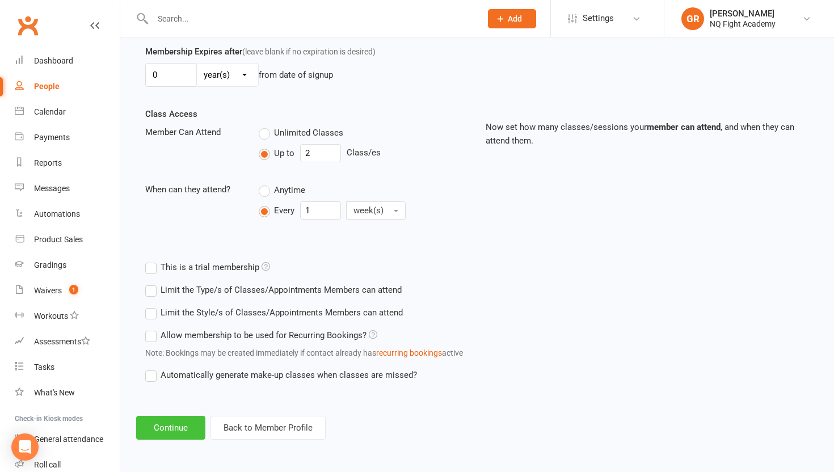
click at [196, 425] on button "Continue" at bounding box center [170, 428] width 69 height 24
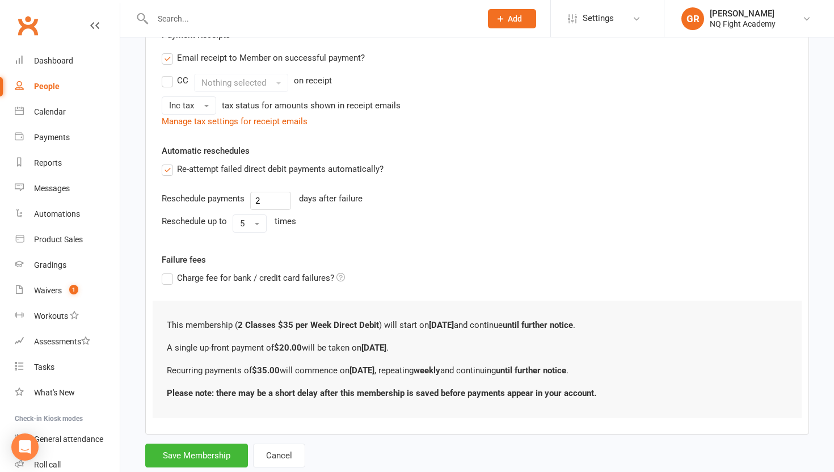
scroll to position [0, 0]
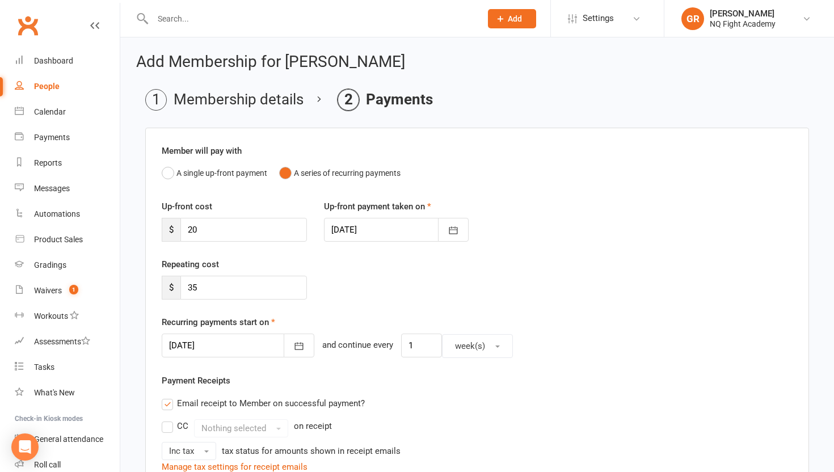
click at [405, 226] on div at bounding box center [396, 230] width 145 height 24
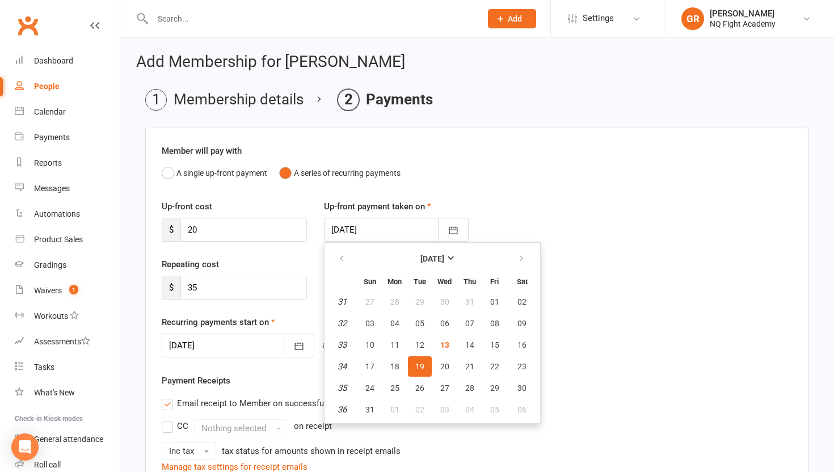
click at [419, 368] on span "19" at bounding box center [419, 366] width 9 height 9
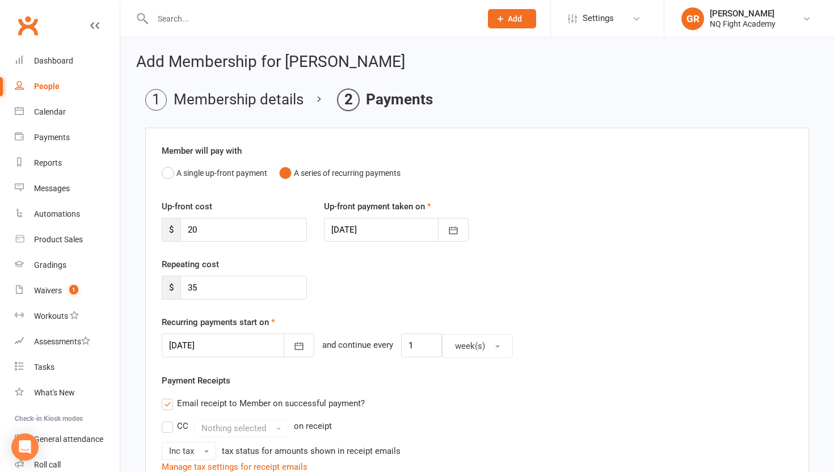
click at [365, 231] on div at bounding box center [396, 230] width 145 height 24
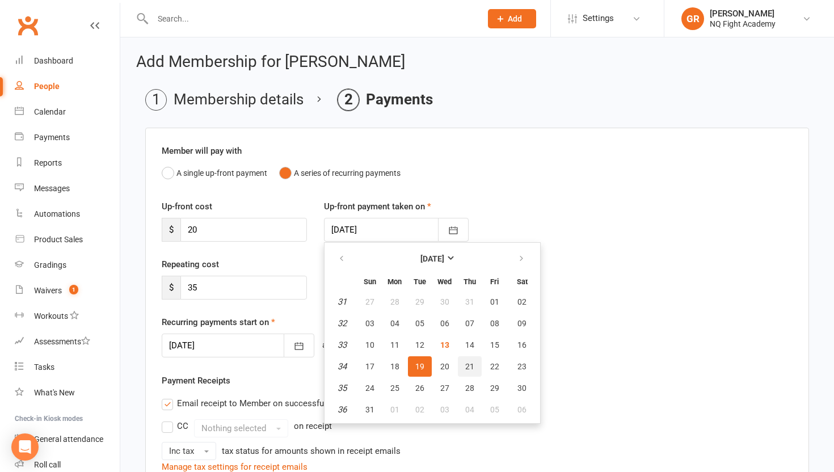
click at [463, 357] on button "21" at bounding box center [470, 366] width 24 height 20
type input "21 Aug 2025"
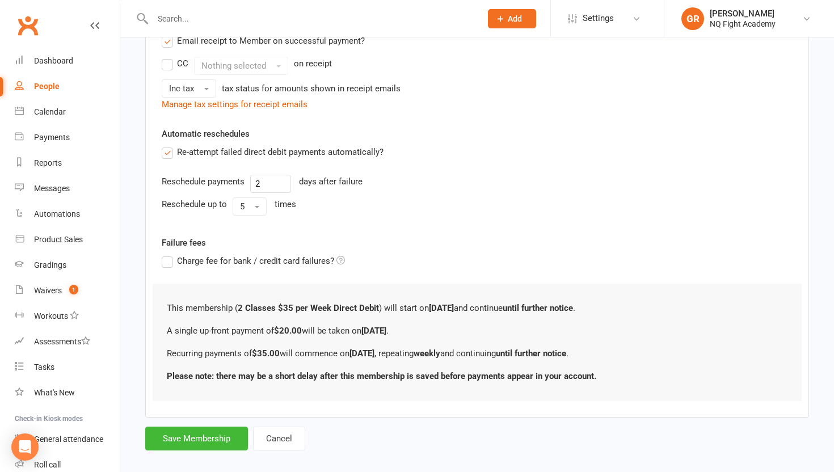
scroll to position [376, 0]
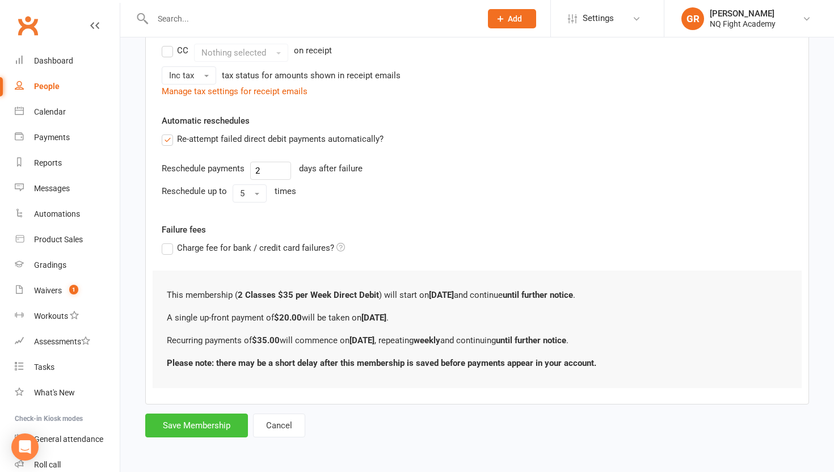
click at [227, 421] on button "Save Membership" at bounding box center [196, 426] width 103 height 24
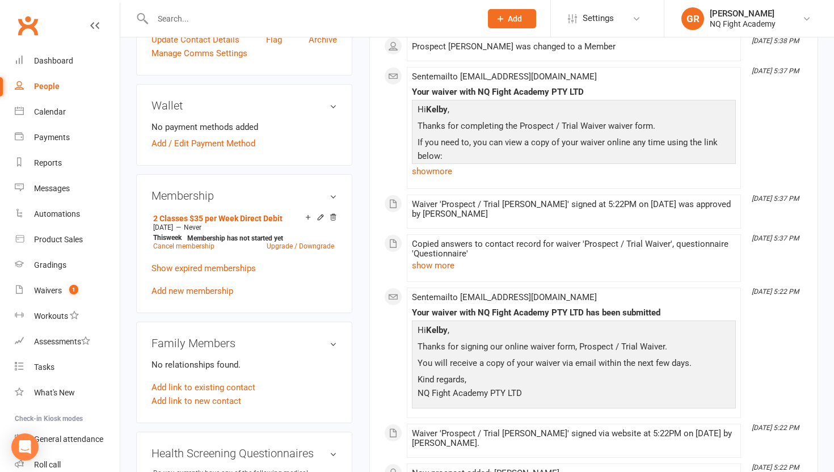
scroll to position [295, 0]
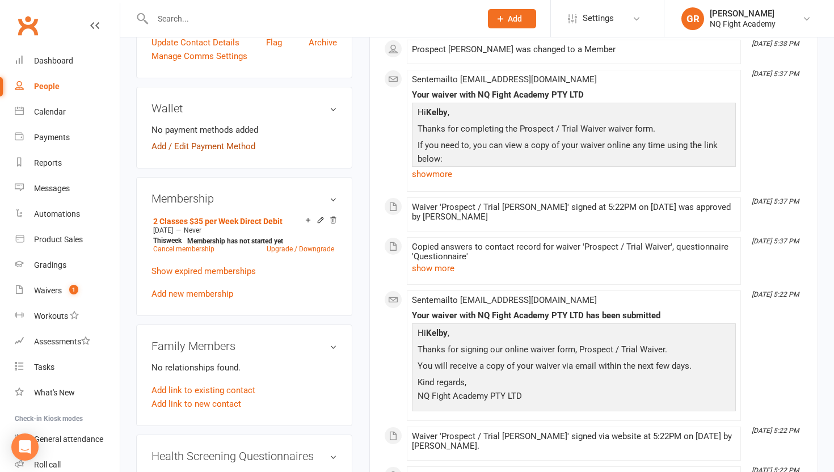
click at [250, 153] on link "Add / Edit Payment Method" at bounding box center [203, 147] width 104 height 14
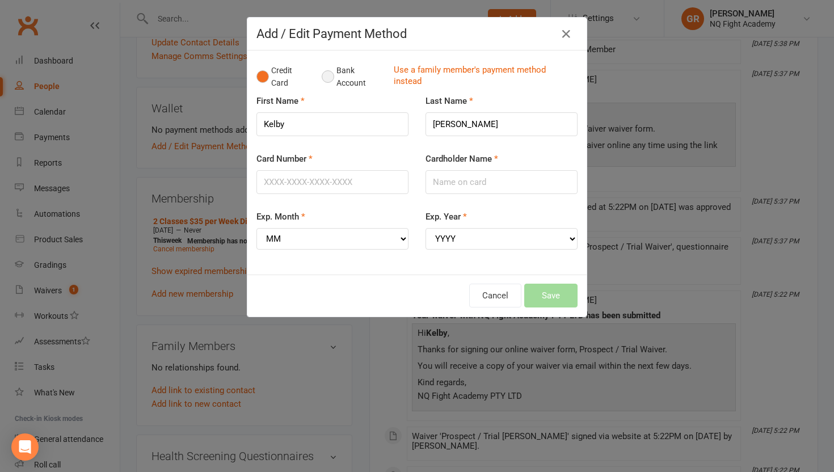
click at [328, 79] on button "Bank Account" at bounding box center [353, 77] width 63 height 35
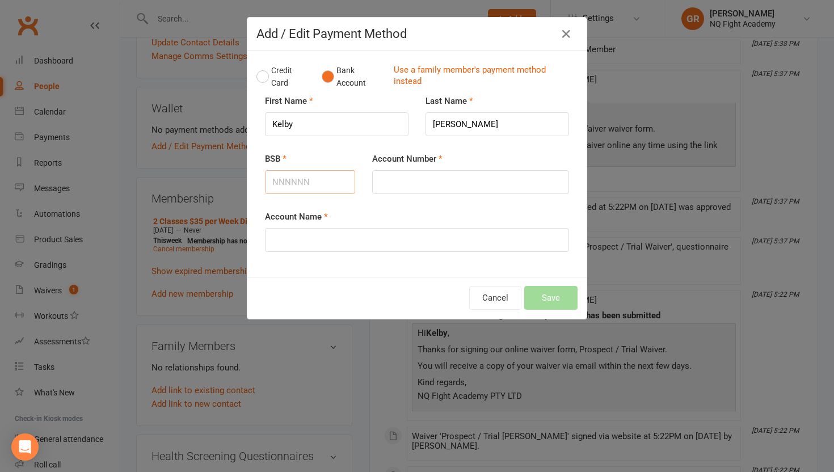
click at [289, 182] on input "BSB" at bounding box center [310, 182] width 90 height 24
type input "014577"
click at [385, 179] on input "Account Number" at bounding box center [470, 182] width 197 height 24
type input "904776979"
click at [326, 237] on input "Account Name" at bounding box center [417, 240] width 304 height 24
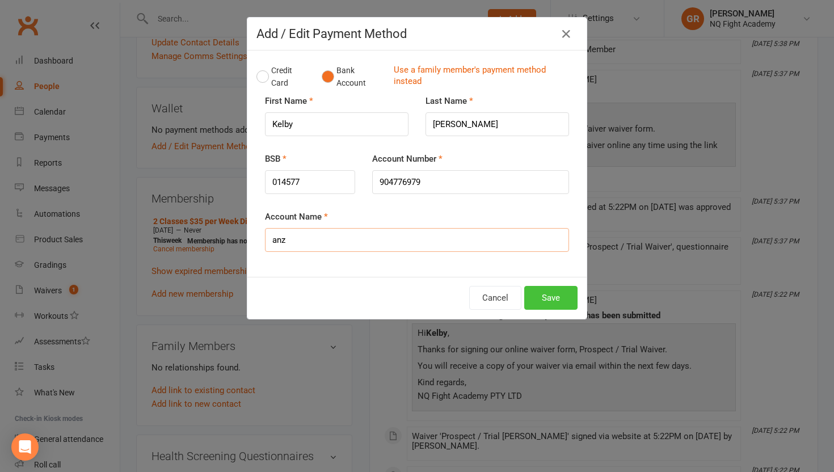
type input "anz"
click at [547, 297] on button "Save" at bounding box center [550, 298] width 53 height 24
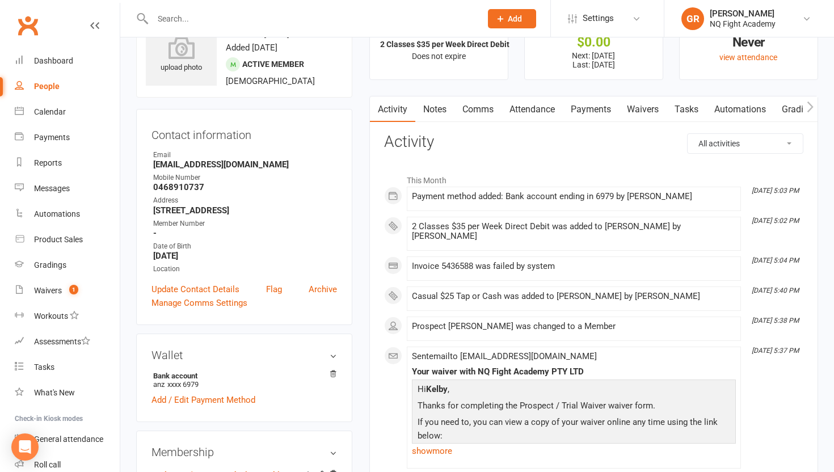
scroll to position [0, 0]
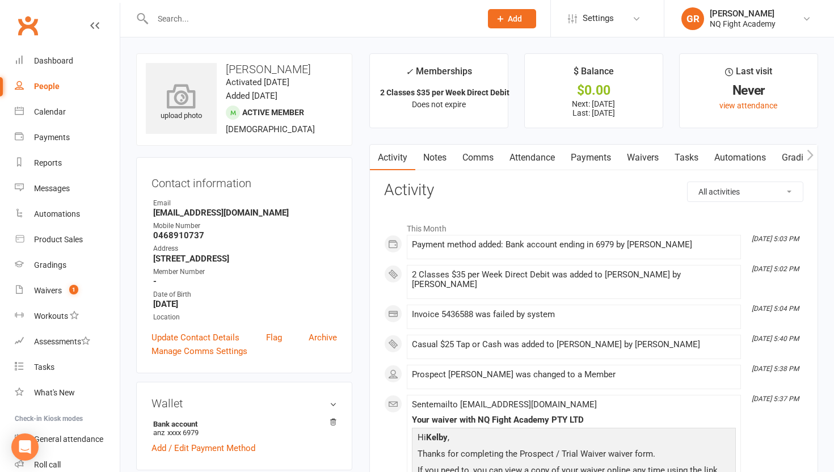
click at [182, 100] on icon at bounding box center [181, 95] width 78 height 25
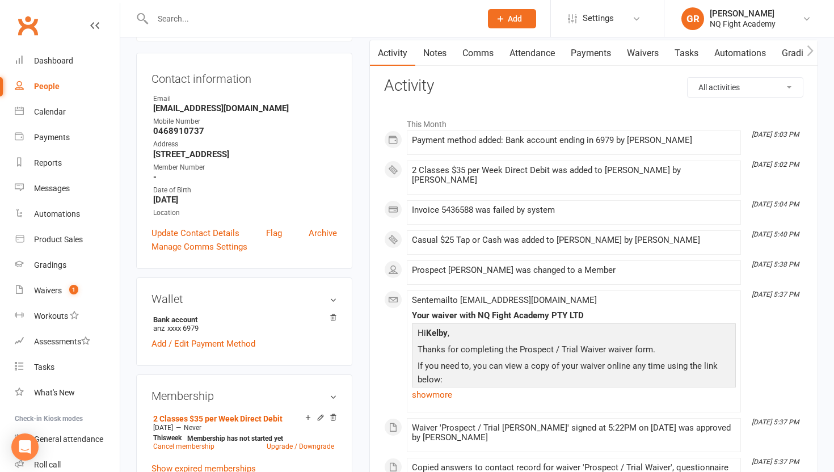
scroll to position [100, 0]
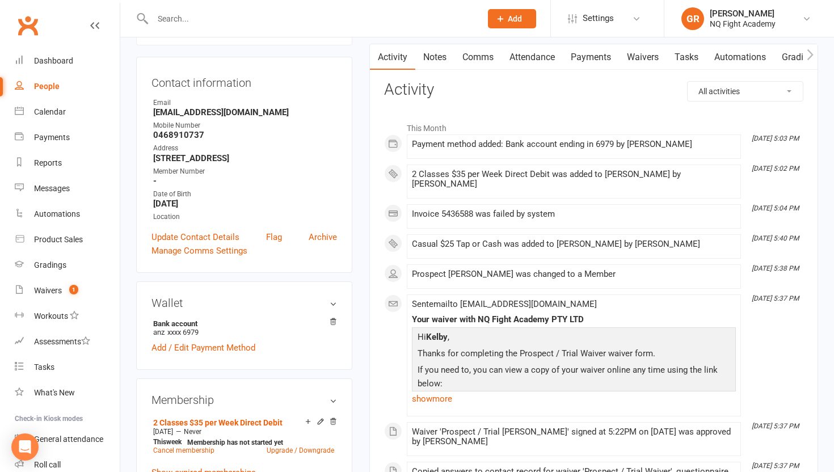
click at [387, 26] on input "text" at bounding box center [311, 19] width 324 height 16
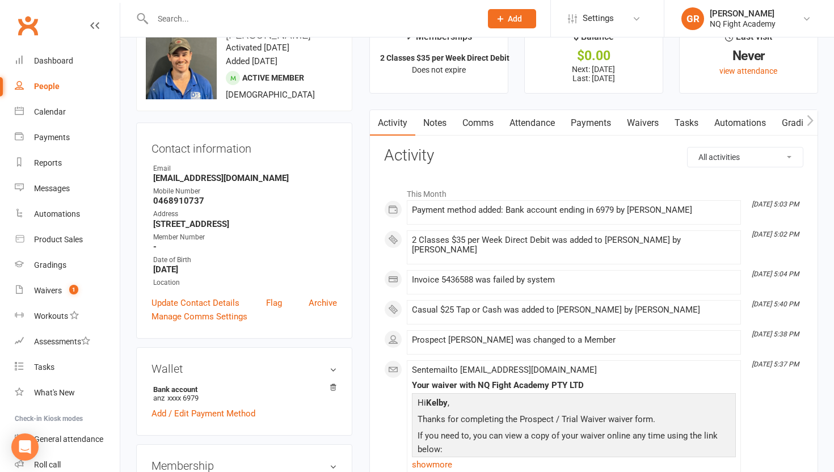
scroll to position [0, 0]
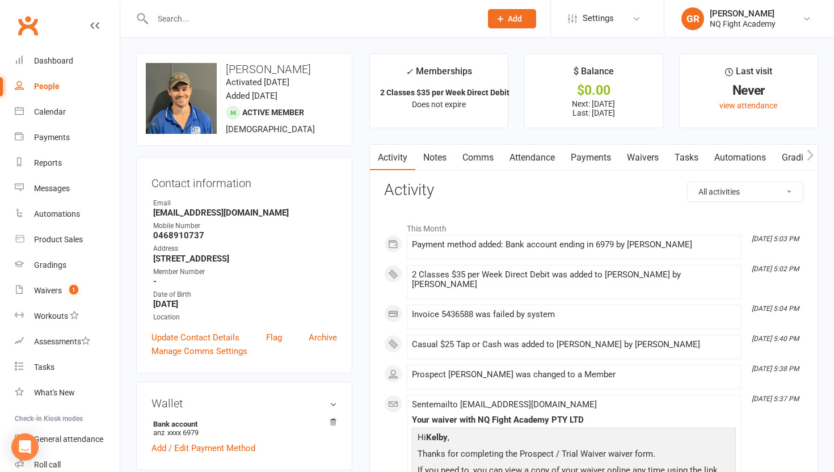
click at [217, 26] on input "text" at bounding box center [311, 19] width 324 height 16
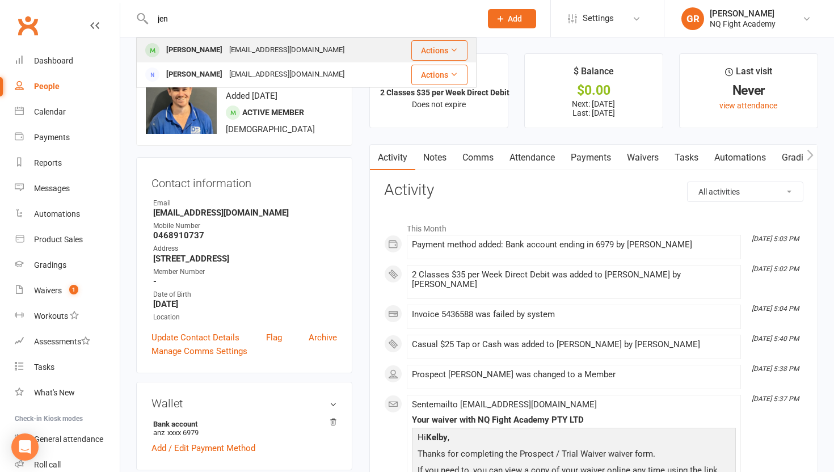
type input "jen"
click at [215, 49] on div "[PERSON_NAME]" at bounding box center [194, 50] width 63 height 16
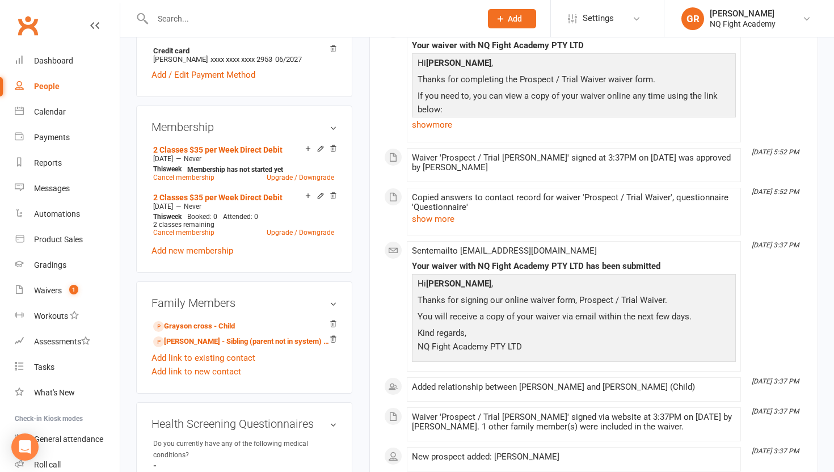
scroll to position [374, 0]
click at [206, 338] on link "[PERSON_NAME] - Sibling (parent not in system) of Grayson cross" at bounding box center [242, 341] width 178 height 12
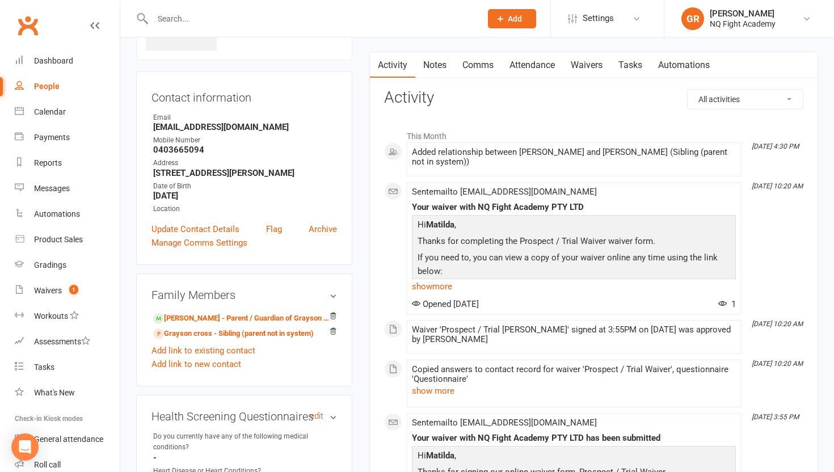
scroll to position [87, 0]
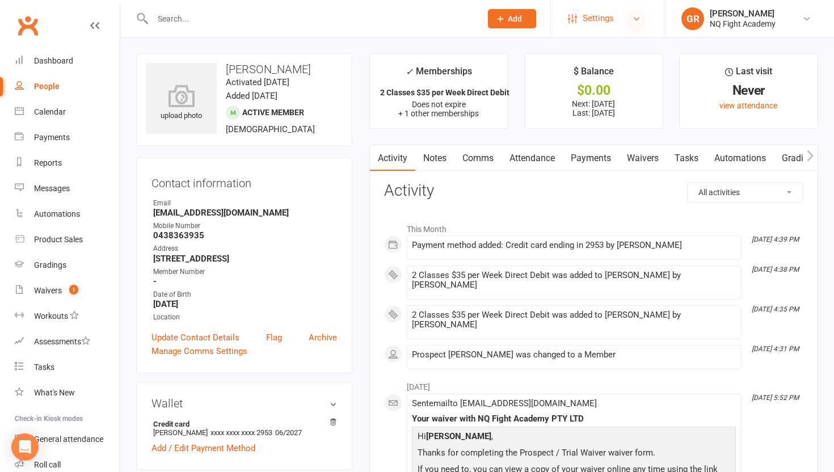
click at [634, 18] on icon at bounding box center [636, 18] width 9 height 9
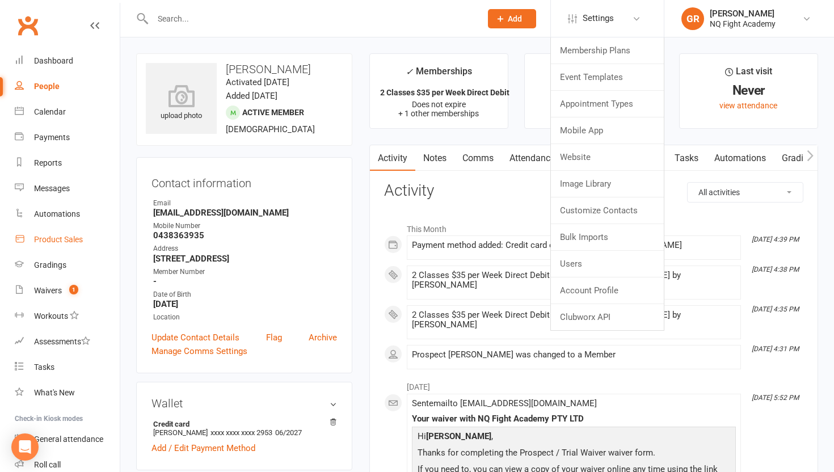
scroll to position [74, 0]
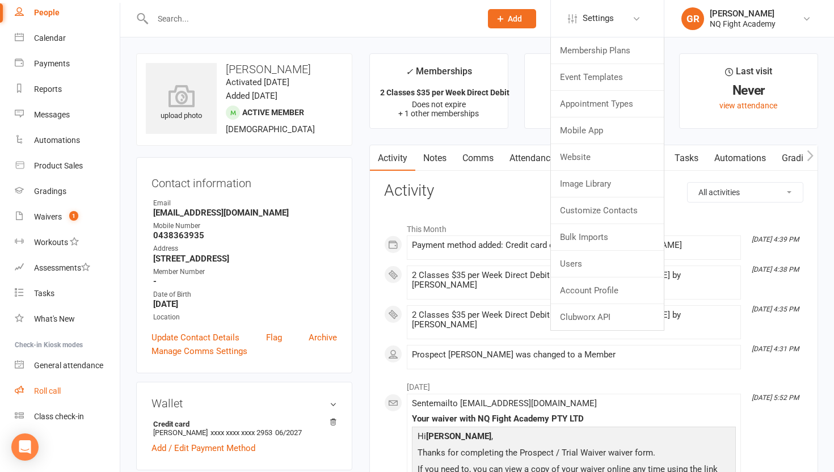
click at [55, 385] on link "Roll call" at bounding box center [67, 391] width 105 height 26
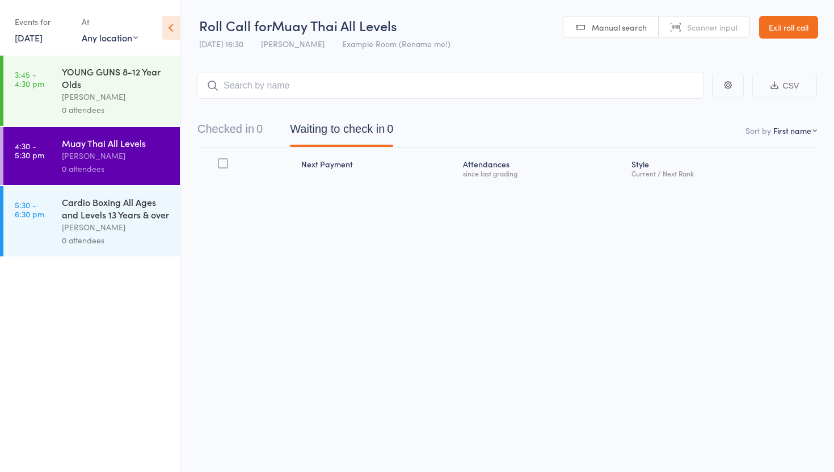
click at [155, 210] on div "Cardio Boxing All Ages and Levels 13 Years & over" at bounding box center [116, 208] width 108 height 25
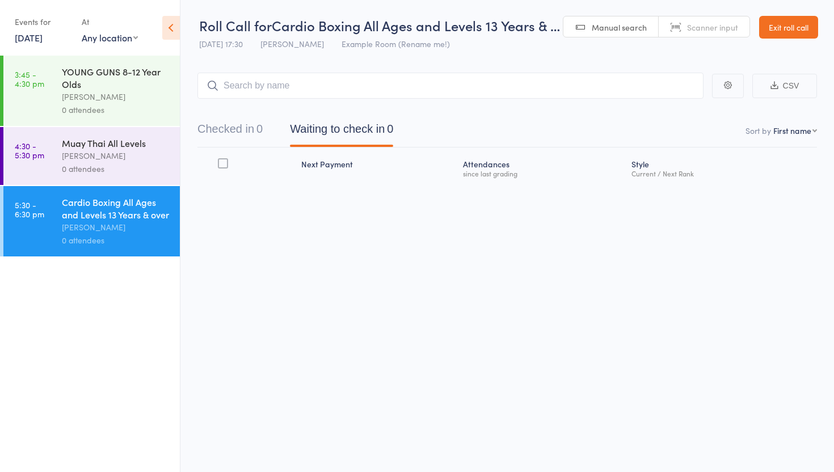
click at [365, 90] on input "search" at bounding box center [450, 86] width 506 height 26
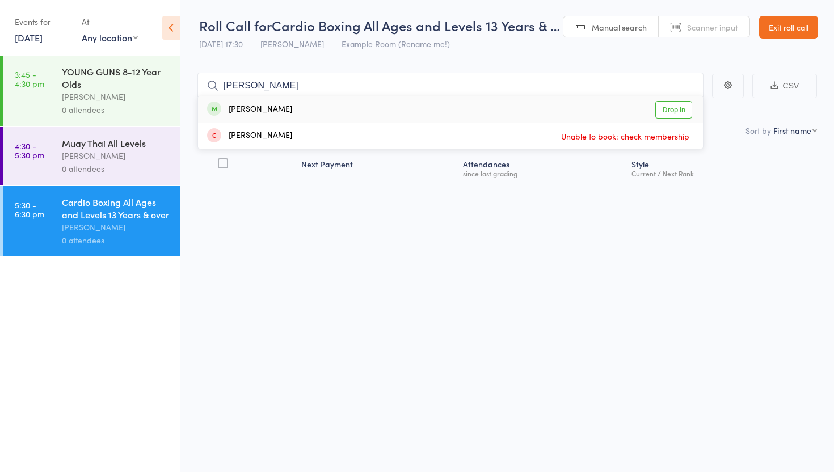
type input "john"
click at [263, 109] on div "[PERSON_NAME]" at bounding box center [249, 109] width 85 height 13
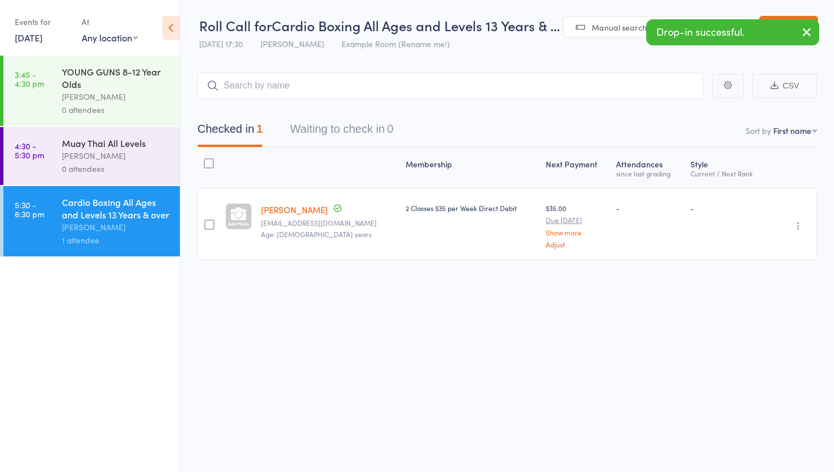
click at [214, 222] on div at bounding box center [209, 225] width 10 height 10
click at [206, 221] on input "checkbox" at bounding box center [206, 221] width 0 height 0
click at [214, 222] on div at bounding box center [209, 225] width 10 height 10
click at [206, 221] on input "checkbox" at bounding box center [206, 221] width 0 height 0
click at [217, 222] on div at bounding box center [208, 224] width 23 height 73
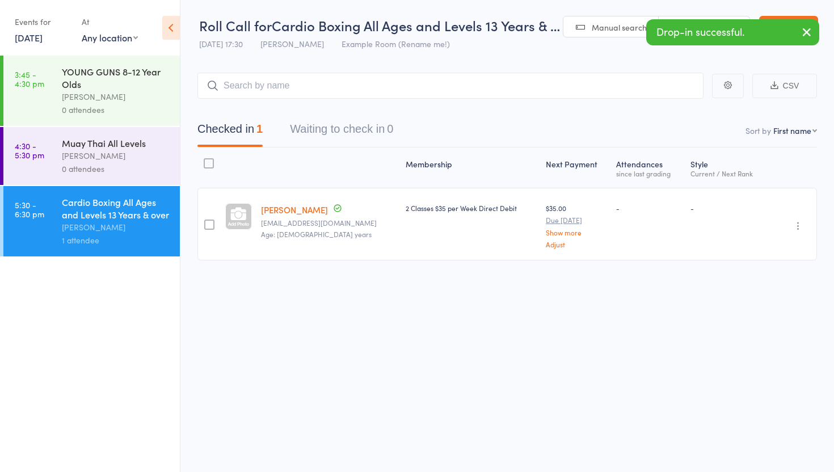
click at [207, 224] on div at bounding box center [209, 225] width 10 height 10
click at [206, 221] on input "checkbox" at bounding box center [206, 221] width 0 height 0
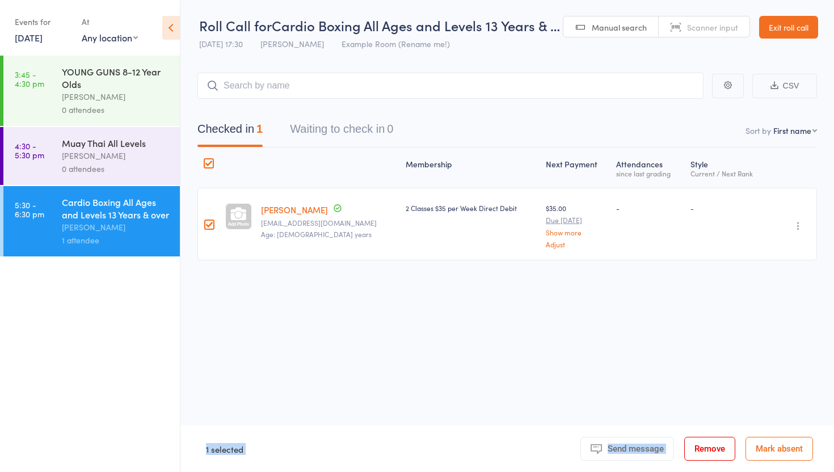
drag, startPoint x: 680, startPoint y: 436, endPoint x: 650, endPoint y: 393, distance: 53.3
click at [650, 393] on div "Roll Call for Cardio Boxing All Ages and Levels 13 Years & … 13 Aug 17:30 Brett…" at bounding box center [417, 236] width 834 height 472
click at [801, 226] on icon "button" at bounding box center [797, 225] width 11 height 11
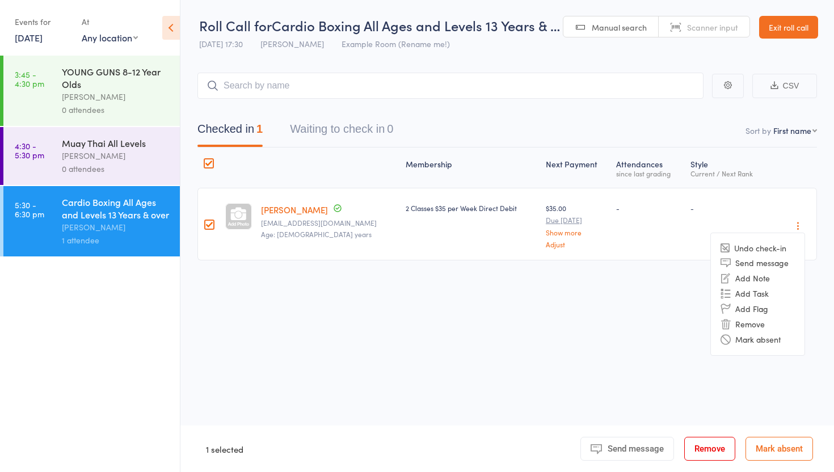
click at [477, 348] on div "Roll Call for Cardio Boxing All Ages and Levels 13 Years & … 13 Aug 17:30 Brett…" at bounding box center [417, 236] width 834 height 472
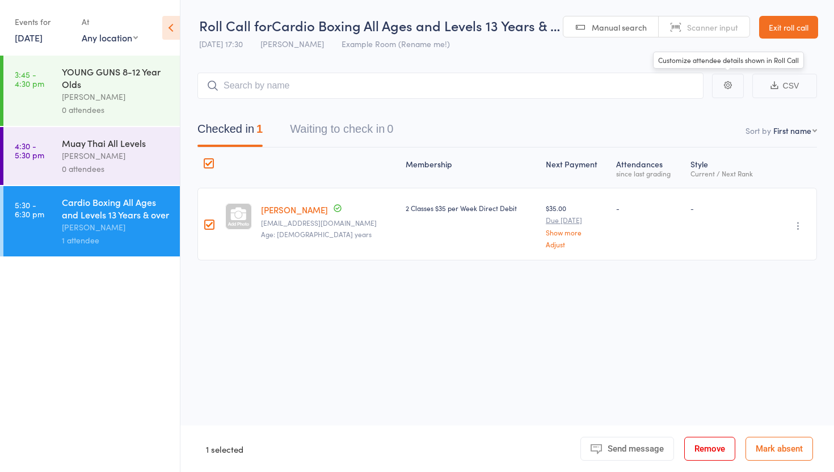
click at [727, 86] on icon "button" at bounding box center [728, 85] width 8 height 8
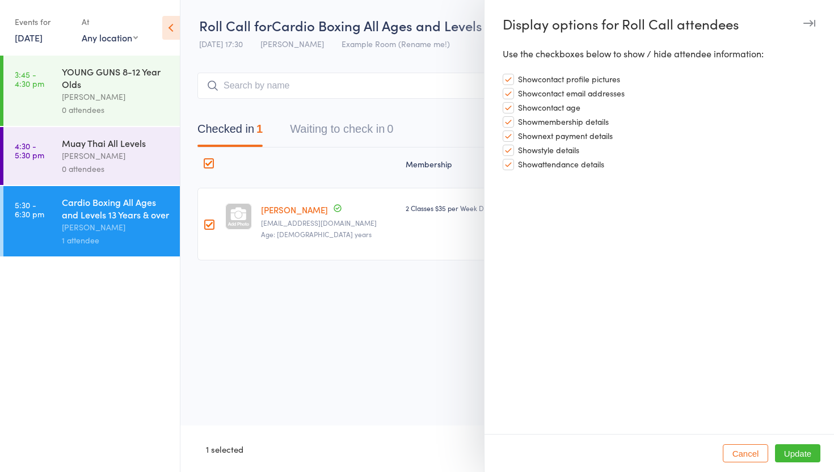
click at [288, 334] on div at bounding box center [417, 236] width 834 height 472
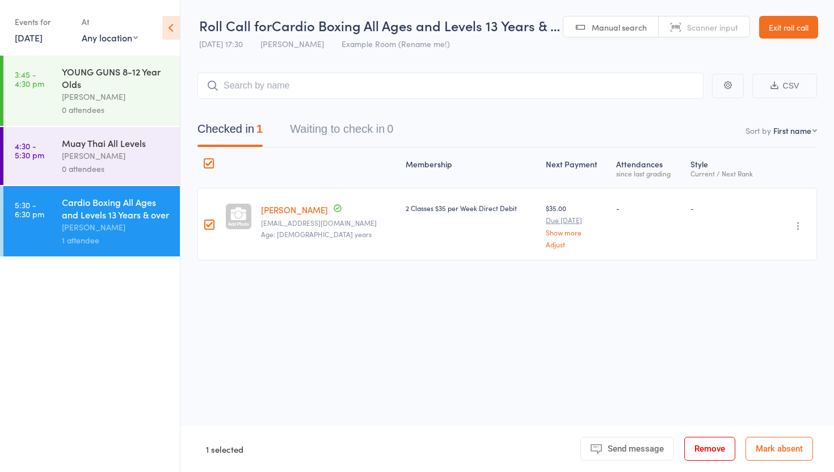
click at [177, 27] on icon at bounding box center [171, 28] width 18 height 24
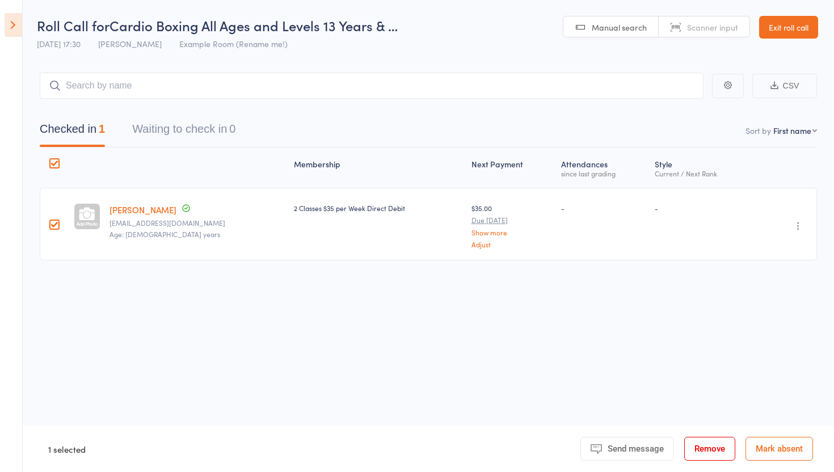
drag, startPoint x: 263, startPoint y: 119, endPoint x: 222, endPoint y: 113, distance: 41.3
click at [222, 113] on div "Checked in 1 Waiting to check in 0" at bounding box center [428, 123] width 777 height 49
click at [622, 27] on span "Manual search" at bounding box center [619, 27] width 55 height 11
click at [801, 27] on link "Exit roll call" at bounding box center [788, 27] width 59 height 23
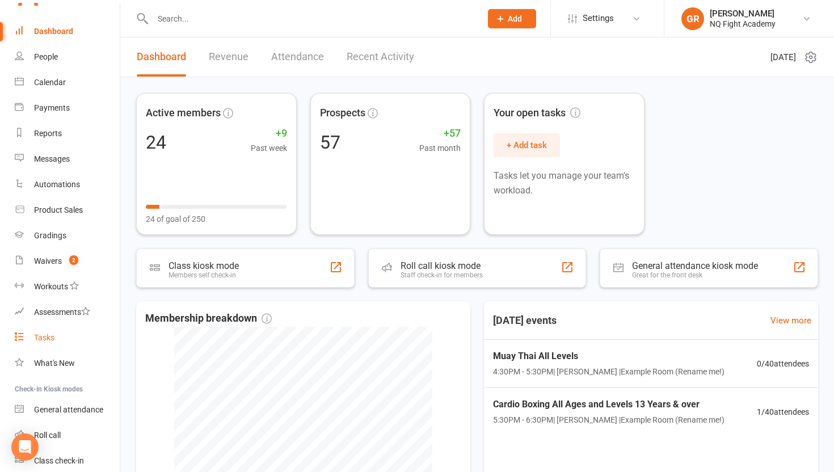
scroll to position [74, 0]
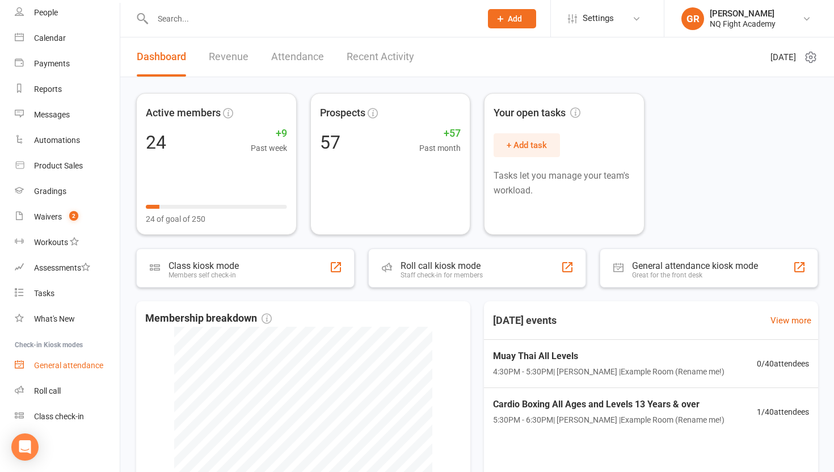
click at [85, 366] on div "General attendance" at bounding box center [68, 365] width 69 height 9
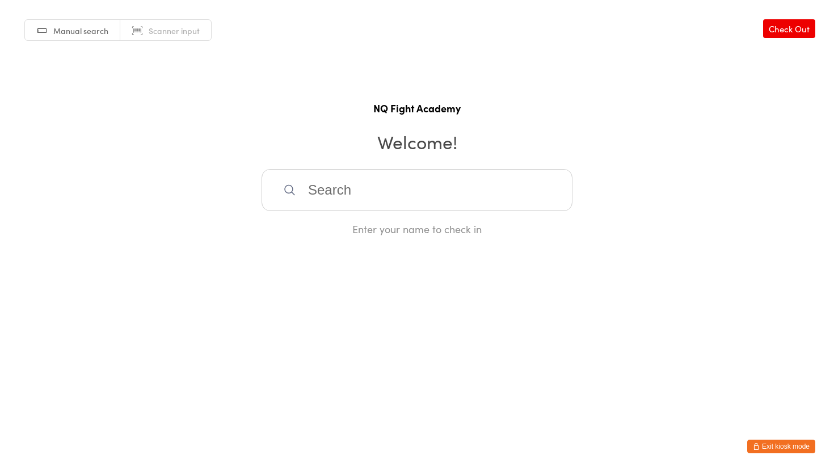
click at [331, 197] on input "search" at bounding box center [417, 190] width 311 height 42
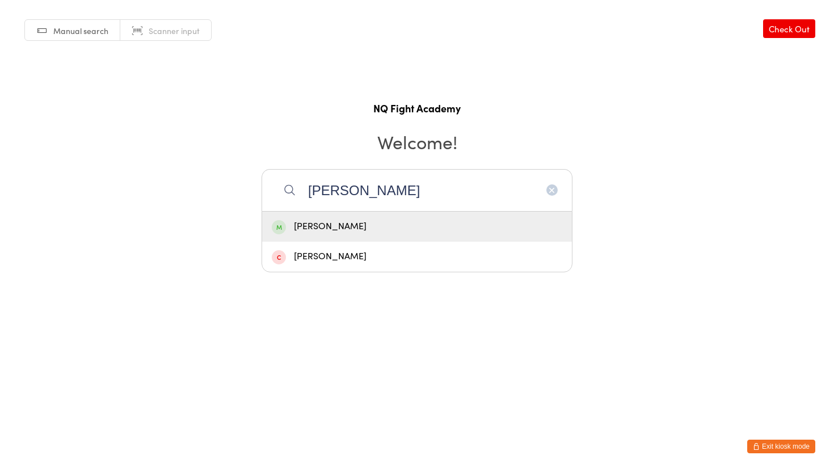
type input "[PERSON_NAME]"
click at [313, 230] on div "[PERSON_NAME]" at bounding box center [417, 226] width 290 height 15
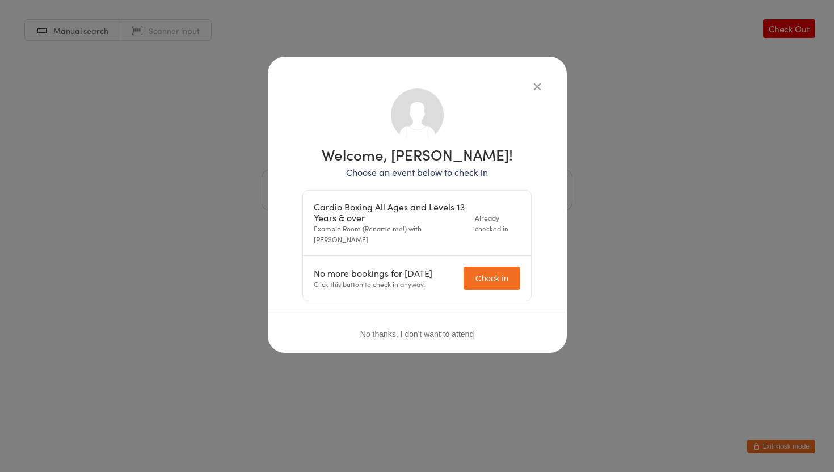
click at [497, 271] on button "Check in" at bounding box center [491, 278] width 57 height 23
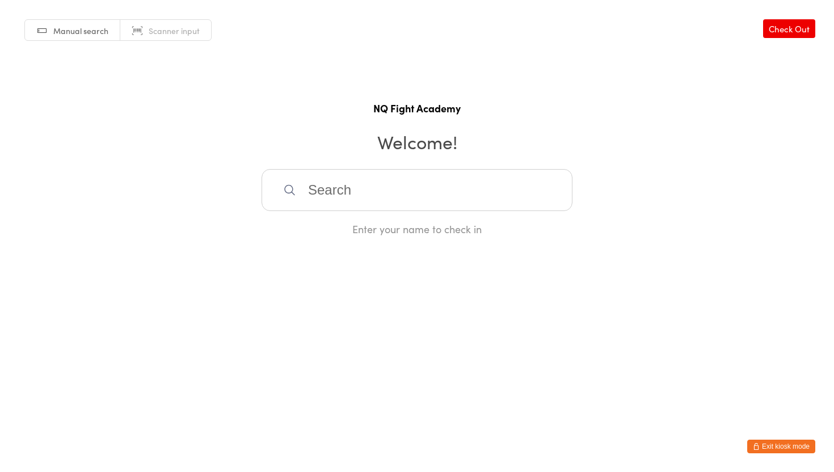
click at [792, 32] on link "Check Out" at bounding box center [789, 28] width 52 height 19
click at [98, 29] on span "Manual search" at bounding box center [80, 30] width 55 height 11
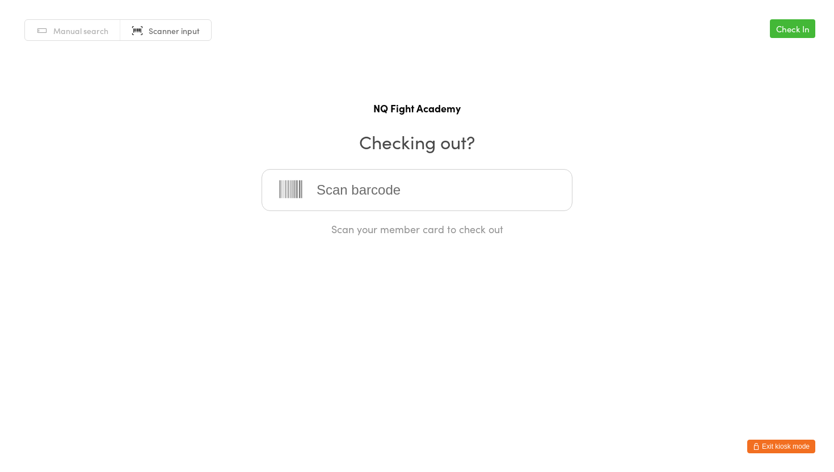
click at [159, 27] on span "Scanner input" at bounding box center [174, 30] width 51 height 11
click at [72, 40] on link "Manual search" at bounding box center [72, 31] width 95 height 22
click at [171, 26] on span "Scanner input" at bounding box center [174, 30] width 51 height 11
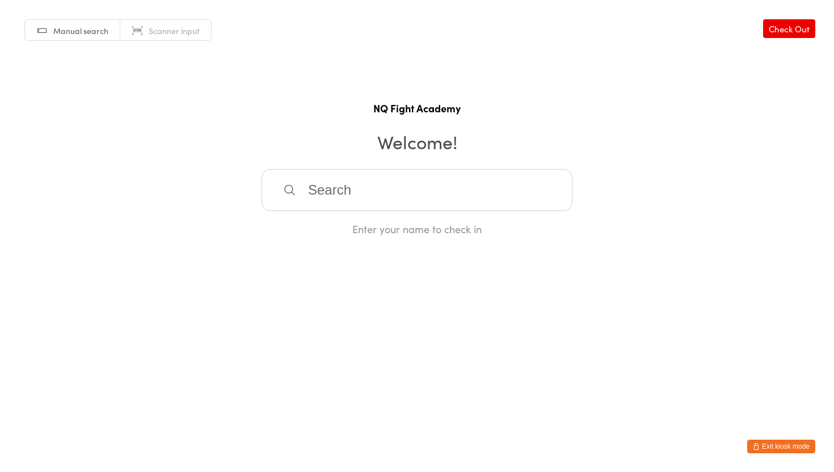
click at [792, 28] on link "Check Out" at bounding box center [789, 28] width 52 height 19
click at [779, 450] on button "Exit kiosk mode" at bounding box center [781, 447] width 68 height 14
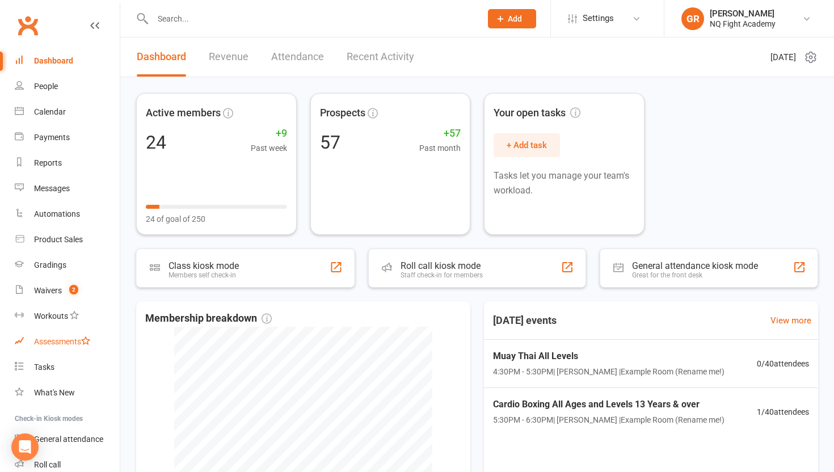
scroll to position [74, 0]
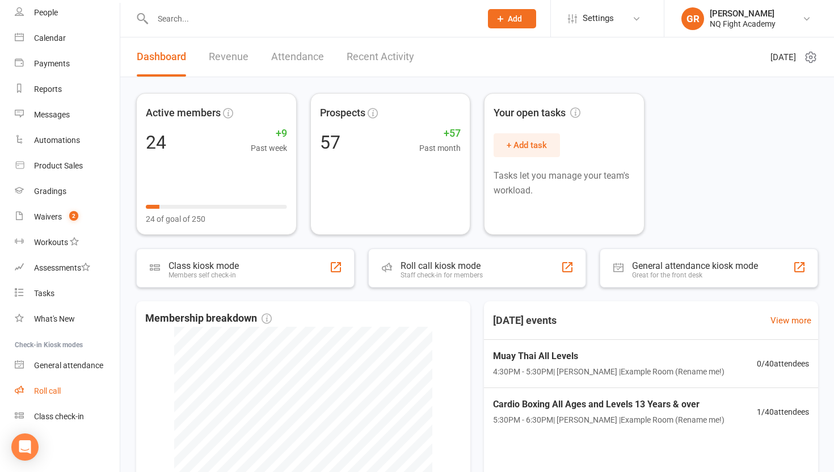
click at [51, 390] on div "Roll call" at bounding box center [47, 390] width 27 height 9
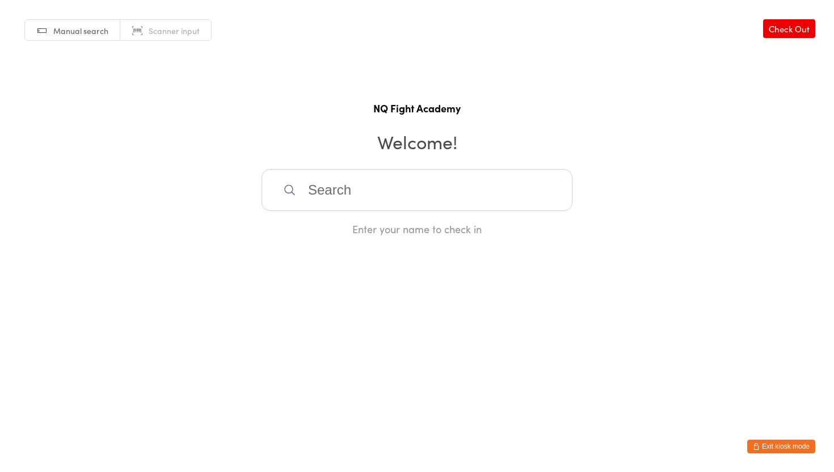
click at [790, 443] on button "Exit kiosk mode" at bounding box center [781, 447] width 68 height 14
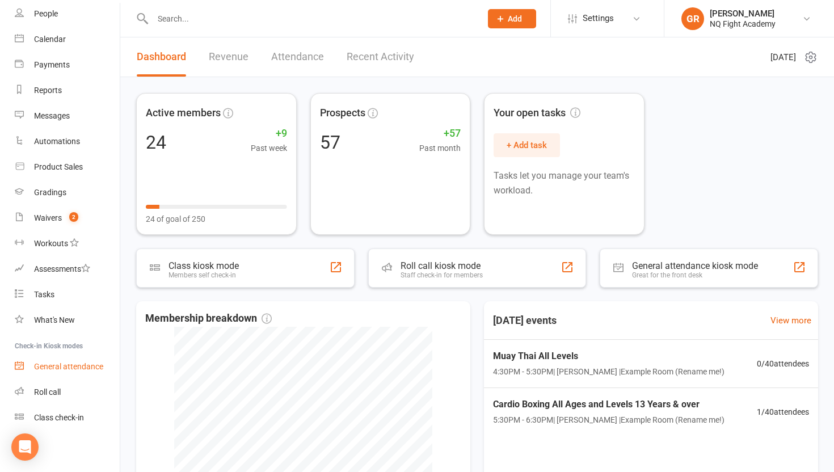
scroll to position [74, 0]
click at [58, 415] on div "Class check-in" at bounding box center [59, 416] width 50 height 9
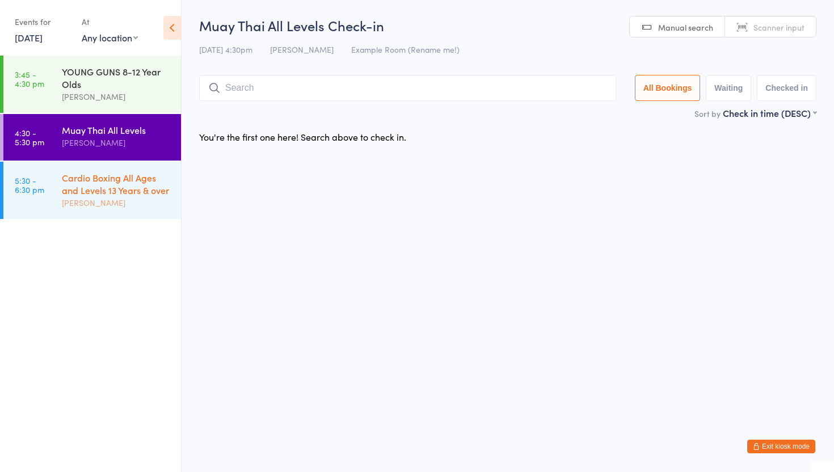
click at [116, 201] on div "[PERSON_NAME]" at bounding box center [116, 202] width 109 height 13
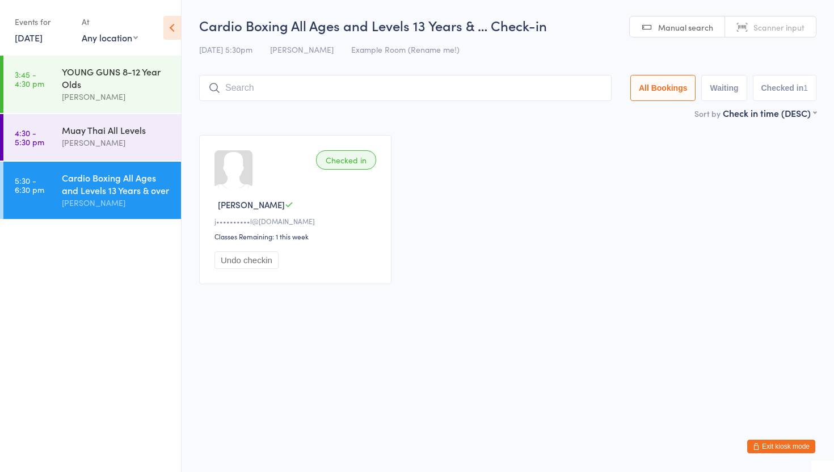
click at [259, 262] on button "Undo checkin" at bounding box center [246, 260] width 64 height 18
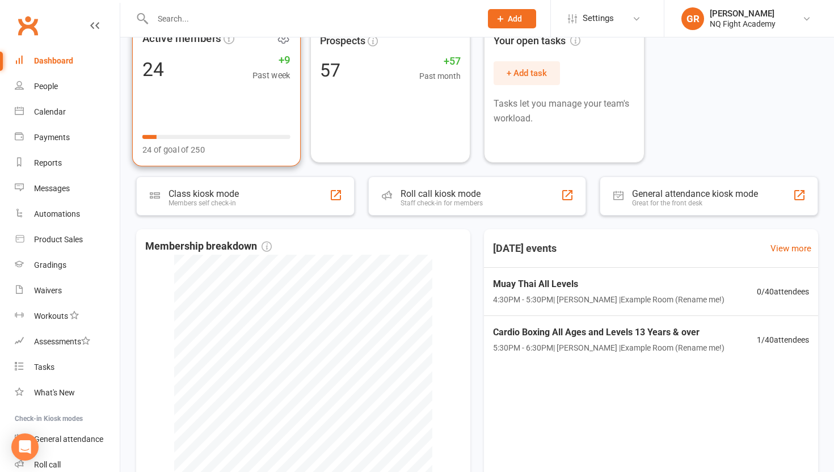
scroll to position [74, 0]
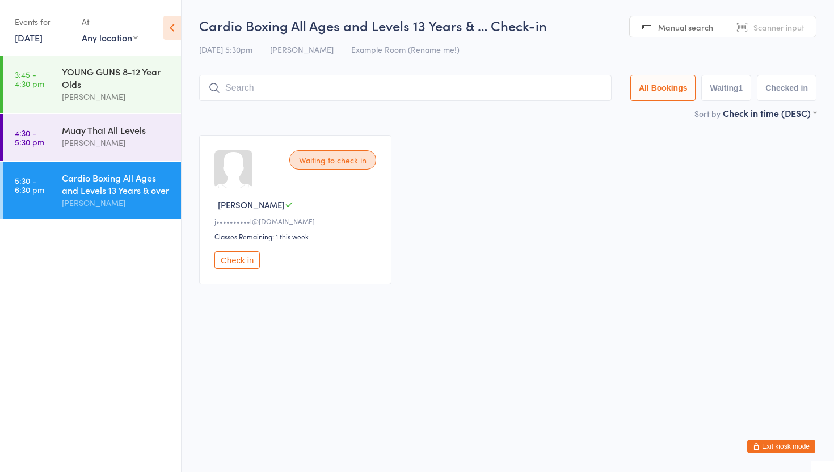
click at [249, 262] on button "Check in" at bounding box center [236, 260] width 45 height 18
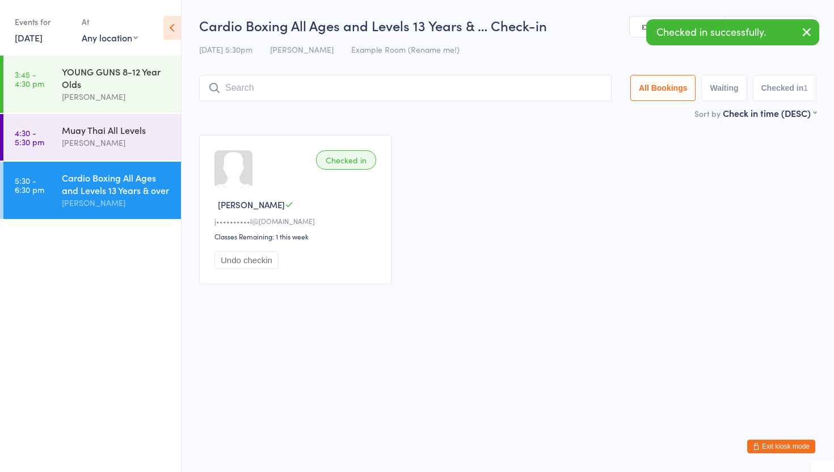
click at [324, 84] on input "search" at bounding box center [405, 88] width 412 height 26
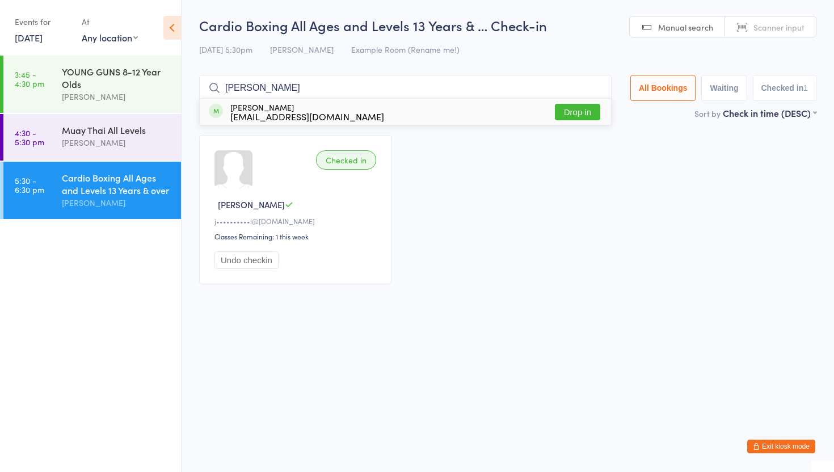
type input "[PERSON_NAME]"
click at [302, 108] on div "[PERSON_NAME] [EMAIL_ADDRESS][DOMAIN_NAME]" at bounding box center [307, 112] width 154 height 18
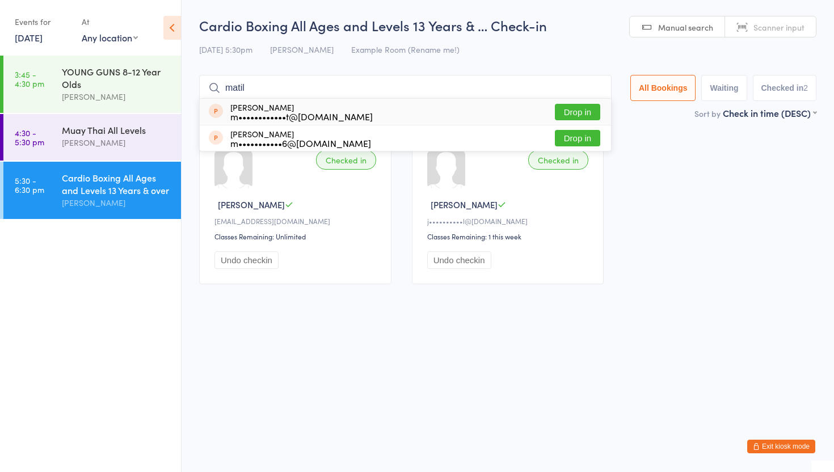
type input "matil"
click at [581, 114] on button "Drop in" at bounding box center [577, 112] width 45 height 16
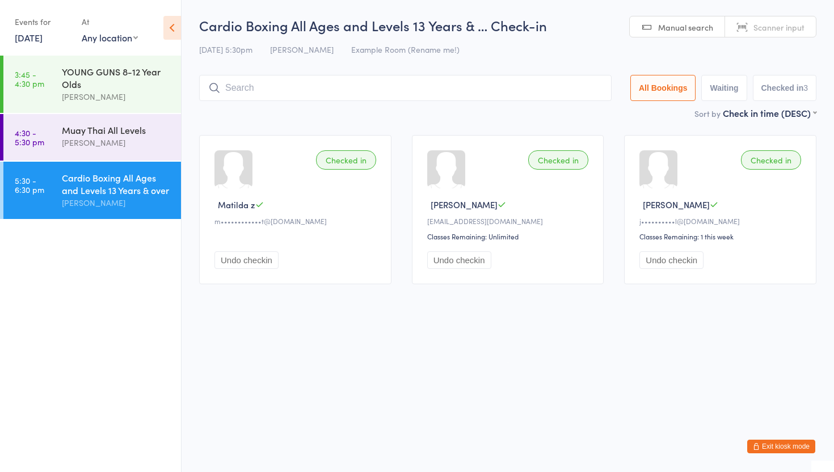
click at [171, 29] on icon at bounding box center [172, 28] width 18 height 24
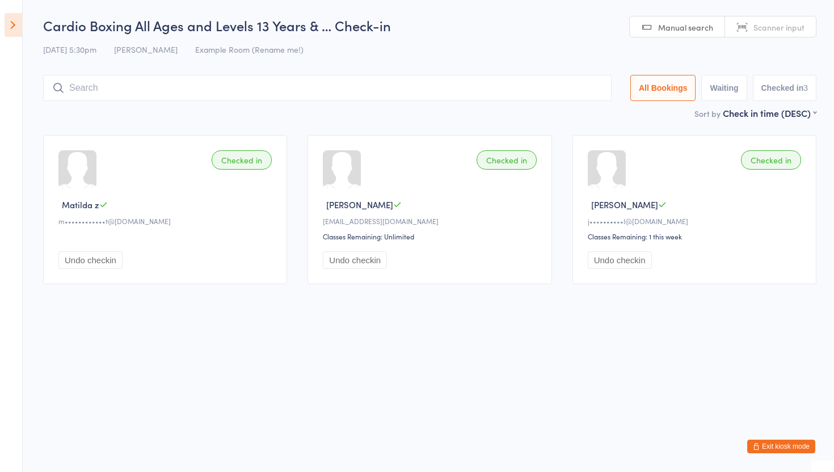
click at [763, 446] on button "Exit kiosk mode" at bounding box center [781, 447] width 68 height 14
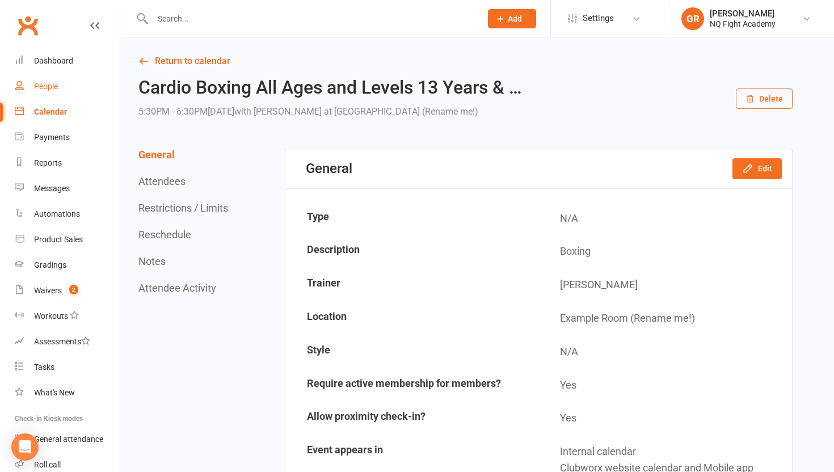
click at [40, 88] on div "People" at bounding box center [46, 86] width 24 height 9
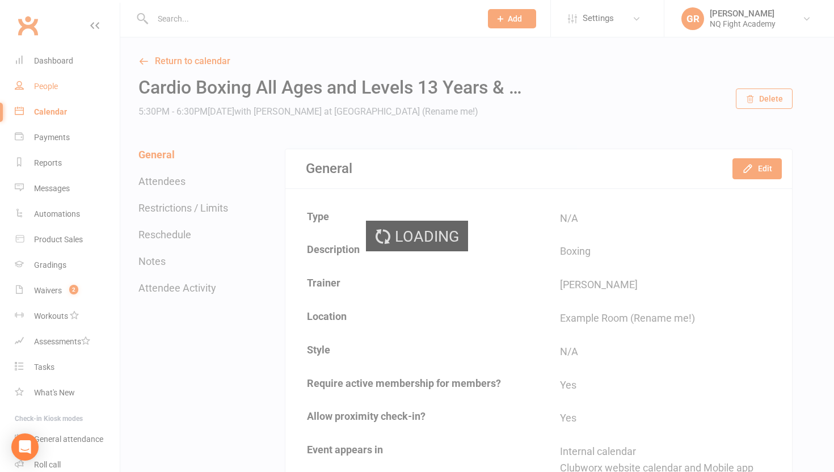
select select "100"
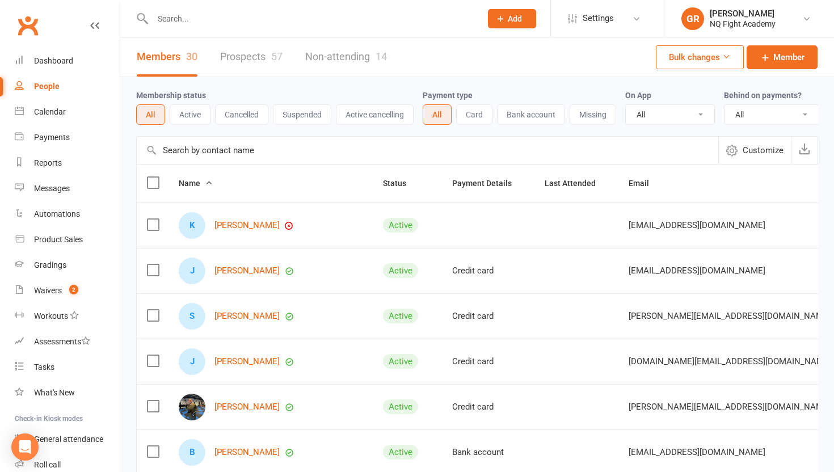
click at [247, 60] on link "Prospects 57" at bounding box center [251, 56] width 62 height 39
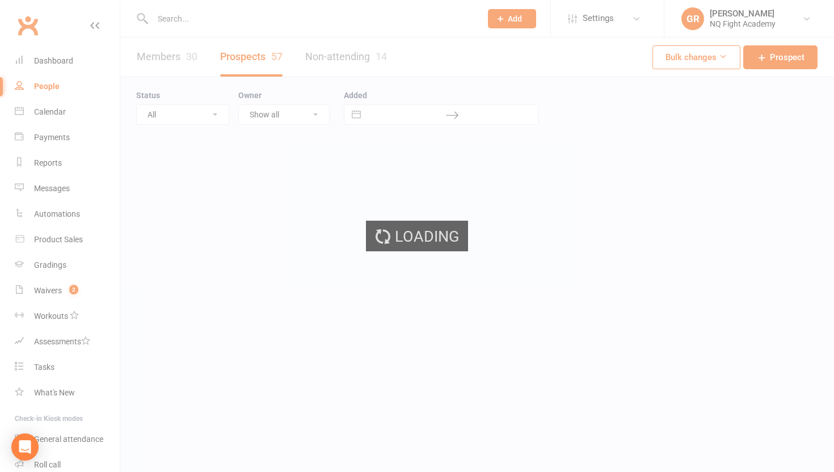
select select "100"
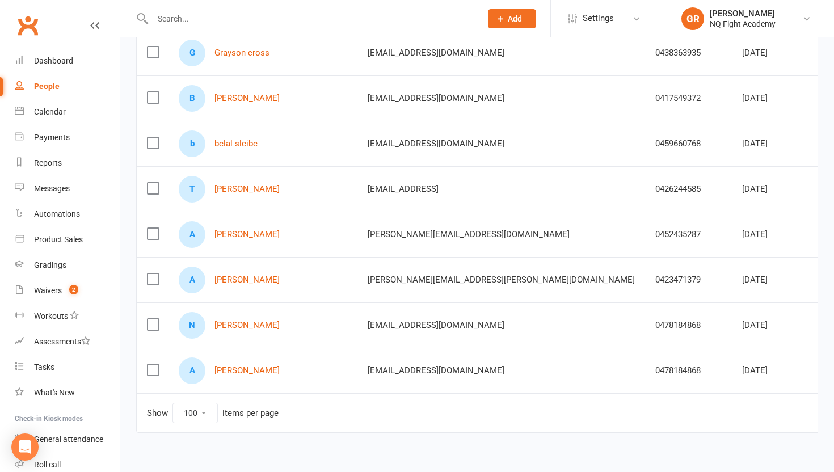
scroll to position [2414, 0]
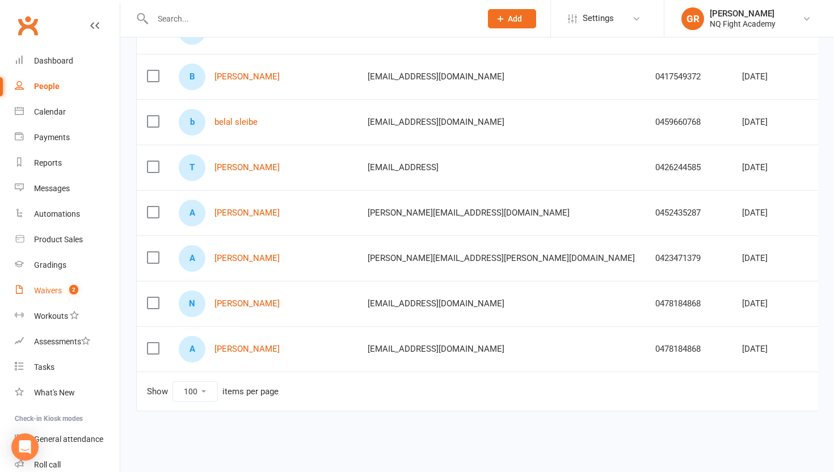
click at [56, 288] on div "Waivers" at bounding box center [48, 290] width 28 height 9
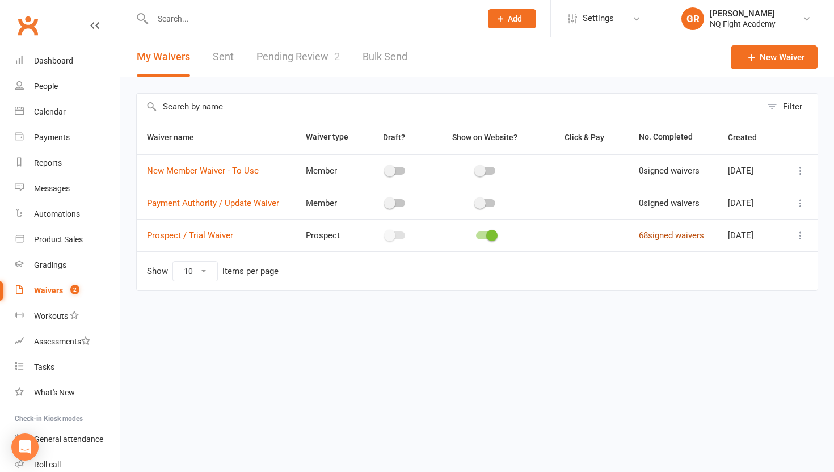
click at [651, 236] on link "68 signed waivers" at bounding box center [671, 235] width 65 height 10
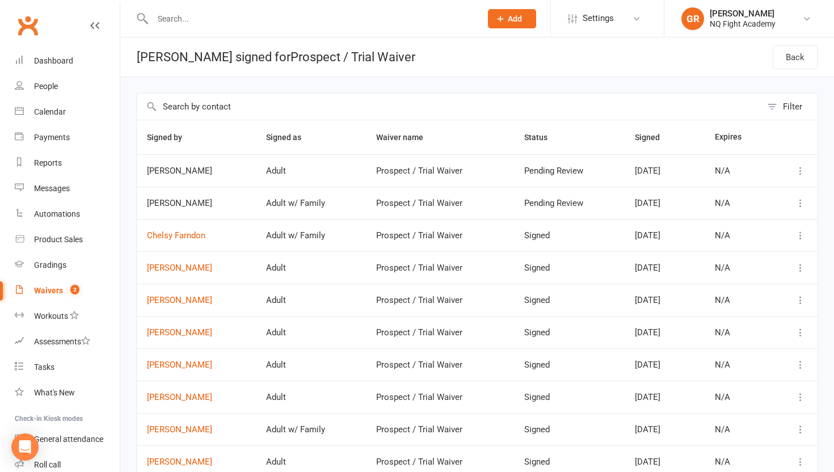
click at [48, 286] on div "Waivers" at bounding box center [48, 290] width 29 height 9
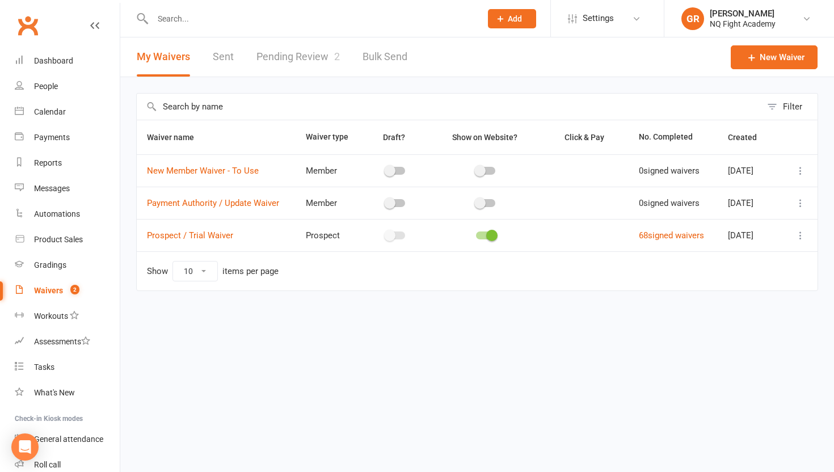
click at [288, 55] on link "Pending Review 2" at bounding box center [297, 56] width 83 height 39
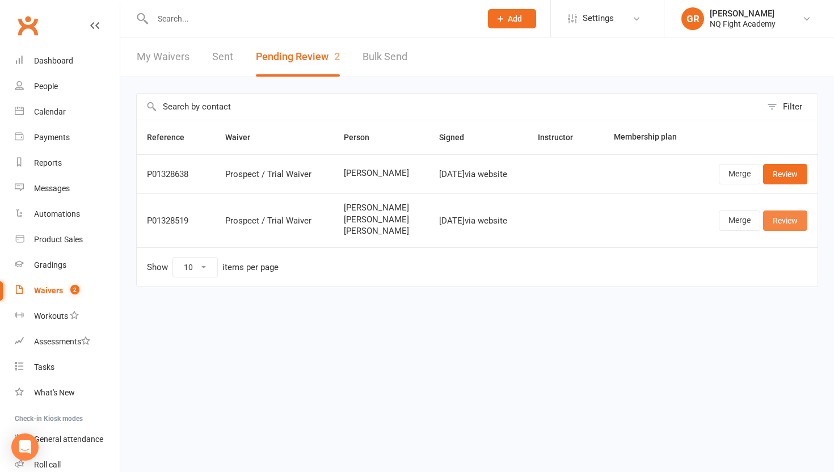
click at [796, 227] on link "Review" at bounding box center [785, 220] width 44 height 20
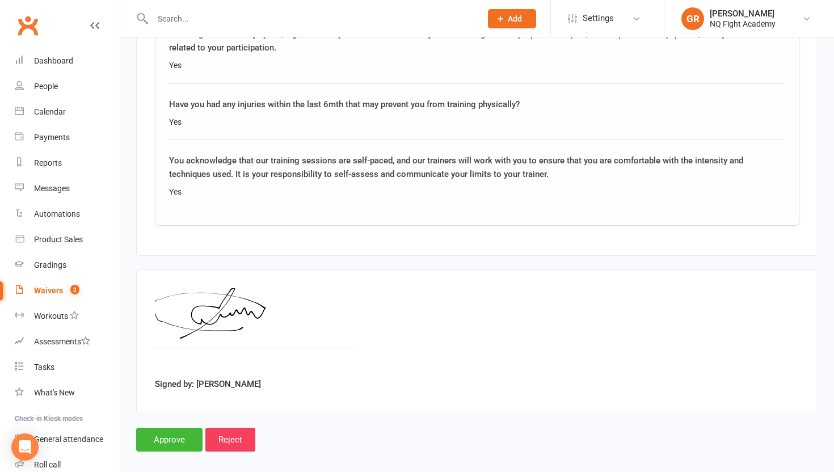
scroll to position [4764, 0]
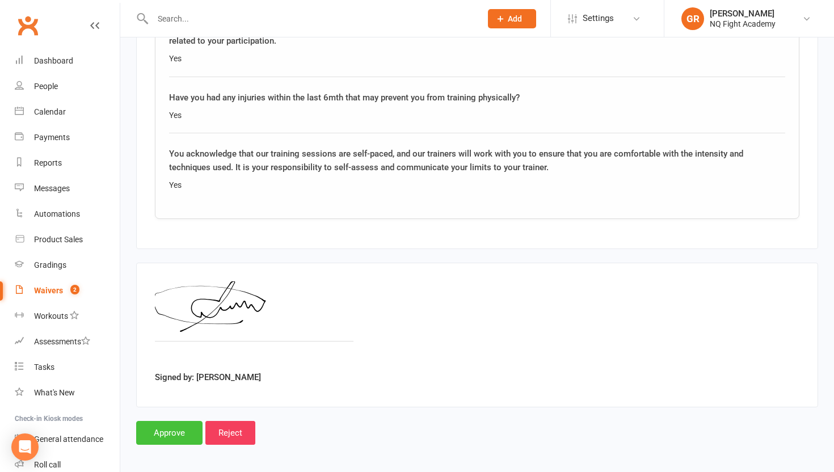
click at [169, 424] on input "Approve" at bounding box center [169, 433] width 66 height 24
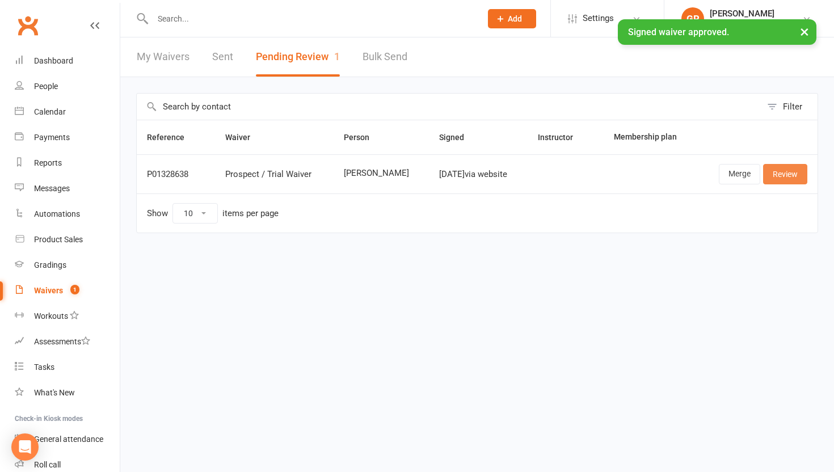
click at [791, 172] on link "Review" at bounding box center [785, 174] width 44 height 20
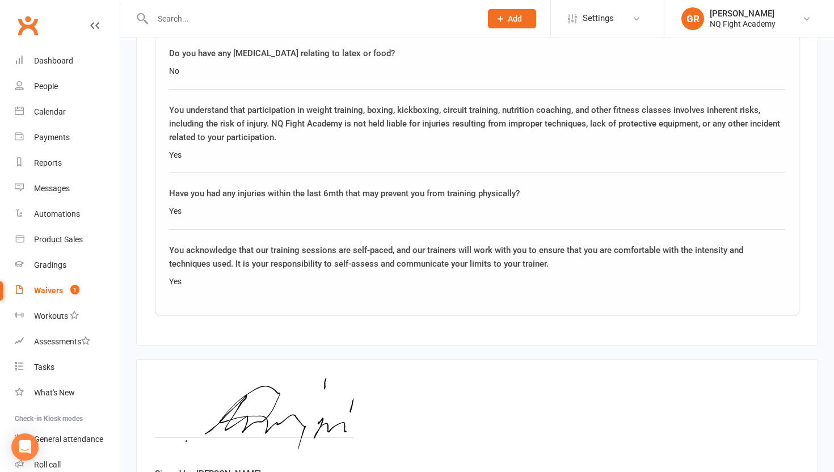
scroll to position [1726, 0]
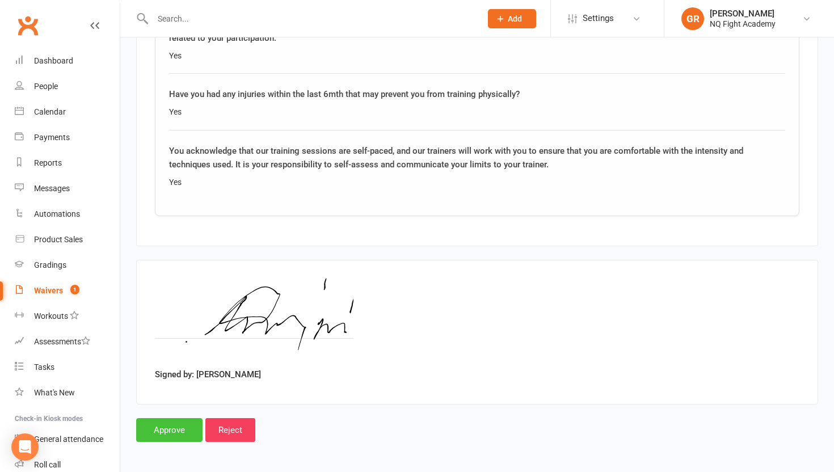
click at [172, 425] on input "Approve" at bounding box center [169, 430] width 66 height 24
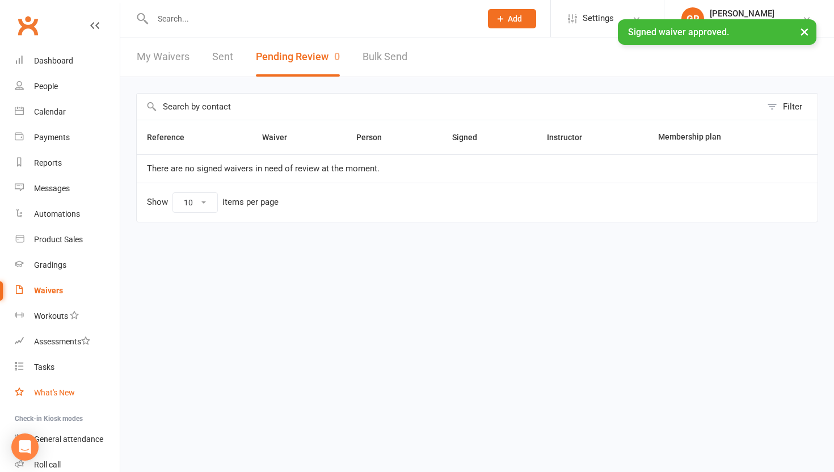
scroll to position [74, 0]
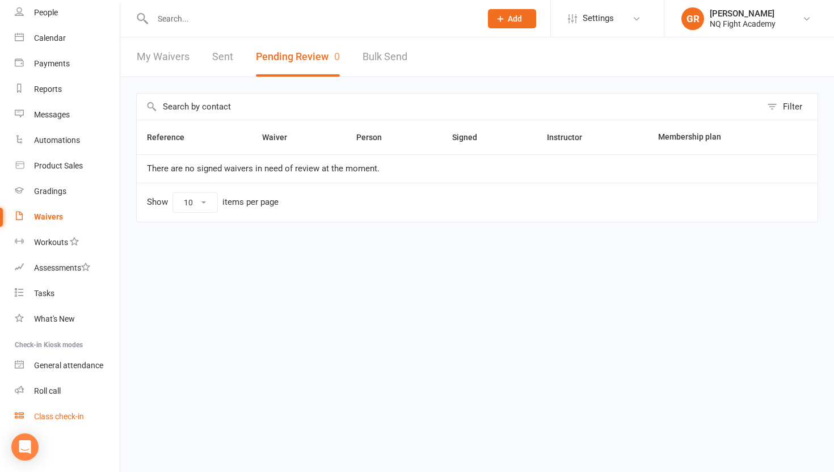
click at [51, 417] on div "Class check-in" at bounding box center [59, 416] width 50 height 9
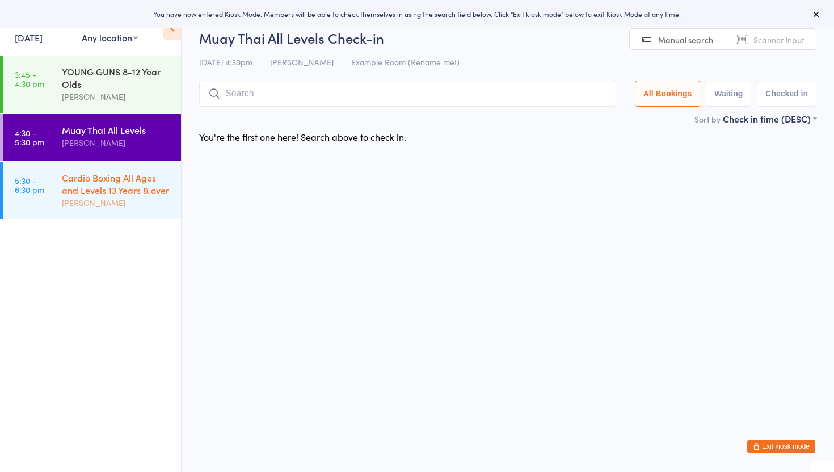
click at [100, 196] on div "Cardio Boxing All Ages and Levels 13 Years & over" at bounding box center [116, 183] width 109 height 25
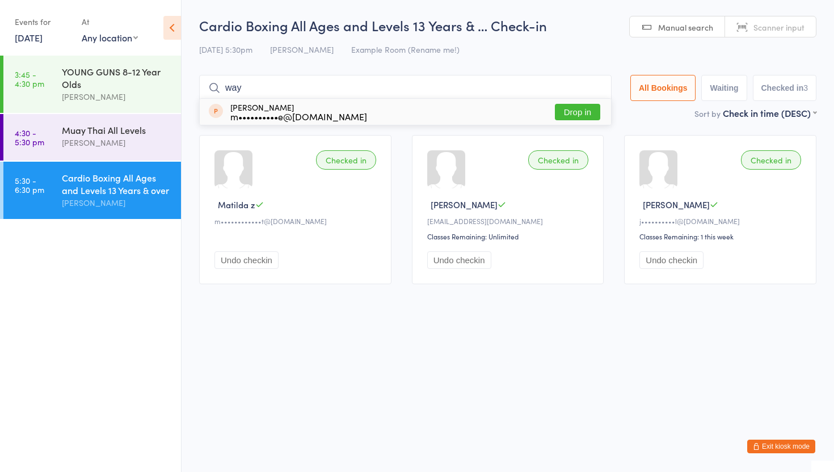
type input "way"
click at [573, 118] on button "Drop in" at bounding box center [577, 112] width 45 height 16
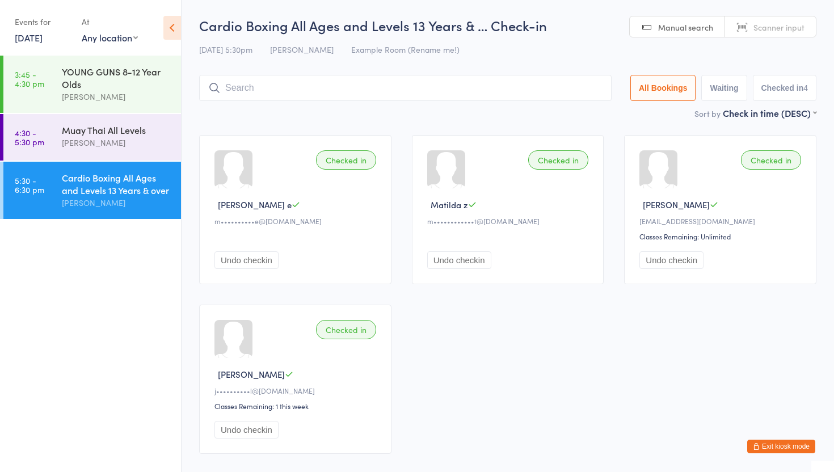
click at [174, 28] on icon at bounding box center [172, 28] width 18 height 24
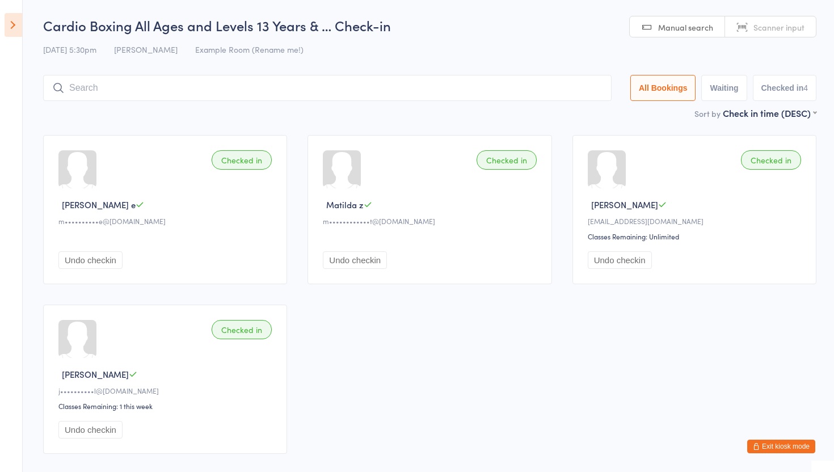
click at [766, 446] on button "Exit kiosk mode" at bounding box center [781, 447] width 68 height 14
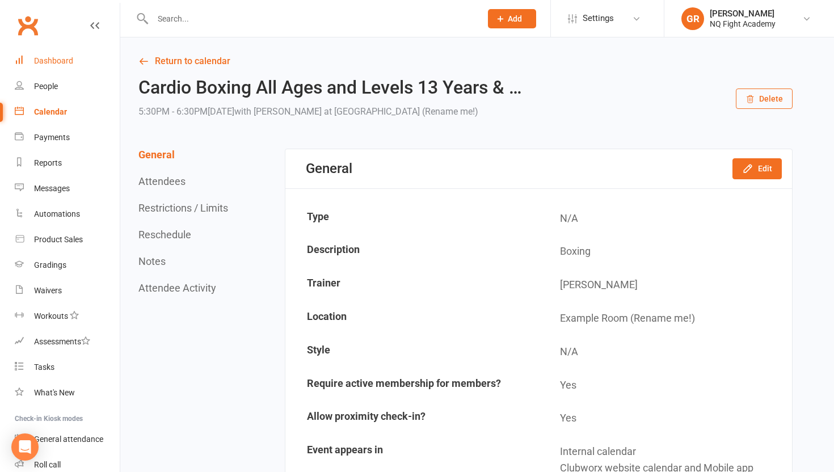
click at [58, 64] on div "Dashboard" at bounding box center [53, 60] width 39 height 9
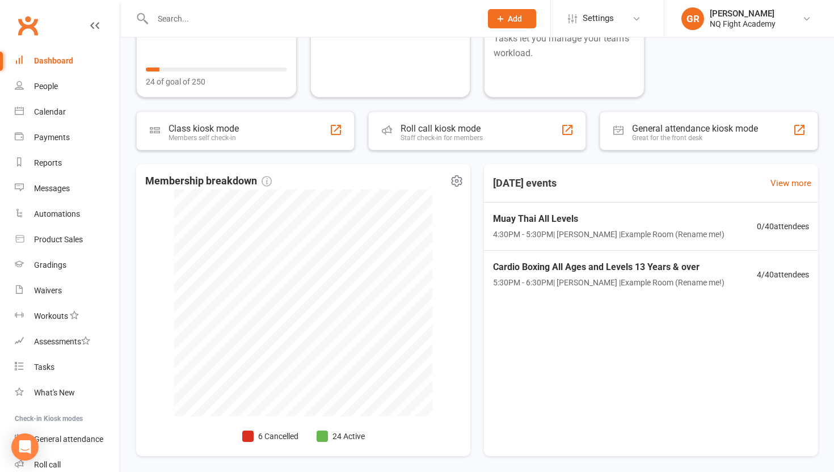
scroll to position [181, 0]
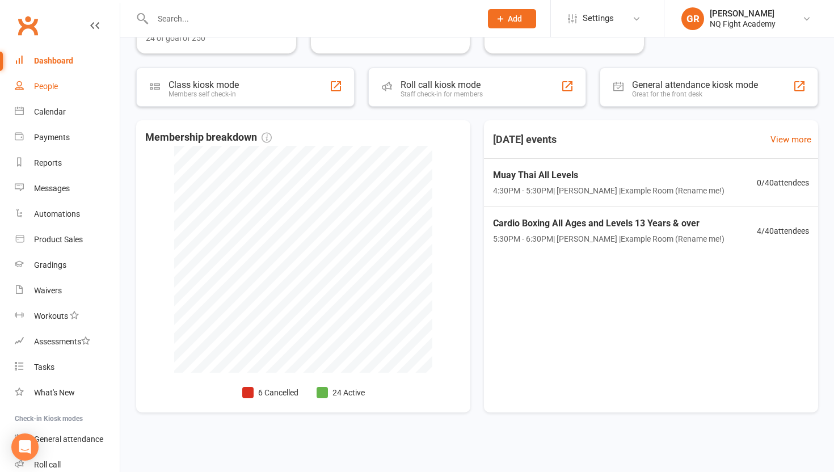
click at [52, 91] on link "People" at bounding box center [67, 87] width 105 height 26
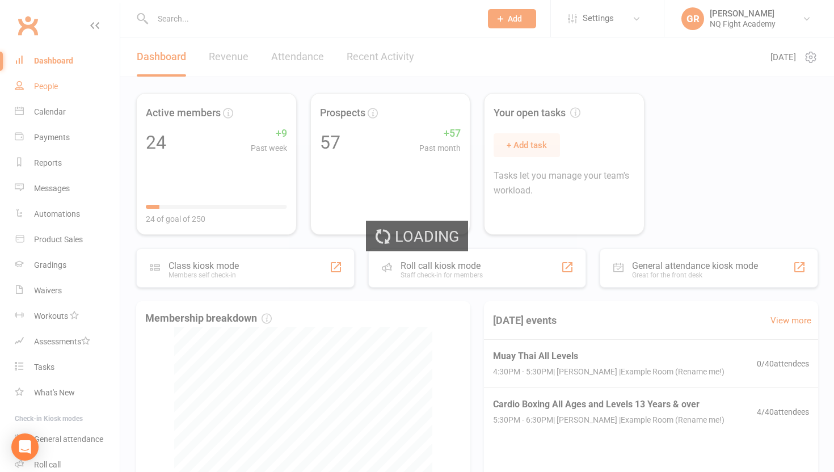
select select "100"
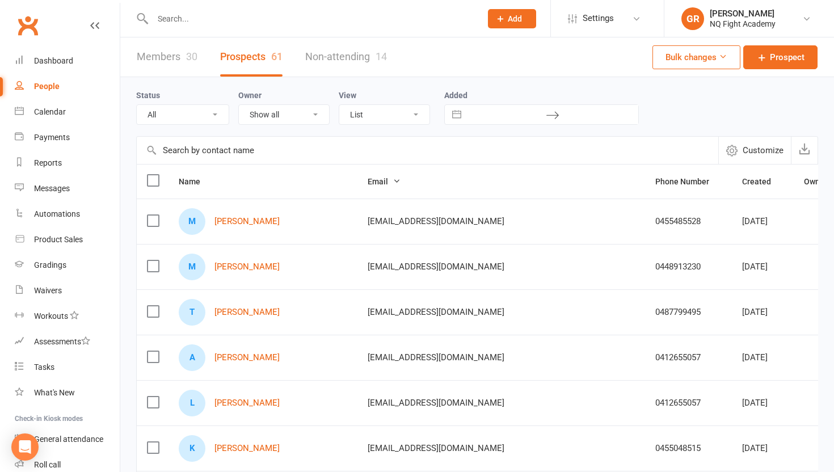
click at [150, 53] on link "Members 30" at bounding box center [167, 56] width 61 height 39
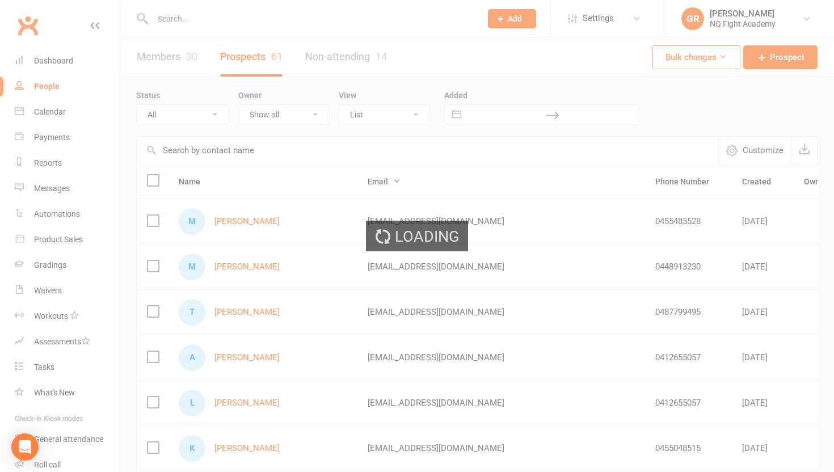
select select "100"
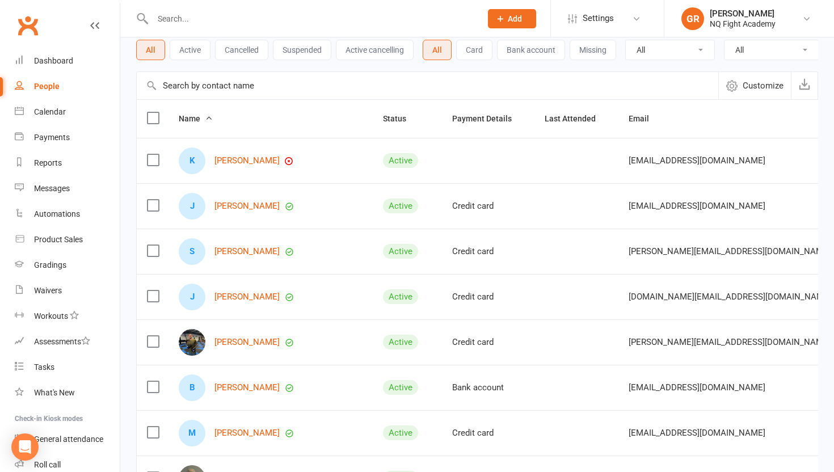
scroll to position [69, 0]
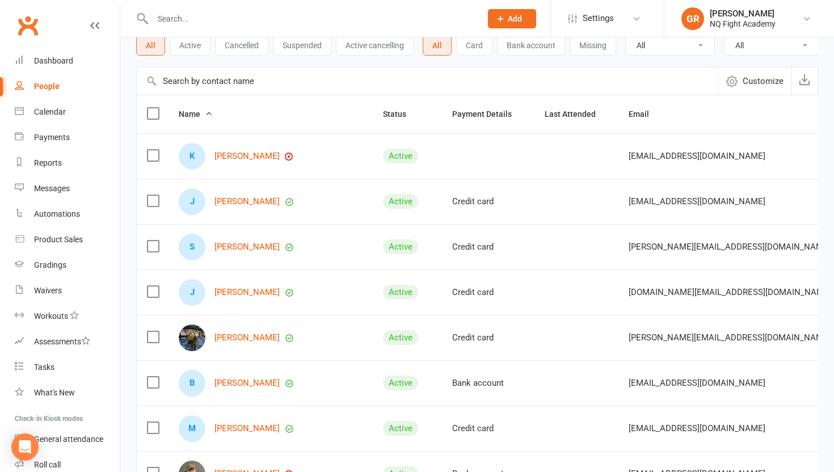
click at [49, 86] on div "People" at bounding box center [47, 86] width 26 height 9
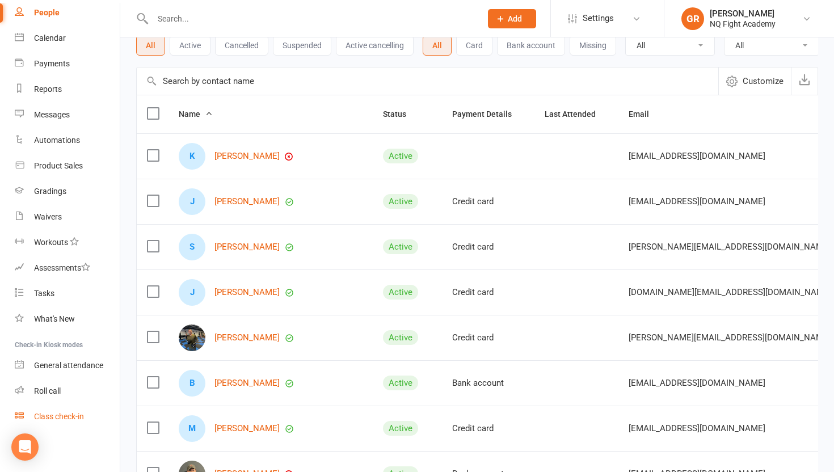
click at [45, 416] on div "Class check-in" at bounding box center [59, 416] width 50 height 9
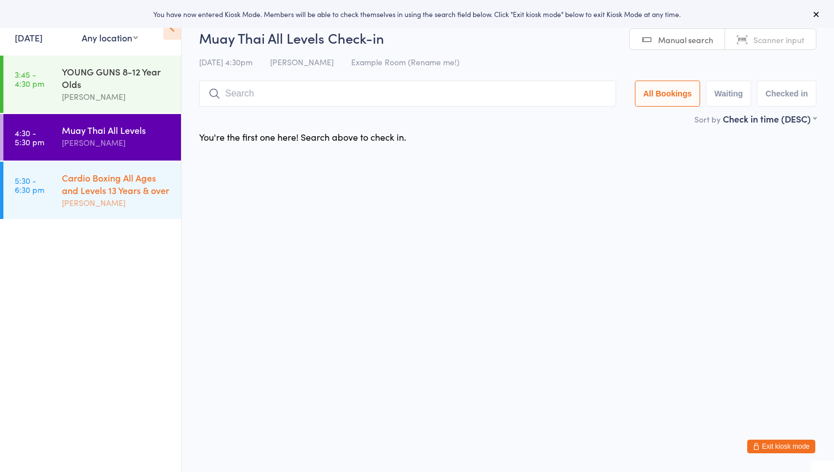
click at [151, 176] on div "Cardio Boxing All Ages and Levels 13 Years & over" at bounding box center [116, 183] width 109 height 25
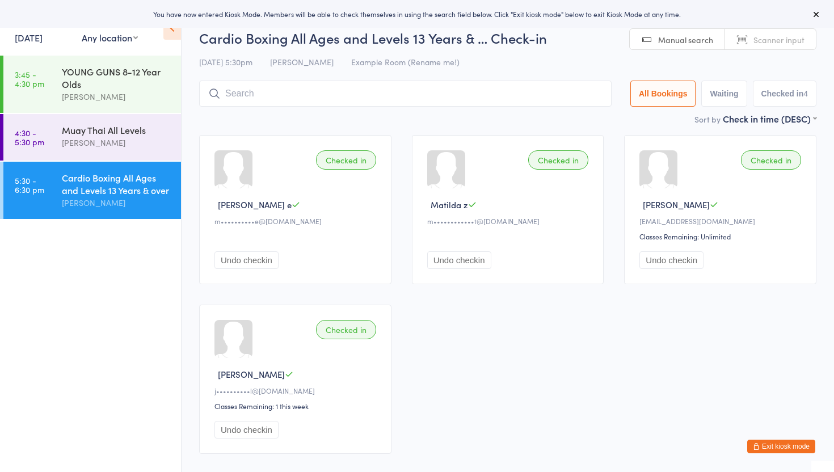
click at [244, 90] on input "search" at bounding box center [405, 94] width 412 height 26
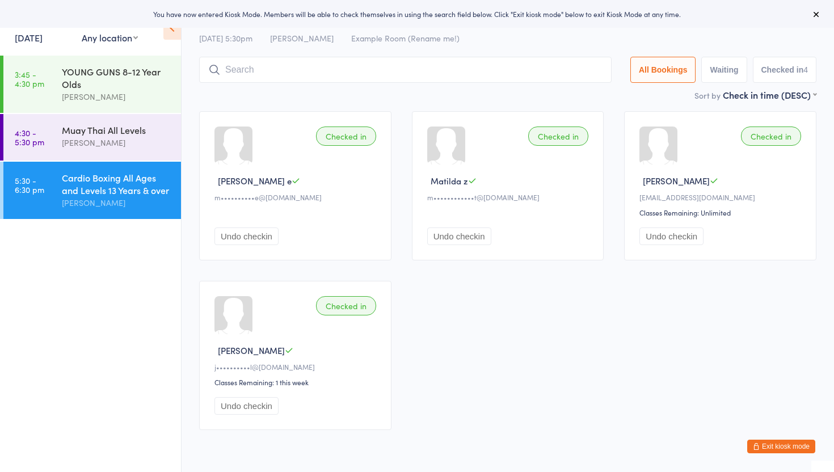
scroll to position [60, 0]
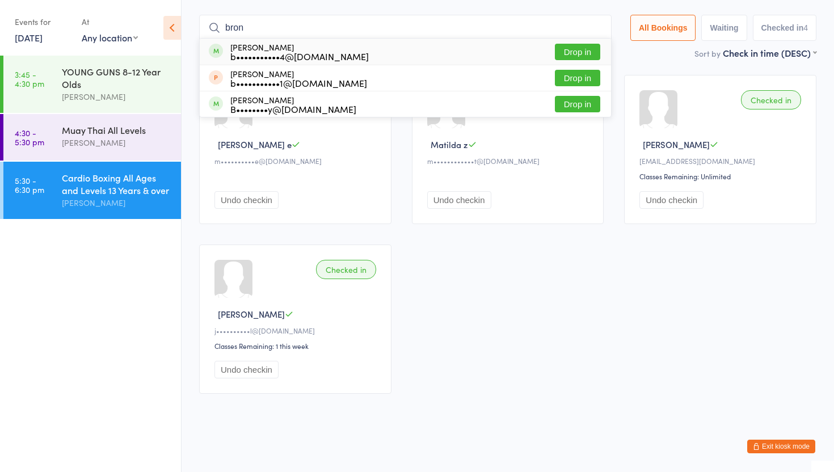
type input "bron"
click at [576, 50] on button "Drop in" at bounding box center [577, 52] width 45 height 16
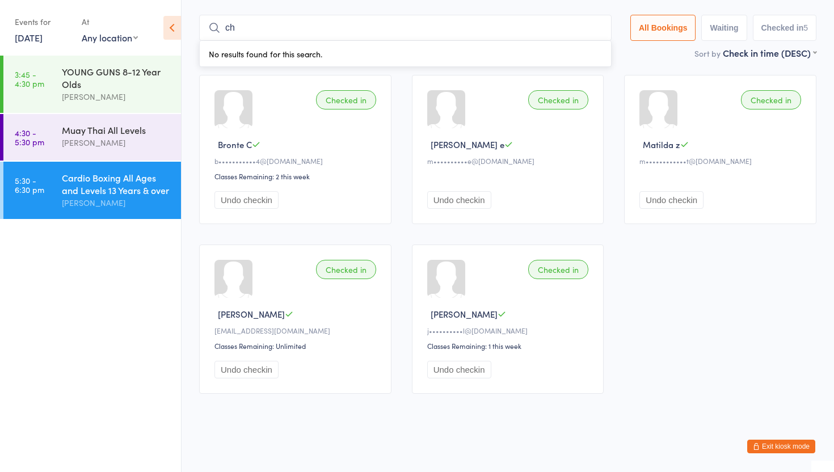
type input "c"
type input "j"
click at [801, 448] on button "Exit kiosk mode" at bounding box center [781, 447] width 68 height 14
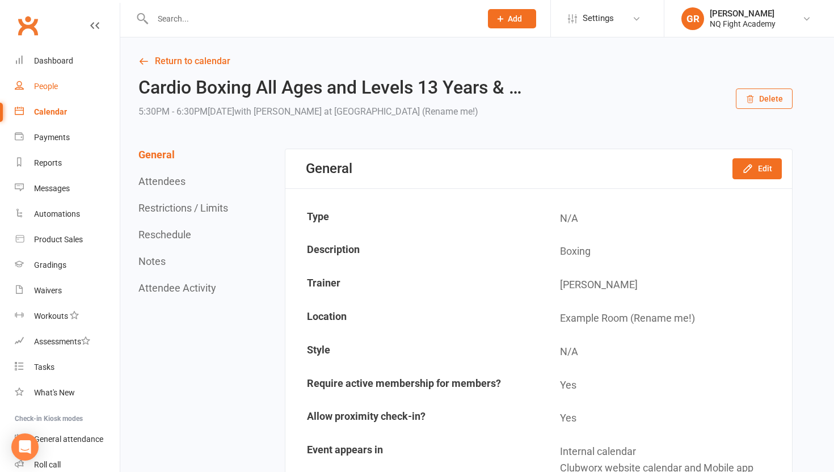
click at [46, 86] on div "People" at bounding box center [46, 86] width 24 height 9
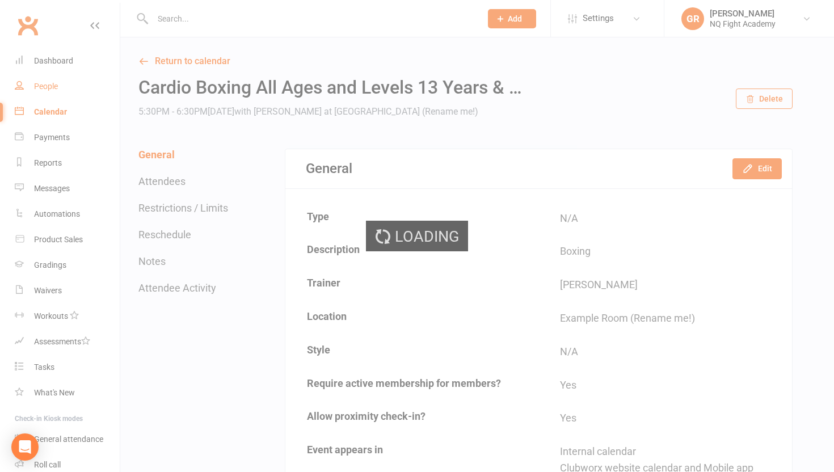
select select "100"
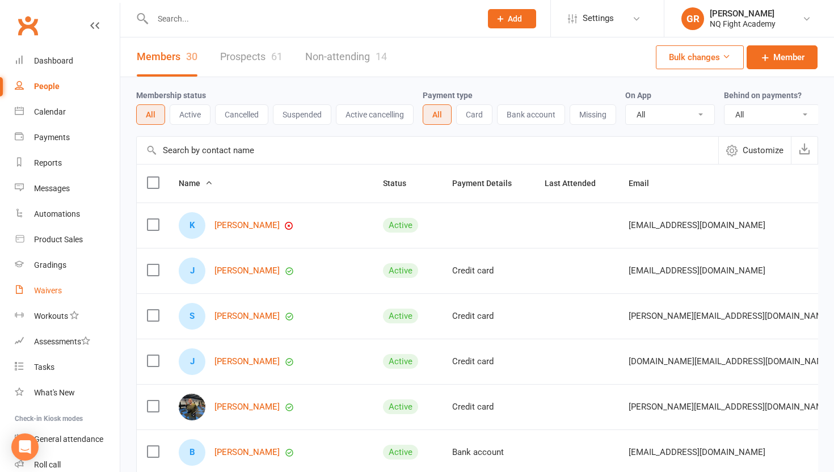
click at [41, 289] on div "Waivers" at bounding box center [48, 290] width 28 height 9
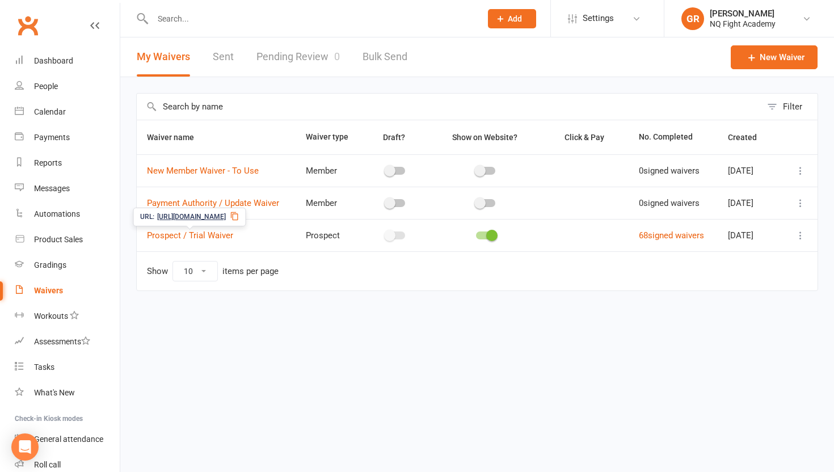
click at [239, 217] on icon at bounding box center [234, 216] width 9 height 9
